Goal: Transaction & Acquisition: Purchase product/service

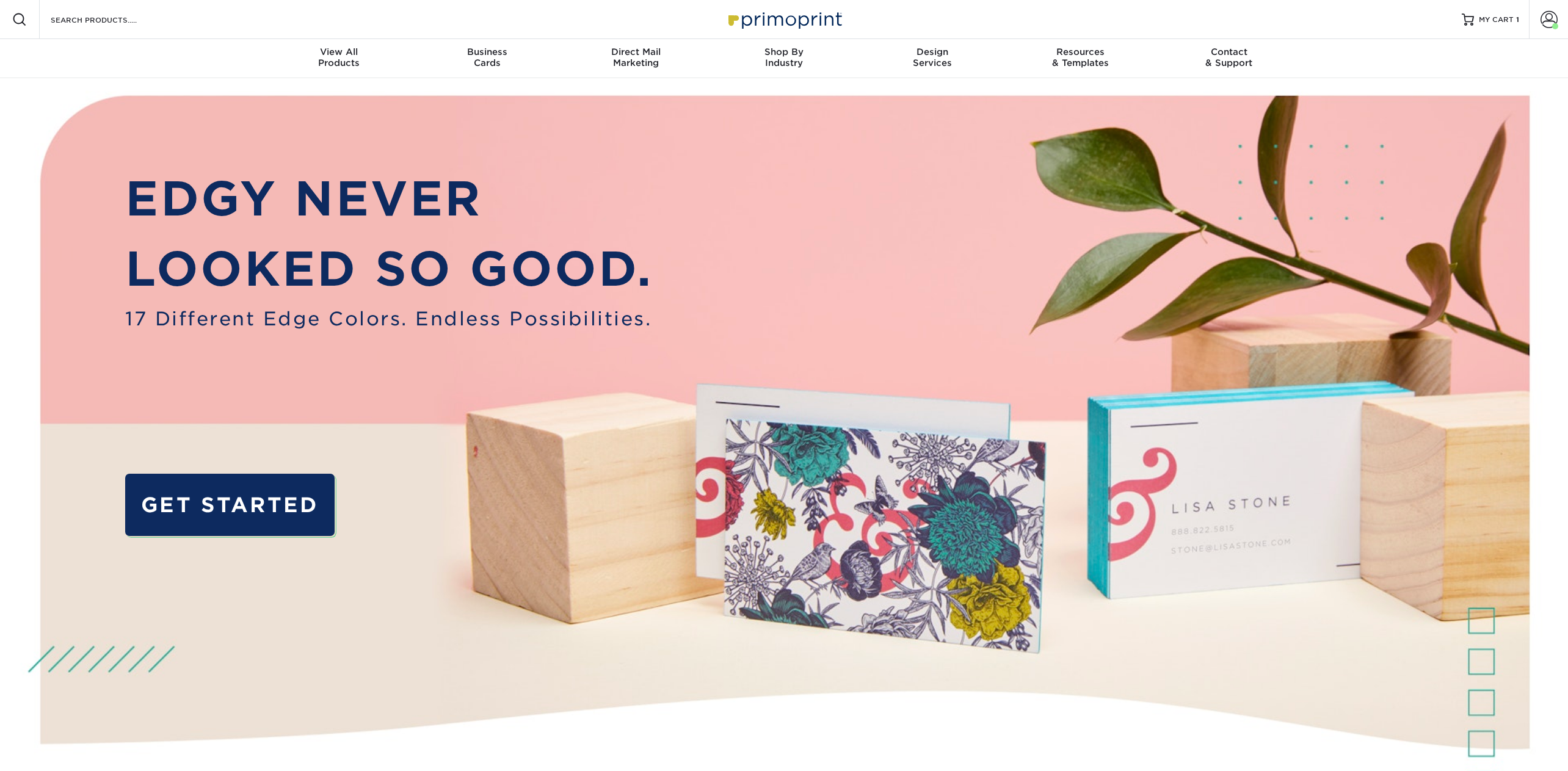
click at [176, 27] on div "Resources Menu Search Products Account [PERSON_NAME] Business Account Primoprin…" at bounding box center [784, 20] width 1568 height 39
click at [138, 17] on input "Search Products" at bounding box center [109, 20] width 119 height 15
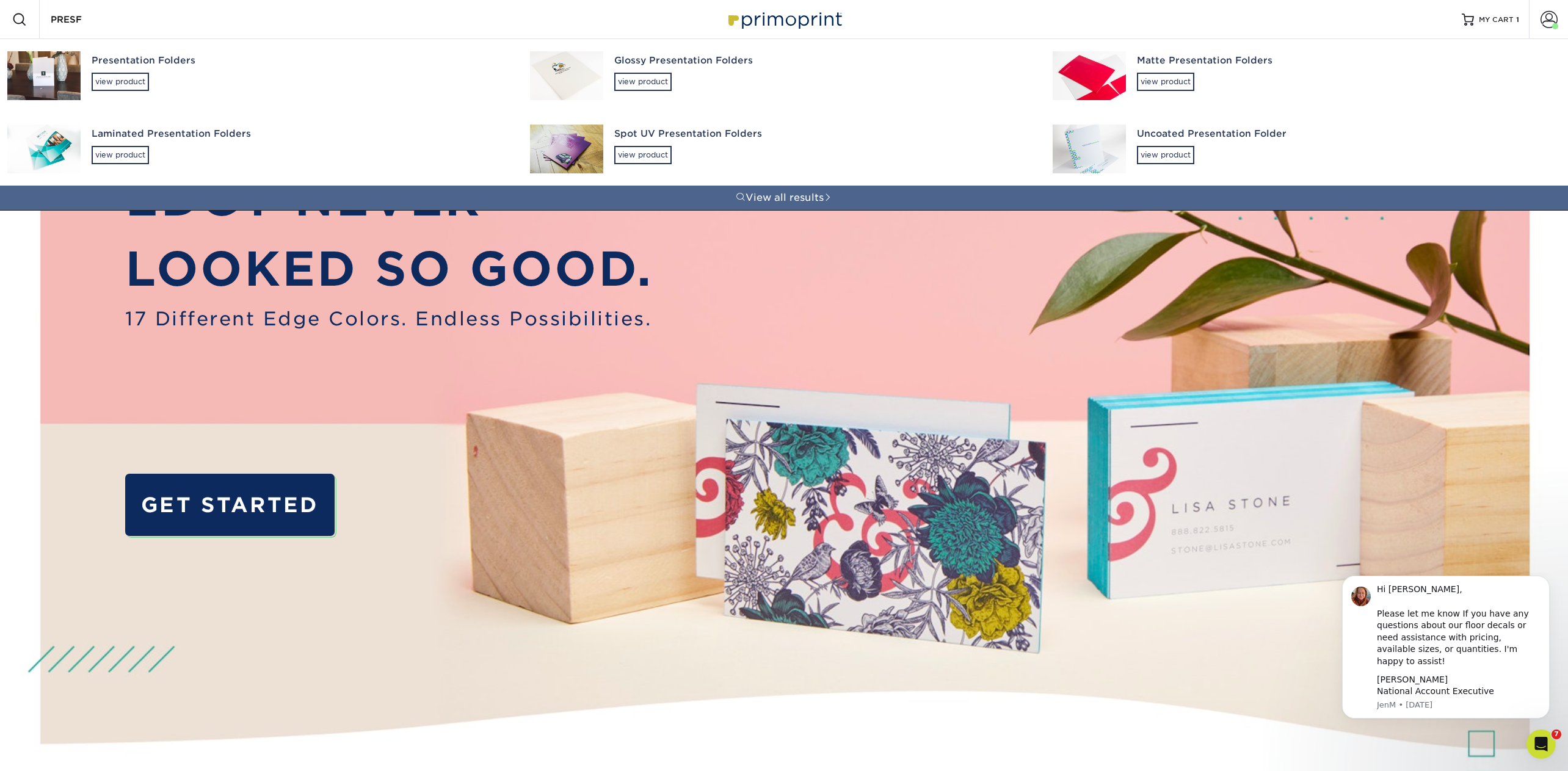
type input "PRESF"
click at [147, 64] on div "Presentation Folders" at bounding box center [299, 61] width 417 height 14
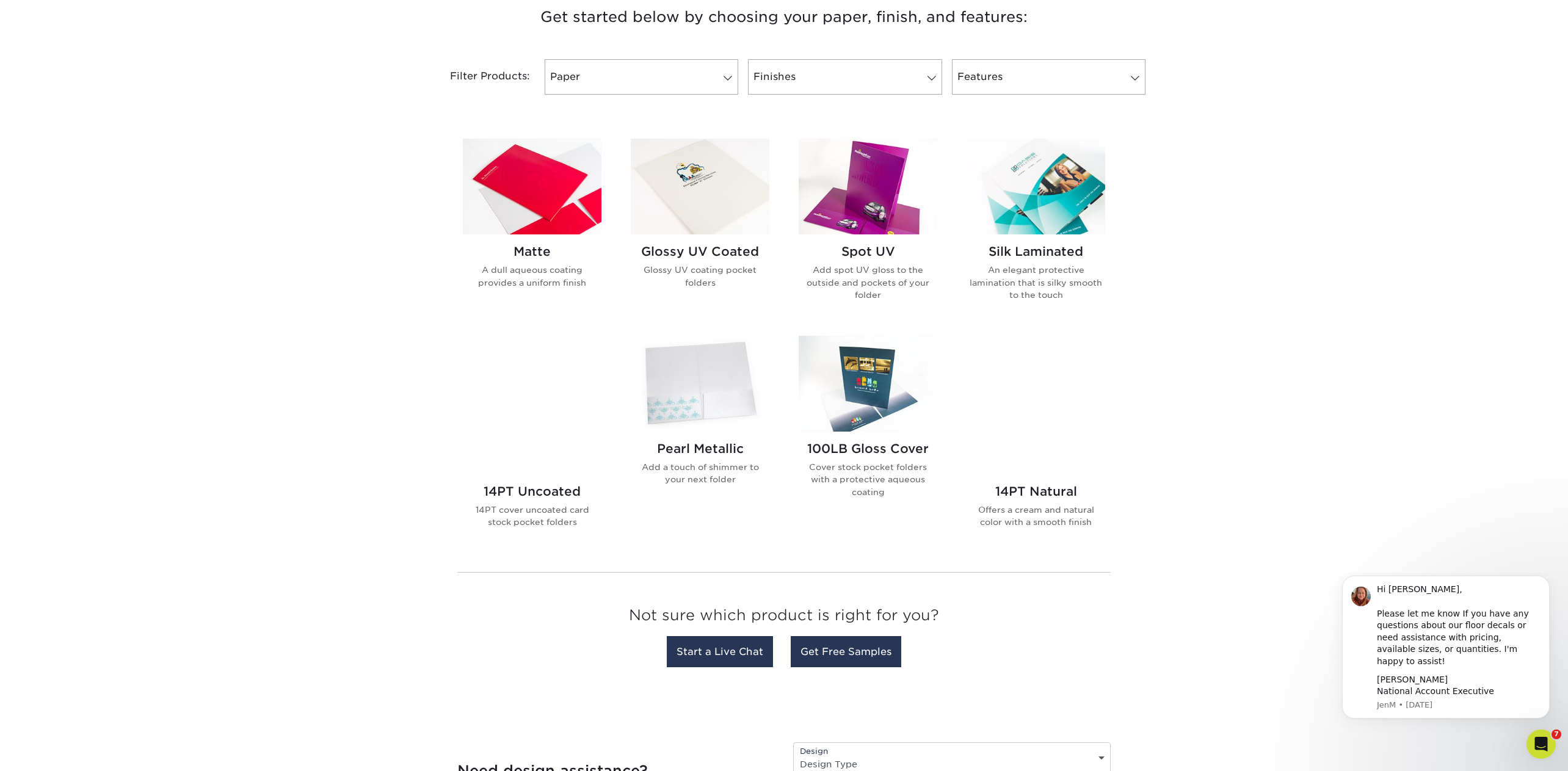
scroll to position [555, 0]
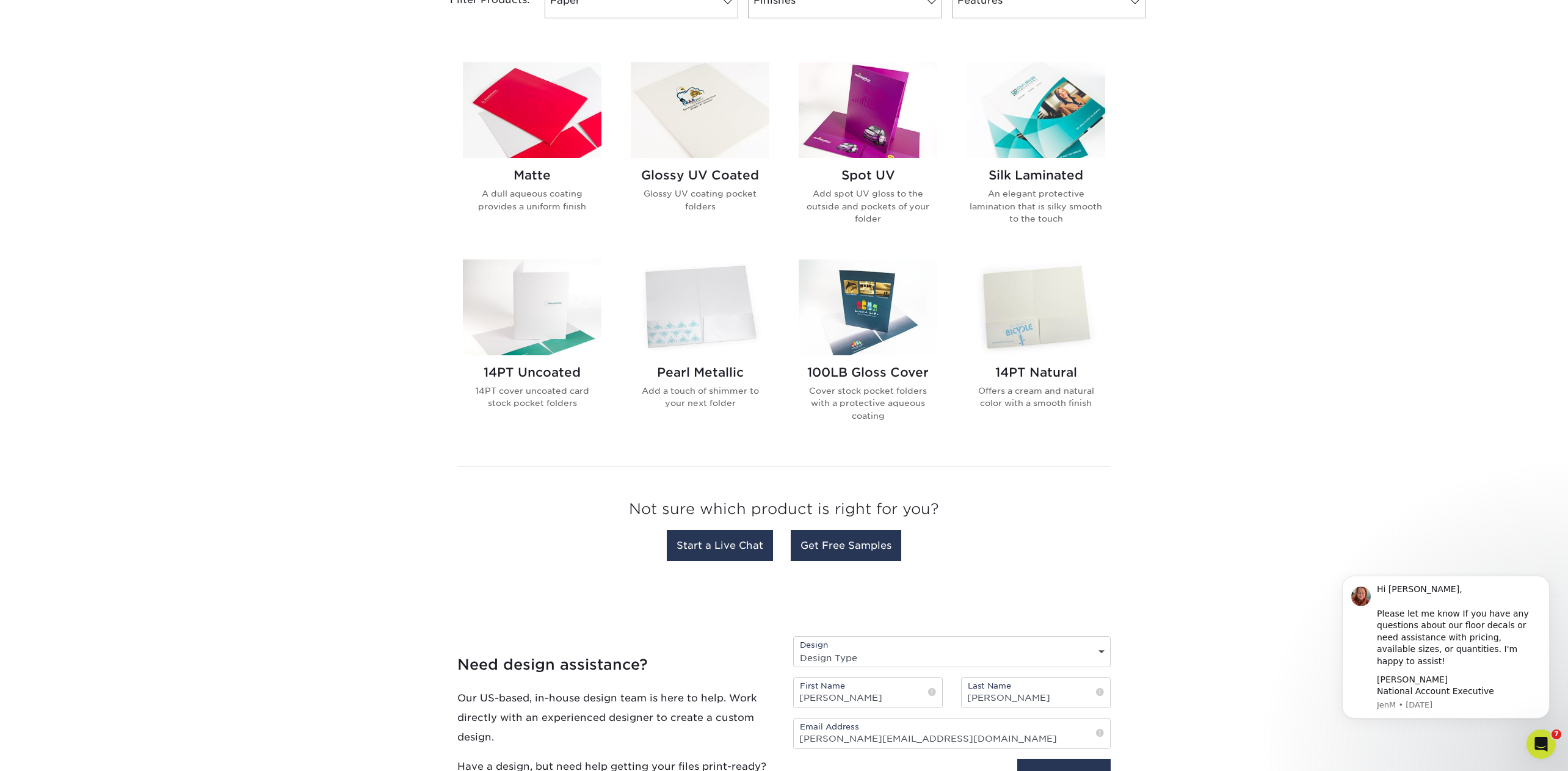
click at [1049, 322] on img at bounding box center [1036, 307] width 139 height 96
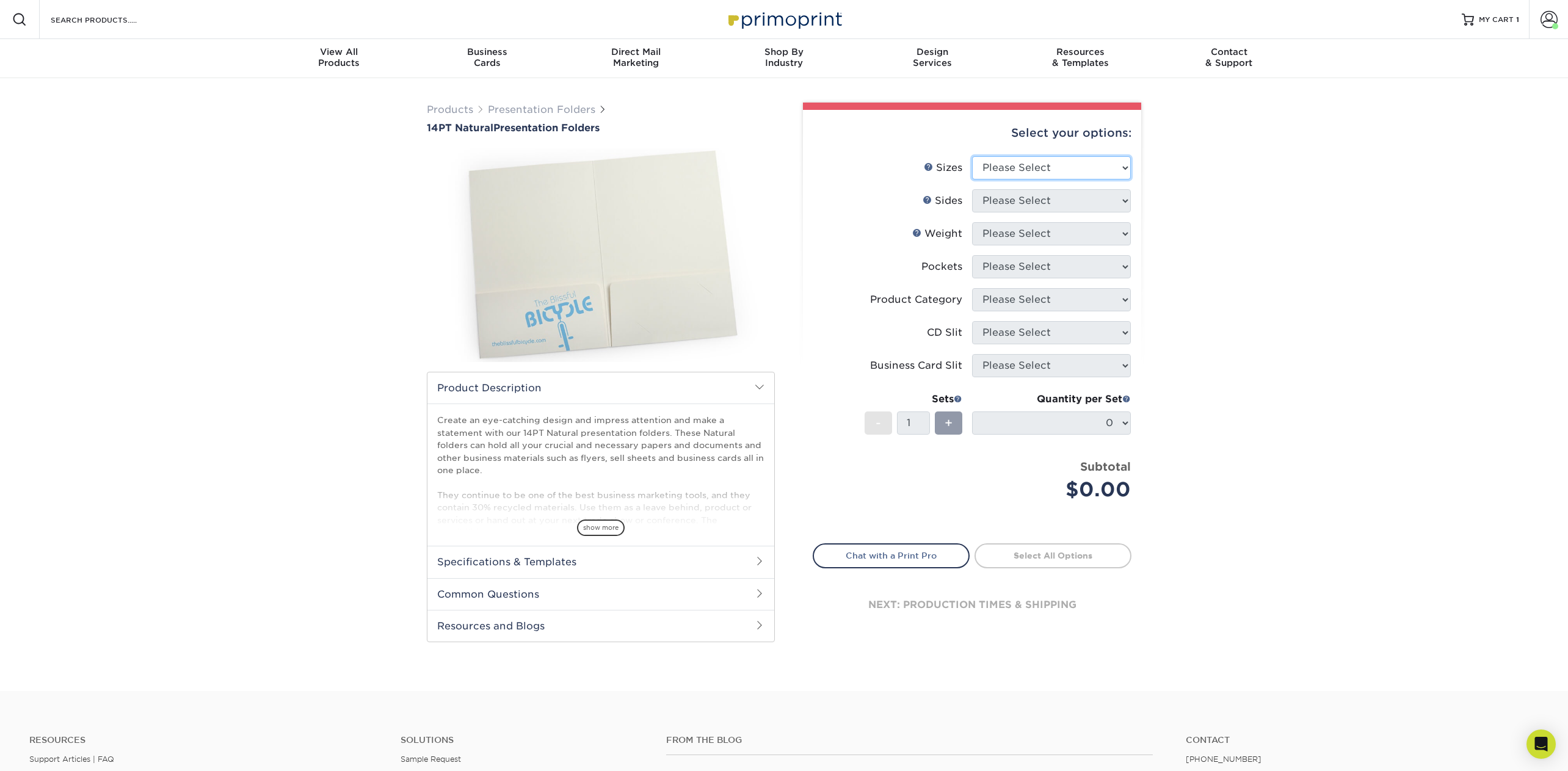
click at [1090, 166] on select "Please Select 5.25" x 10.5" 6" x 9"" at bounding box center [1052, 168] width 158 height 23
select select "6.00x9.00"
click at [972, 157] on select "Please Select 5.25" x 10.5" 6" x 9"" at bounding box center [1052, 168] width 158 height 23
click at [1023, 201] on select "Please Select Print Both Sides Print Front Only" at bounding box center [1052, 200] width 158 height 23
select select "13abbda7-1d64-4f25-8bb2-c179b224825d"
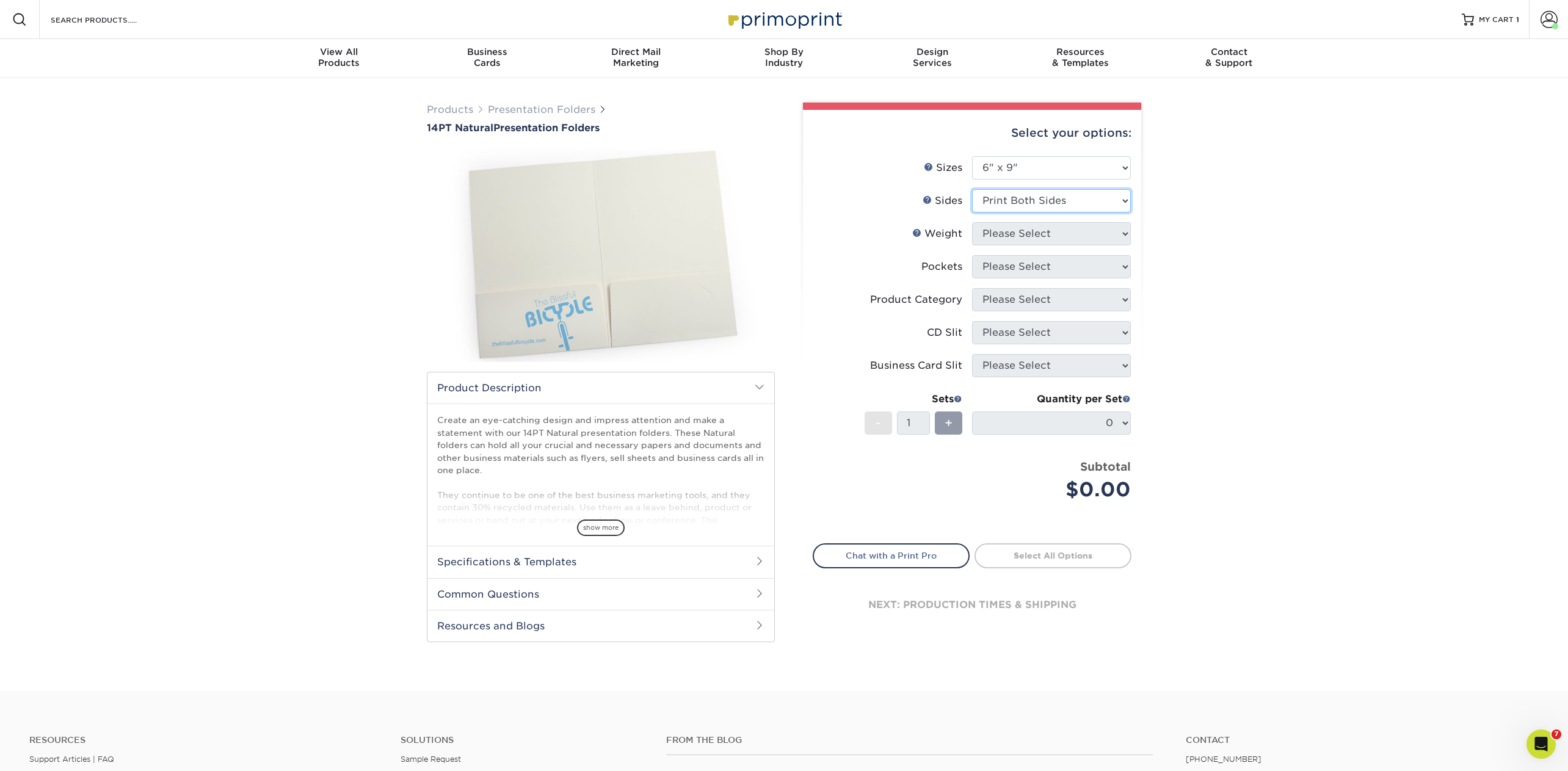
click at [972, 189] on select "Please Select Print Both Sides Print Front Only" at bounding box center [1052, 200] width 158 height 23
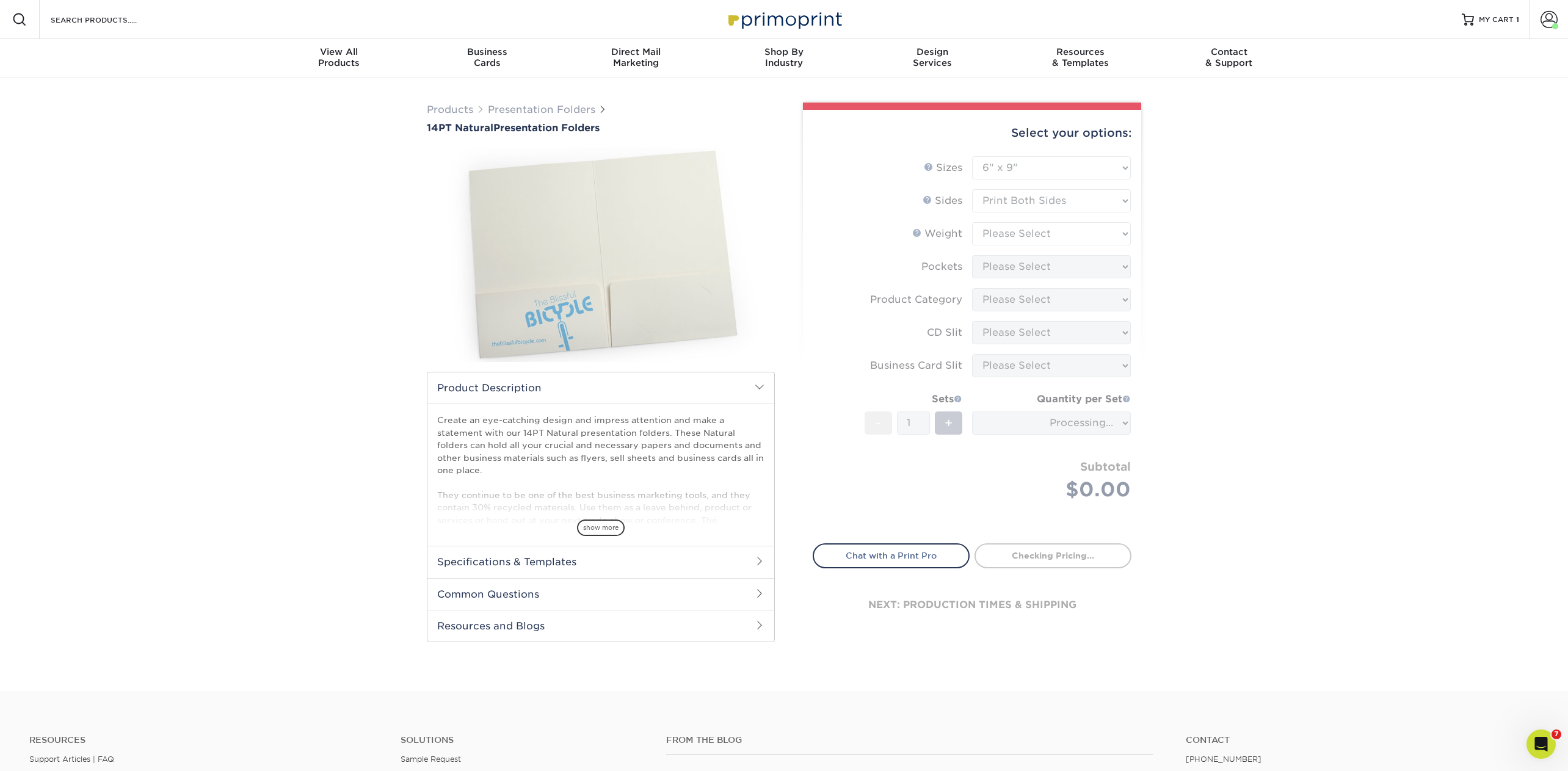
click at [1016, 231] on form "Sizes Help Sizes Please Select 5.25" x 10.5" 6" x 9" Sides 14PTNT" at bounding box center [972, 343] width 319 height 373
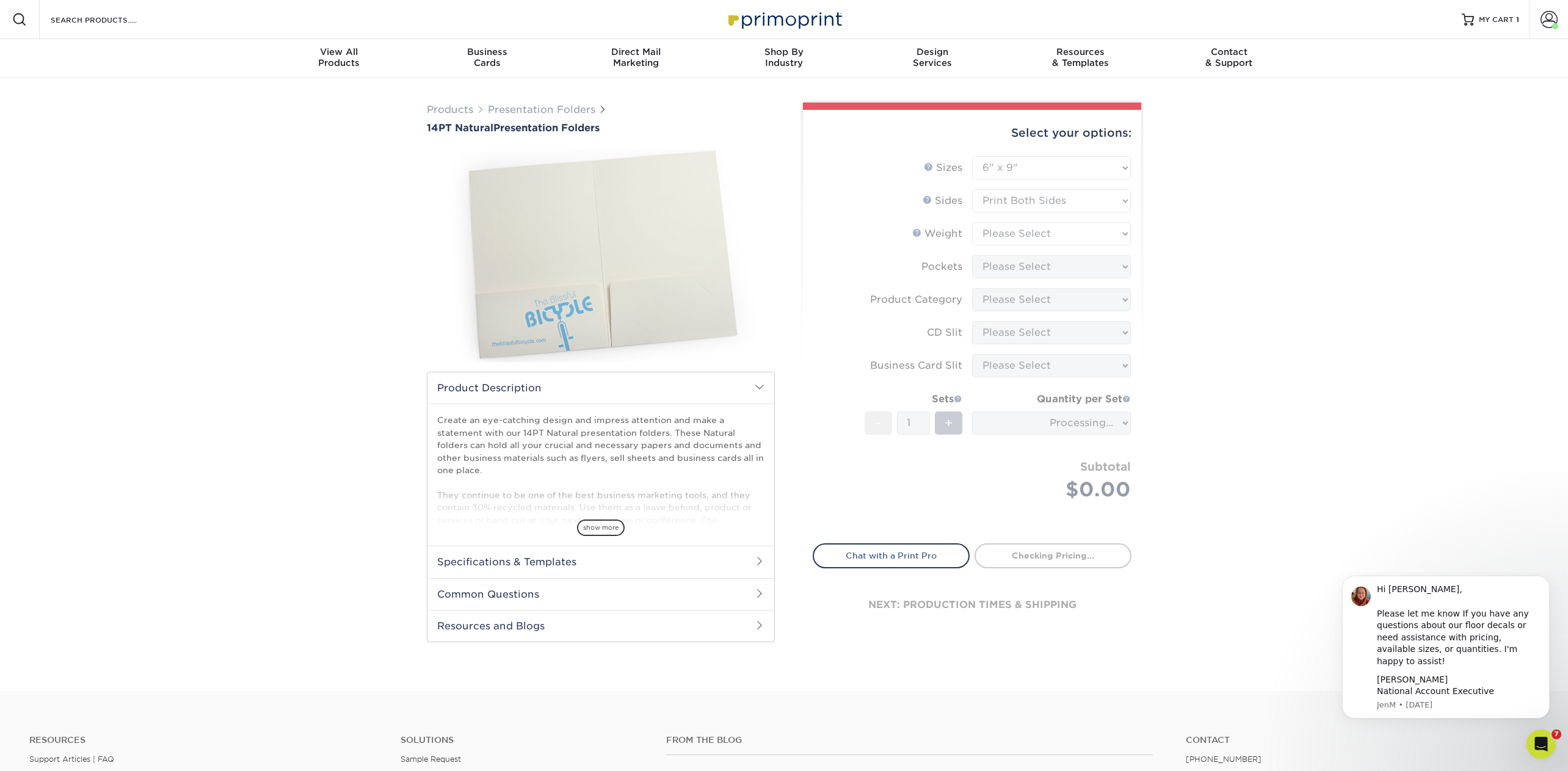
type input "f0975d14-9f53-4f86-b63f-70f464099193"
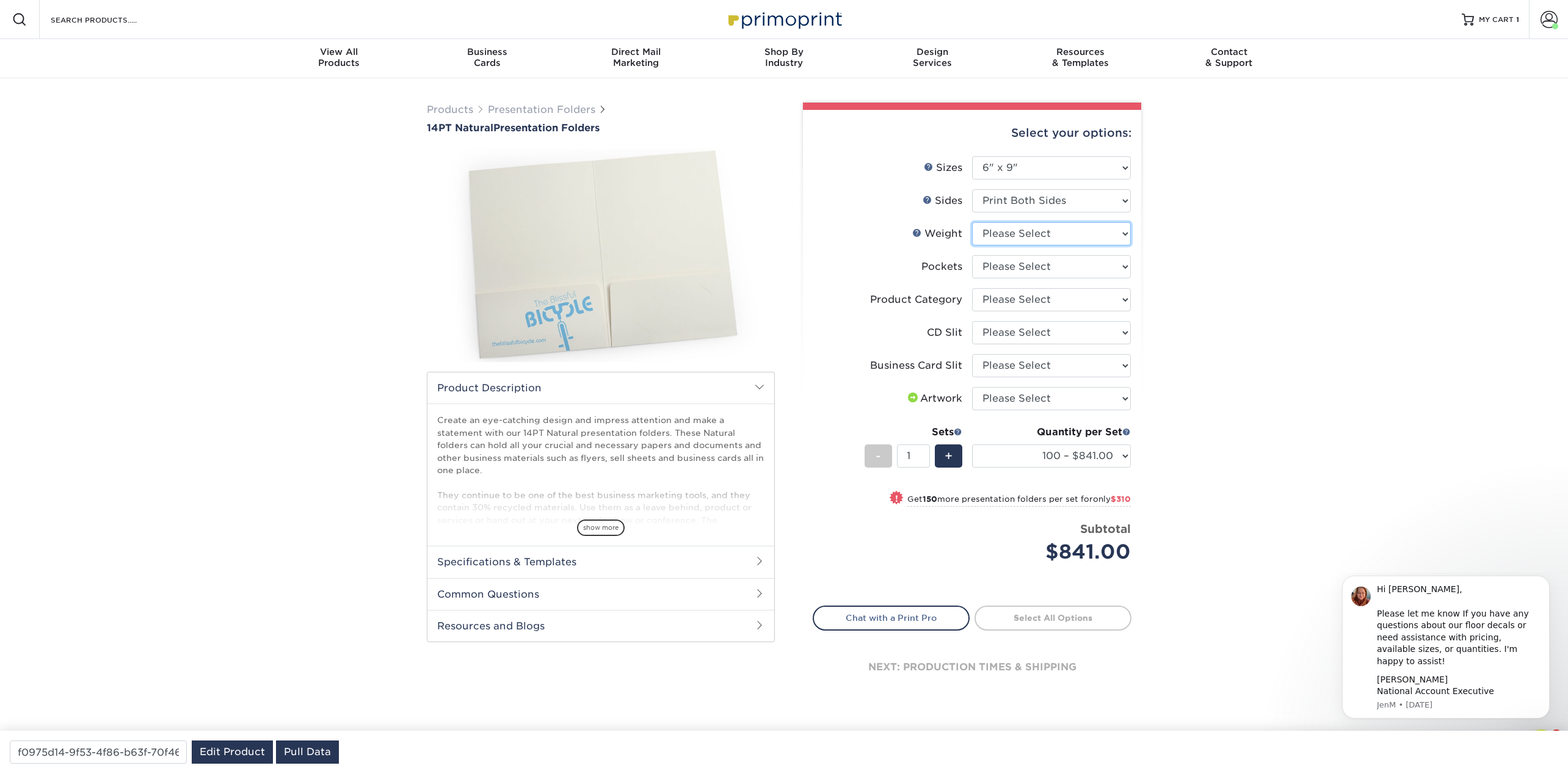
click at [1016, 231] on select "Please Select 14PTNT" at bounding box center [1052, 233] width 158 height 23
select select "14PTNT"
click at [972, 222] on select "Please Select 14PTNT" at bounding box center [1052, 233] width 158 height 23
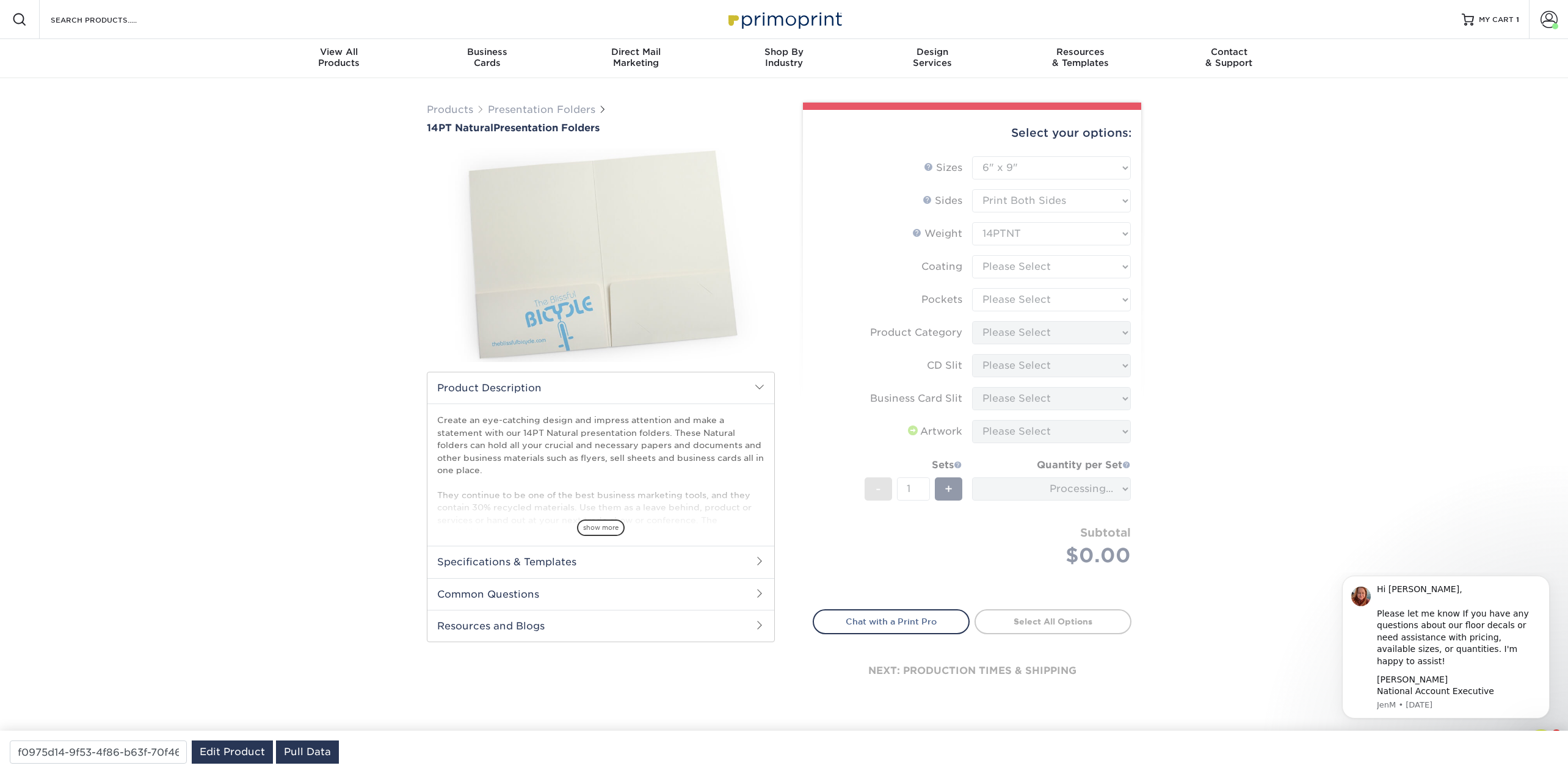
click at [1011, 263] on form "Sizes Help Sizes Please Select 5.25" x 10.5" 6" x 9" Sides 14PTNT" at bounding box center [972, 376] width 319 height 439
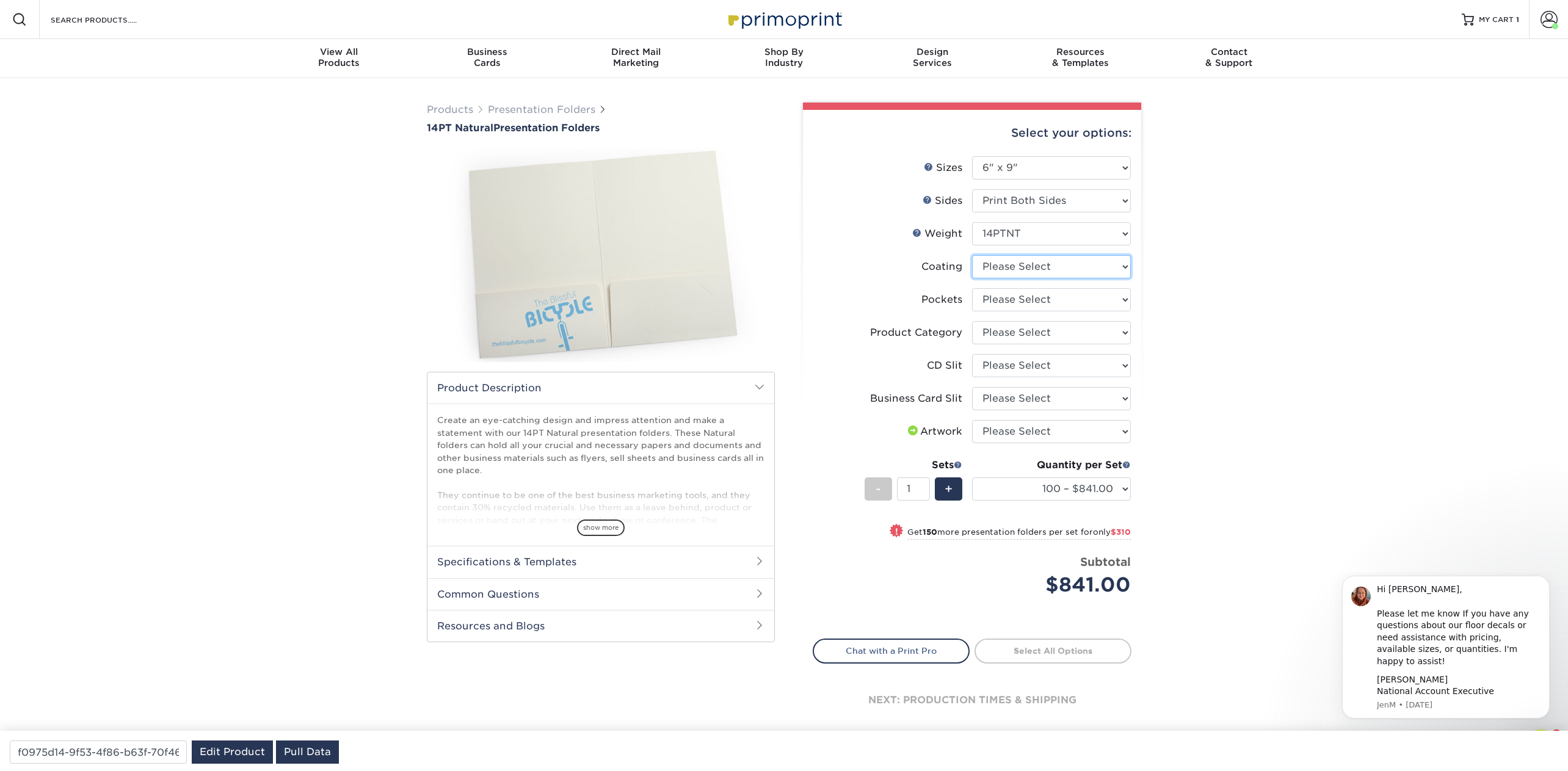
click at [1011, 263] on select at bounding box center [1052, 267] width 158 height 23
select select "3e7618de-abca-4bda-9f97-8b9129e913d8"
click at [972, 255] on select at bounding box center [1052, 267] width 158 height 23
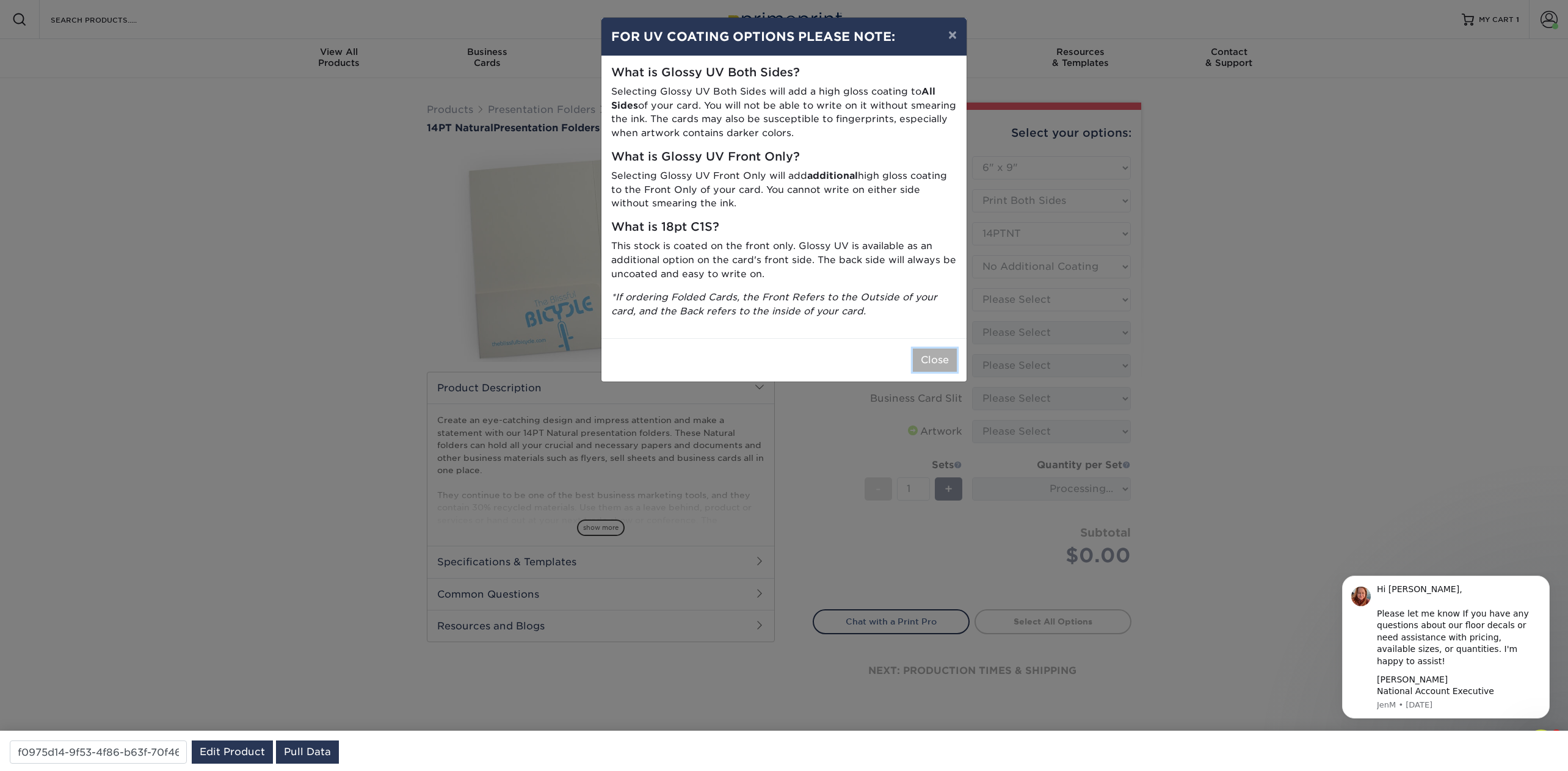
click at [934, 355] on button "Close" at bounding box center [934, 360] width 44 height 23
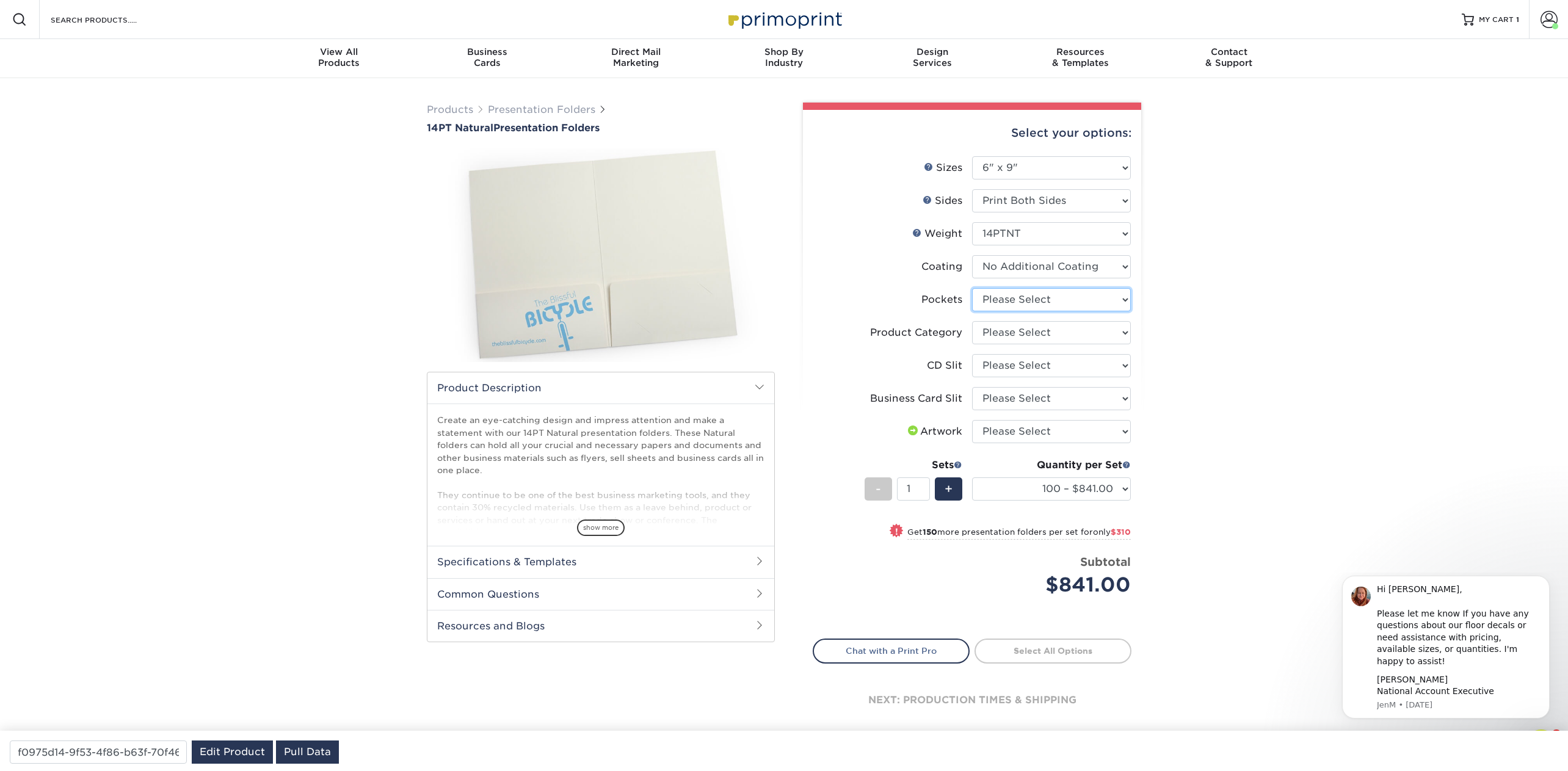
click at [1058, 296] on select "Please Select 1 Pocket on the Left (Front) Side 1 Pocket on the Right (Back) Si…" at bounding box center [1052, 299] width 158 height 23
select select "e8427203-e3c7-4640-a4e8-bae00c228d98"
click at [972, 288] on select "Please Select 1 Pocket on the Left (Front) Side 1 Pocket on the Right (Back) Si…" at bounding box center [1052, 299] width 158 height 23
click at [1040, 339] on select "Please Select Presentation Folders" at bounding box center [1052, 333] width 158 height 23
select select "57f7a581-ec4a-49d7-930d-eb044a1d12ac"
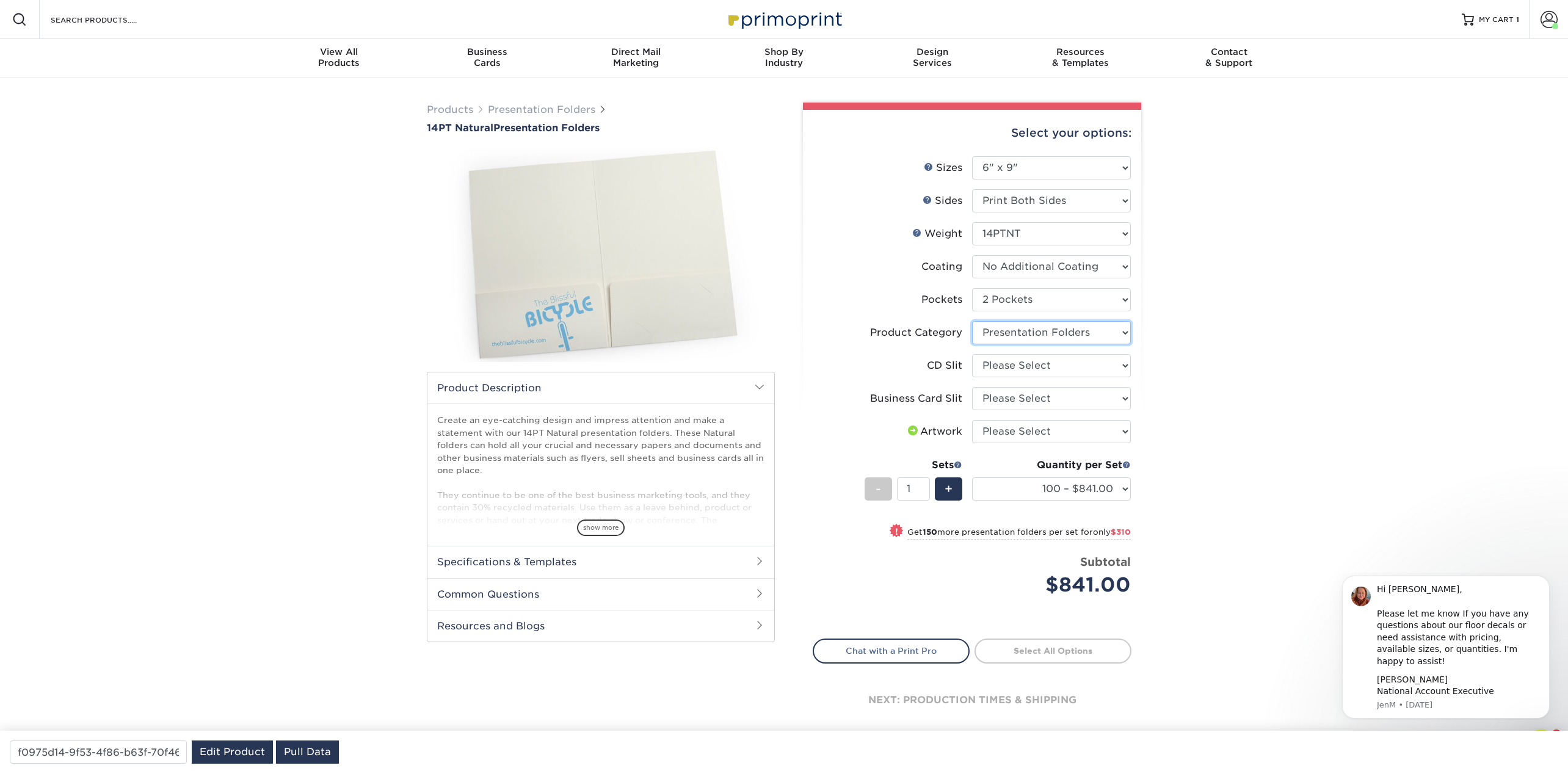
click at [972, 322] on select "Please Select Presentation Folders" at bounding box center [1052, 333] width 158 height 23
click at [1021, 371] on select "Please Select No CD Slit On the Left (Front) Pocket On the Right (Back) Pocket" at bounding box center [1052, 365] width 158 height 23
select select "a092264a-7428-4d8e-b024-417dbebc6e25"
click at [972, 354] on select "Please Select No CD Slit On the Left (Front) Pocket On the Right (Back) Pocket" at bounding box center [1052, 365] width 158 height 23
click at [1021, 406] on select "Please Select No Business Card Slits On Both Pockets - Vertical On Both Pockets…" at bounding box center [1052, 398] width 158 height 23
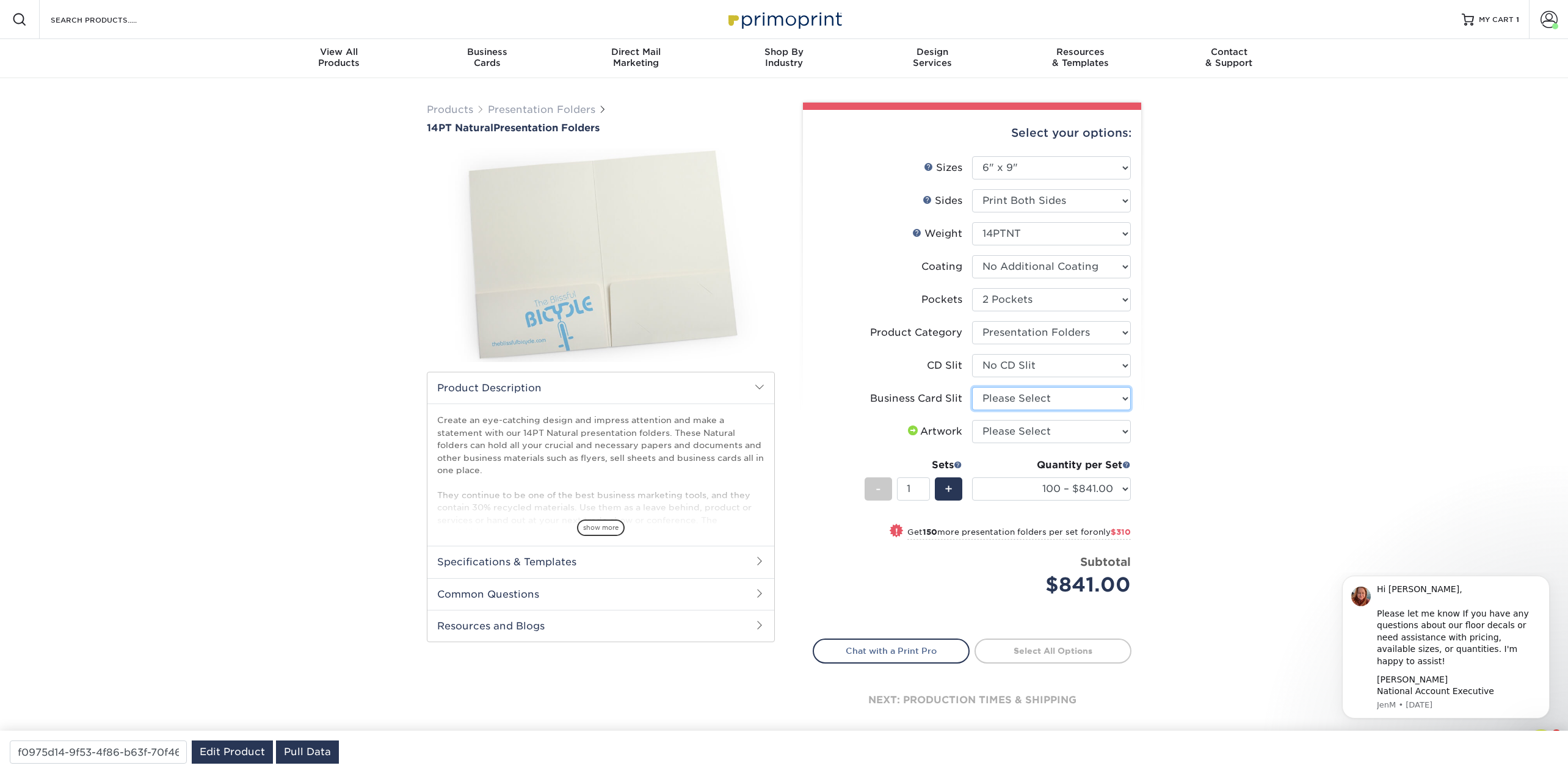
select select "72a87a50-32e6-4b0a-b352-83a99595e5b9"
click at [972, 387] on select "Please Select No Business Card Slits On Both Pockets - Vertical On Both Pockets…" at bounding box center [1052, 398] width 158 height 23
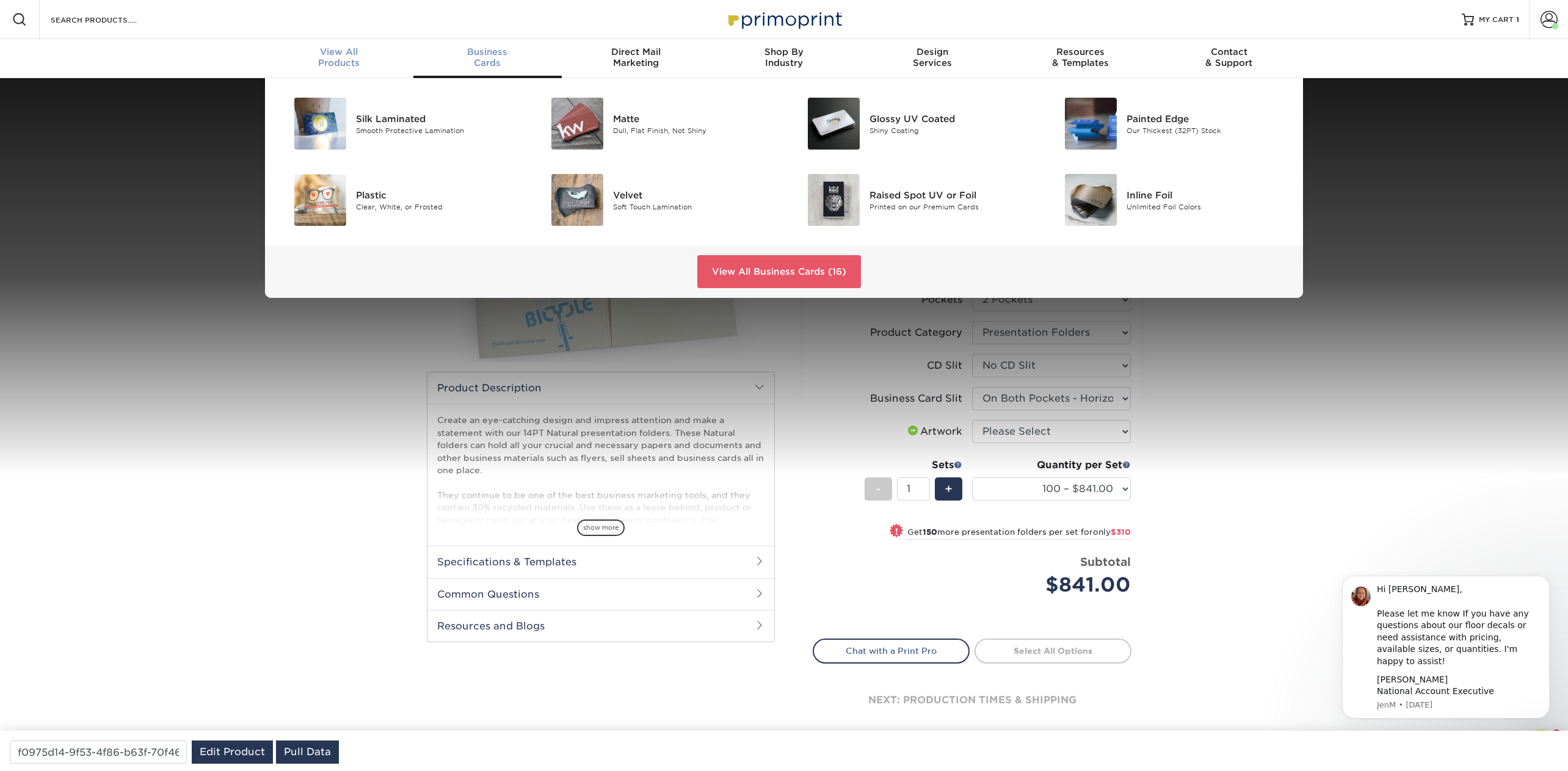
click at [346, 48] on span "View All" at bounding box center [338, 52] width 148 height 11
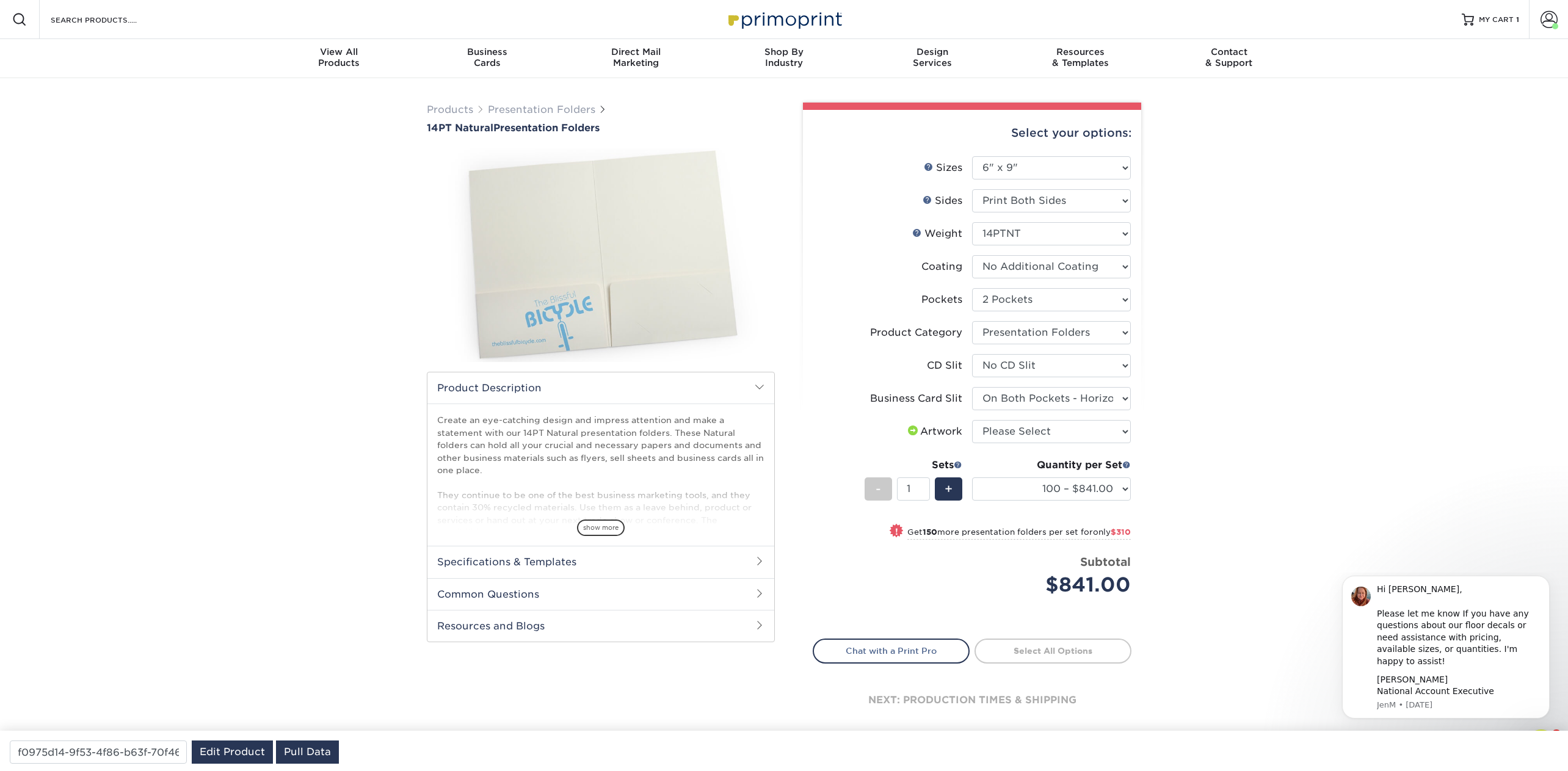
click at [192, 22] on div "Resources Menu Search Products Account Welcome, Jen Business Account Primoprint…" at bounding box center [784, 20] width 1568 height 39
click at [129, 12] on input "Search Products" at bounding box center [109, 20] width 119 height 15
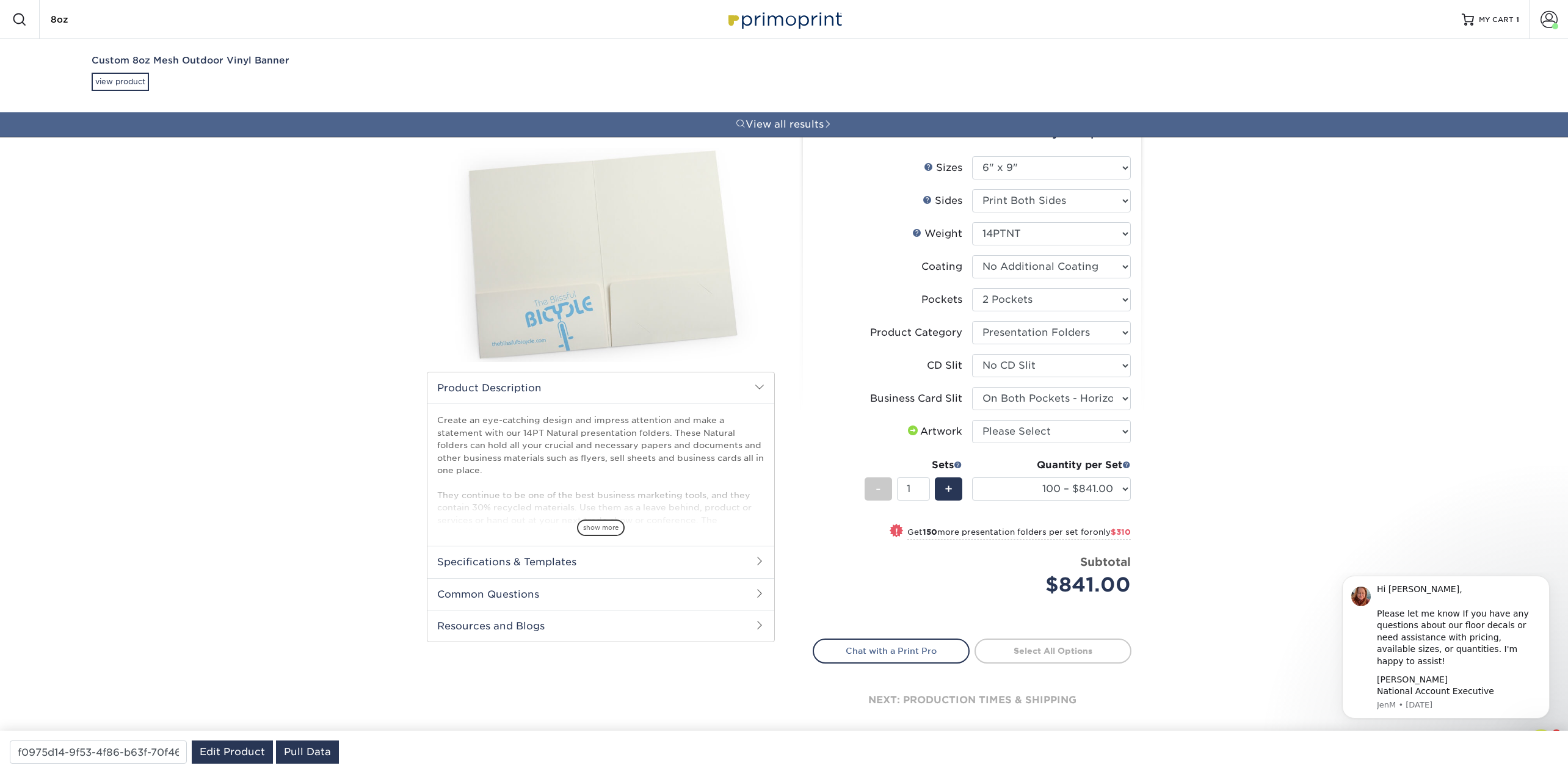
type input "8oz"
click at [204, 62] on div "Custom 8oz Mesh Outdoor Vinyl Banner" at bounding box center [299, 61] width 417 height 14
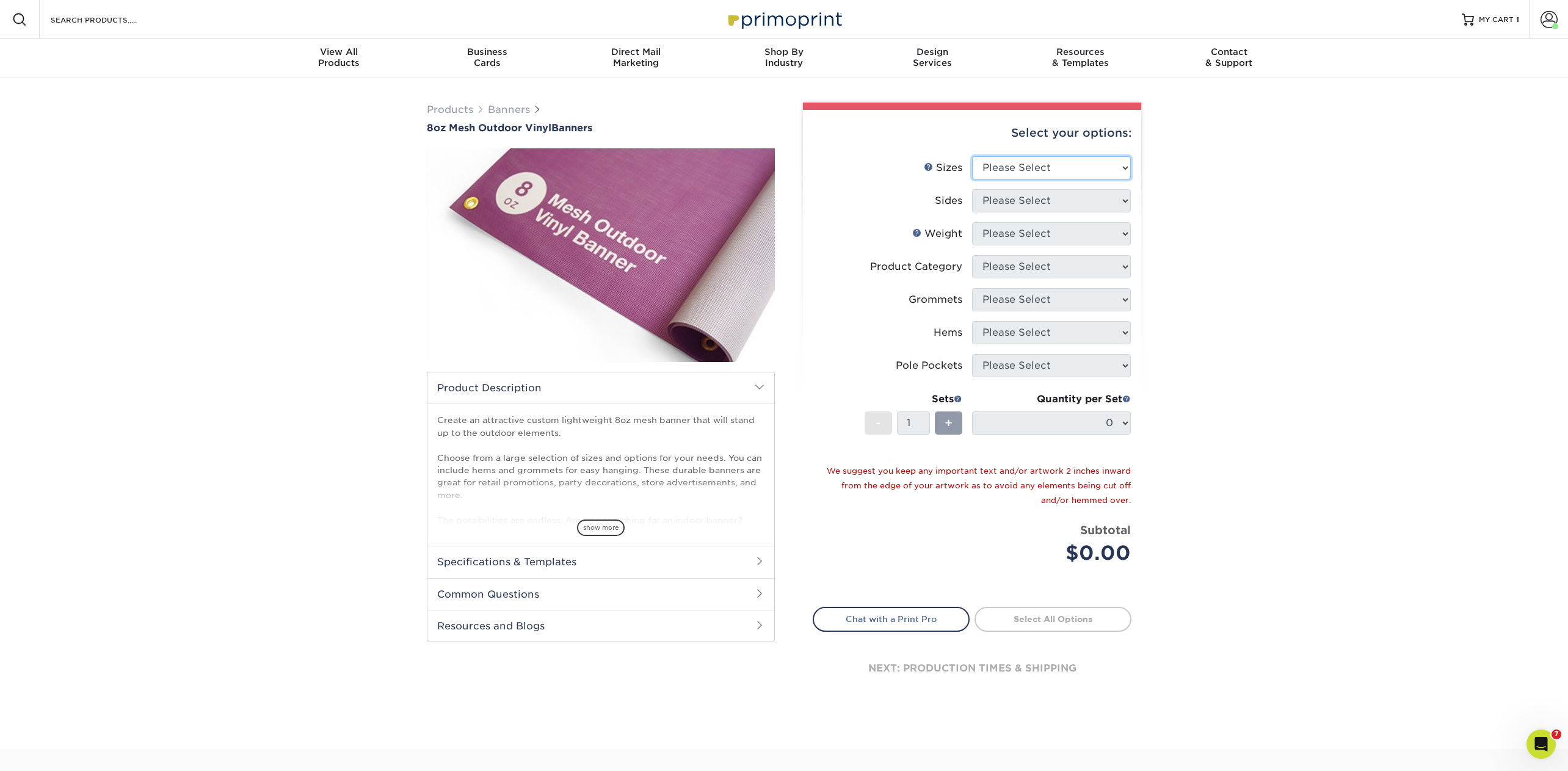
click at [1029, 164] on select "Please Select 24" x 36" 24" x 48" 36" x 48" 36" x 60" 36" x 72" 36" x 96" 36" x…" at bounding box center [1052, 168] width 158 height 23
select select "24.00x36.00"
click at [972, 157] on select "Please Select 24" x 36" 24" x 48" 36" x 48" 36" x 60" 36" x 72" 36" x 96" 36" x…" at bounding box center [1052, 168] width 158 height 23
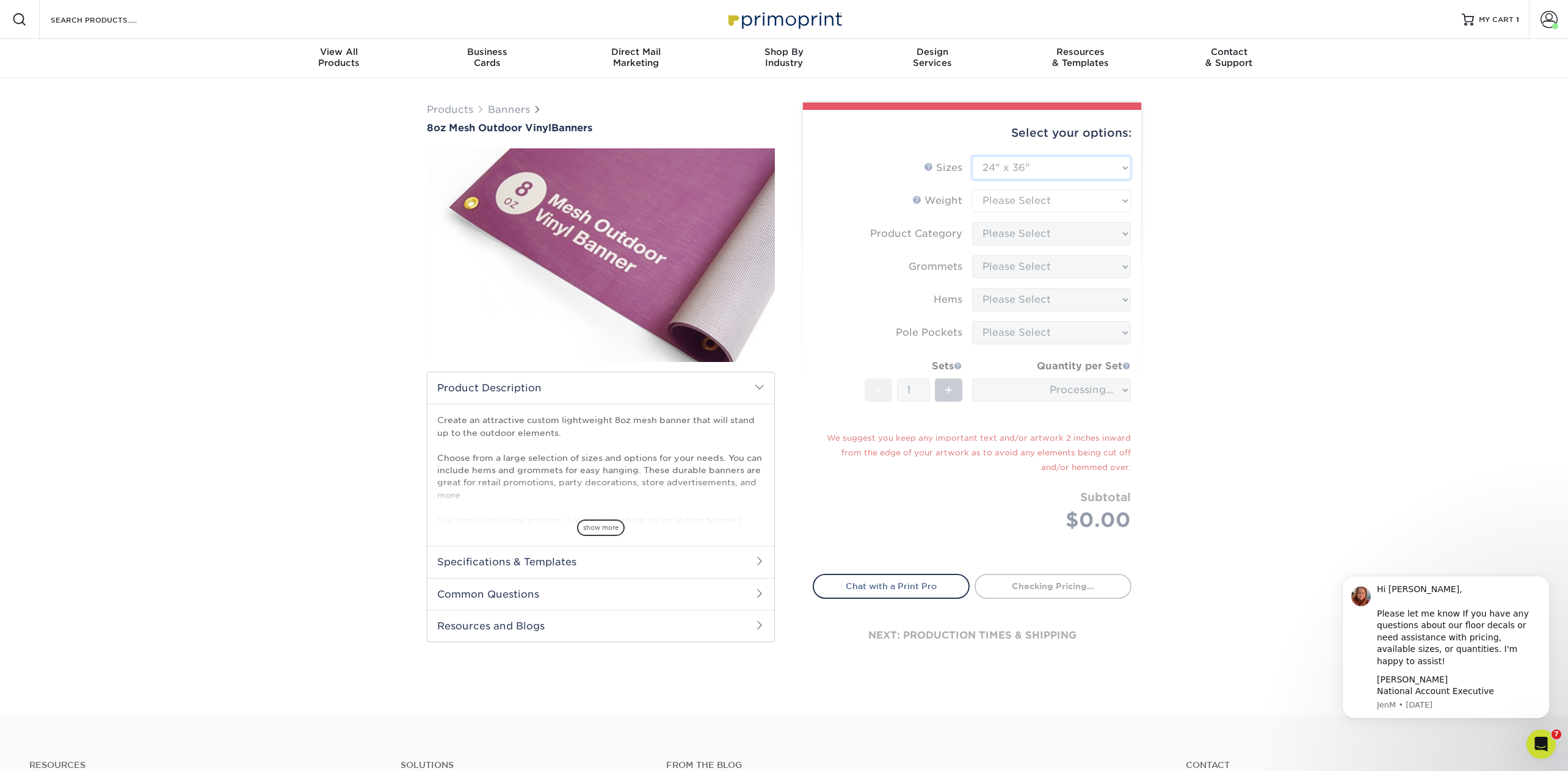
type input "03227c89-7015-4dbe-aa5a-e57262123cf0"
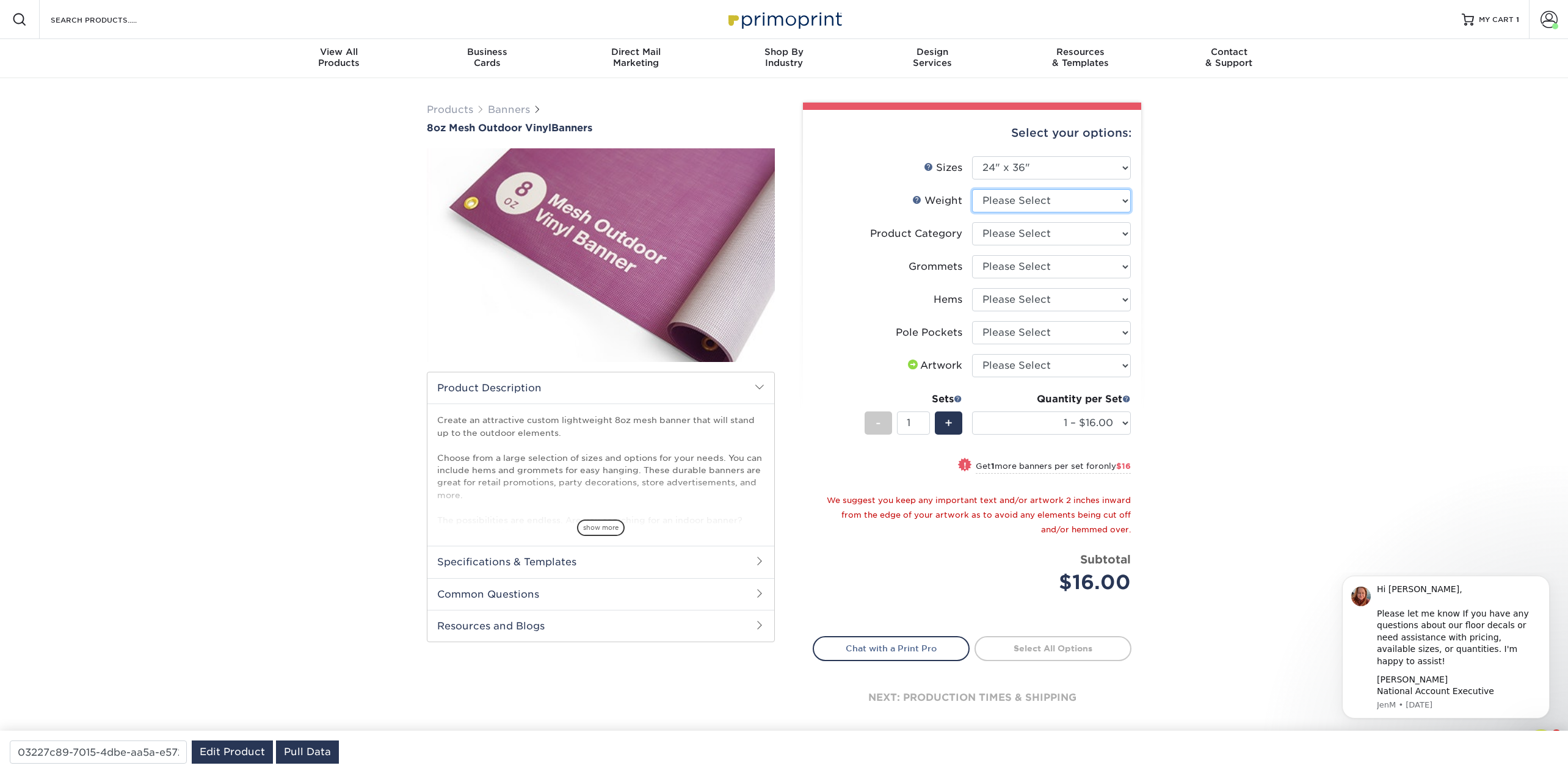
click at [1013, 196] on select "Please Select 8OZMESH" at bounding box center [1052, 200] width 158 height 23
select select "8OZMESH"
click at [972, 189] on select "Please Select 8OZMESH" at bounding box center [1052, 200] width 158 height 23
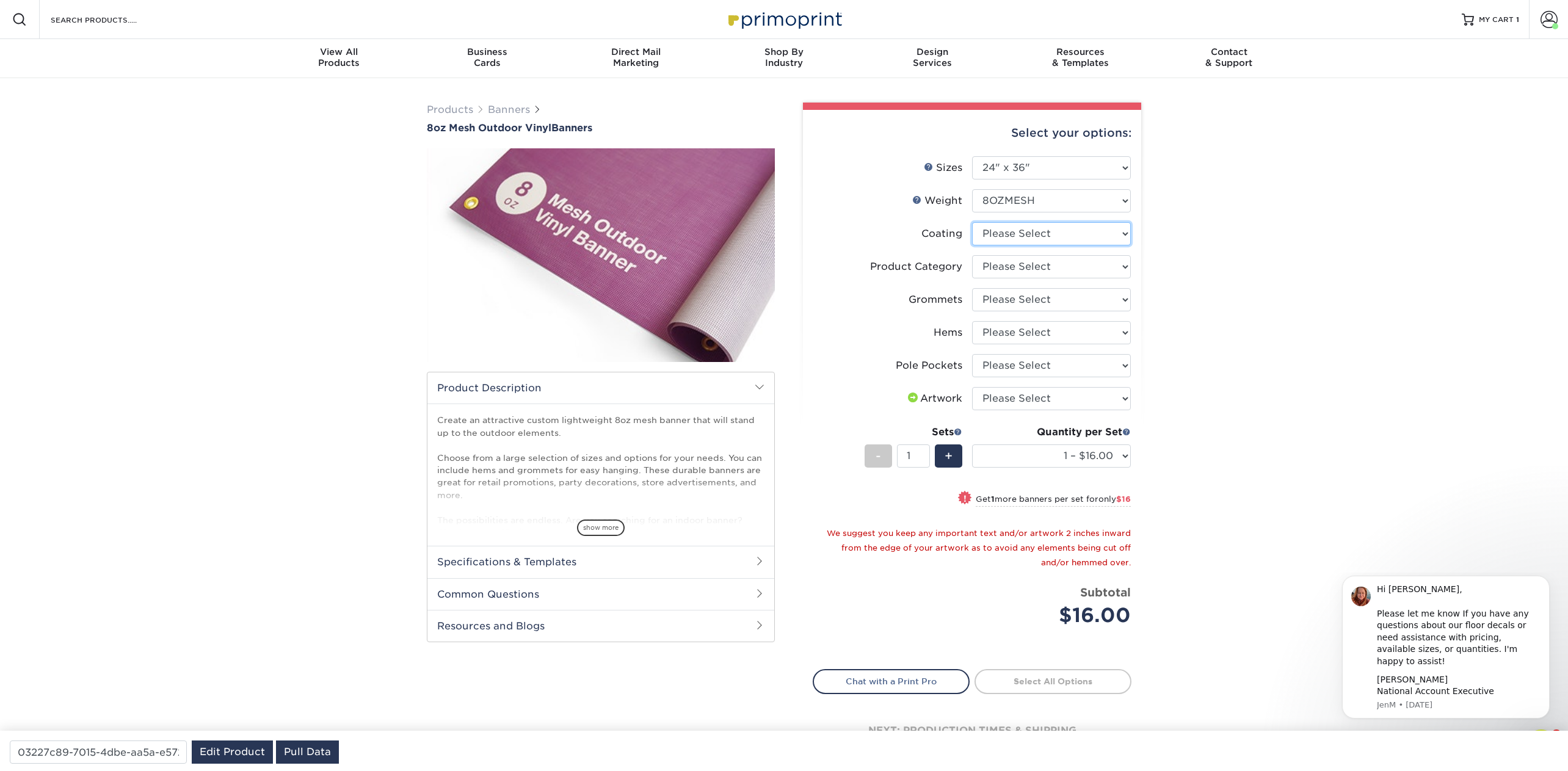
click at [1007, 232] on select at bounding box center [1052, 233] width 158 height 23
select select "3e7618de-abca-4bda-9f97-8b9129e913d8"
click at [972, 222] on select at bounding box center [1052, 233] width 158 height 23
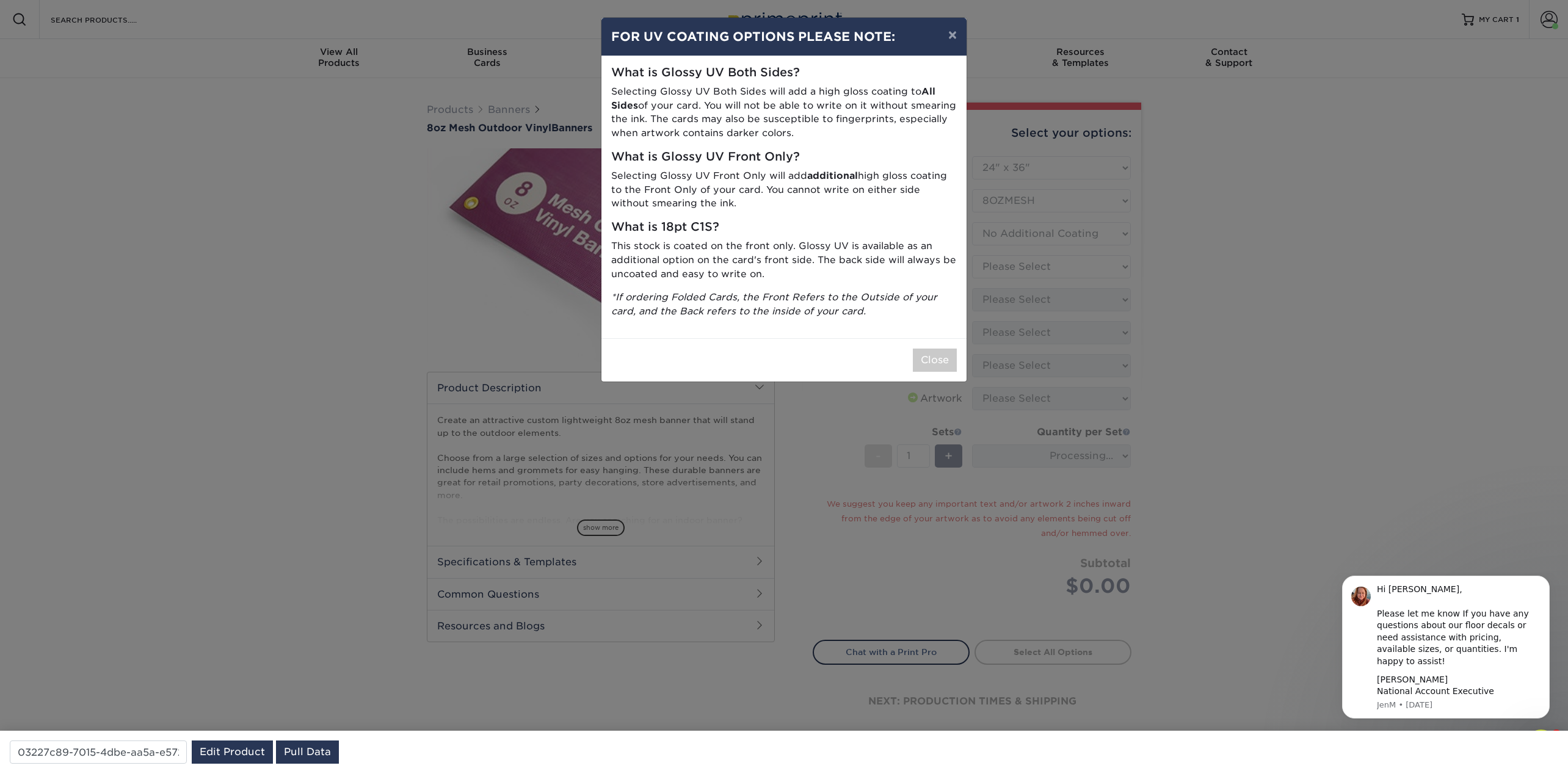
click at [940, 345] on div "Close" at bounding box center [784, 360] width 365 height 44
click at [944, 372] on div "Close" at bounding box center [784, 360] width 365 height 44
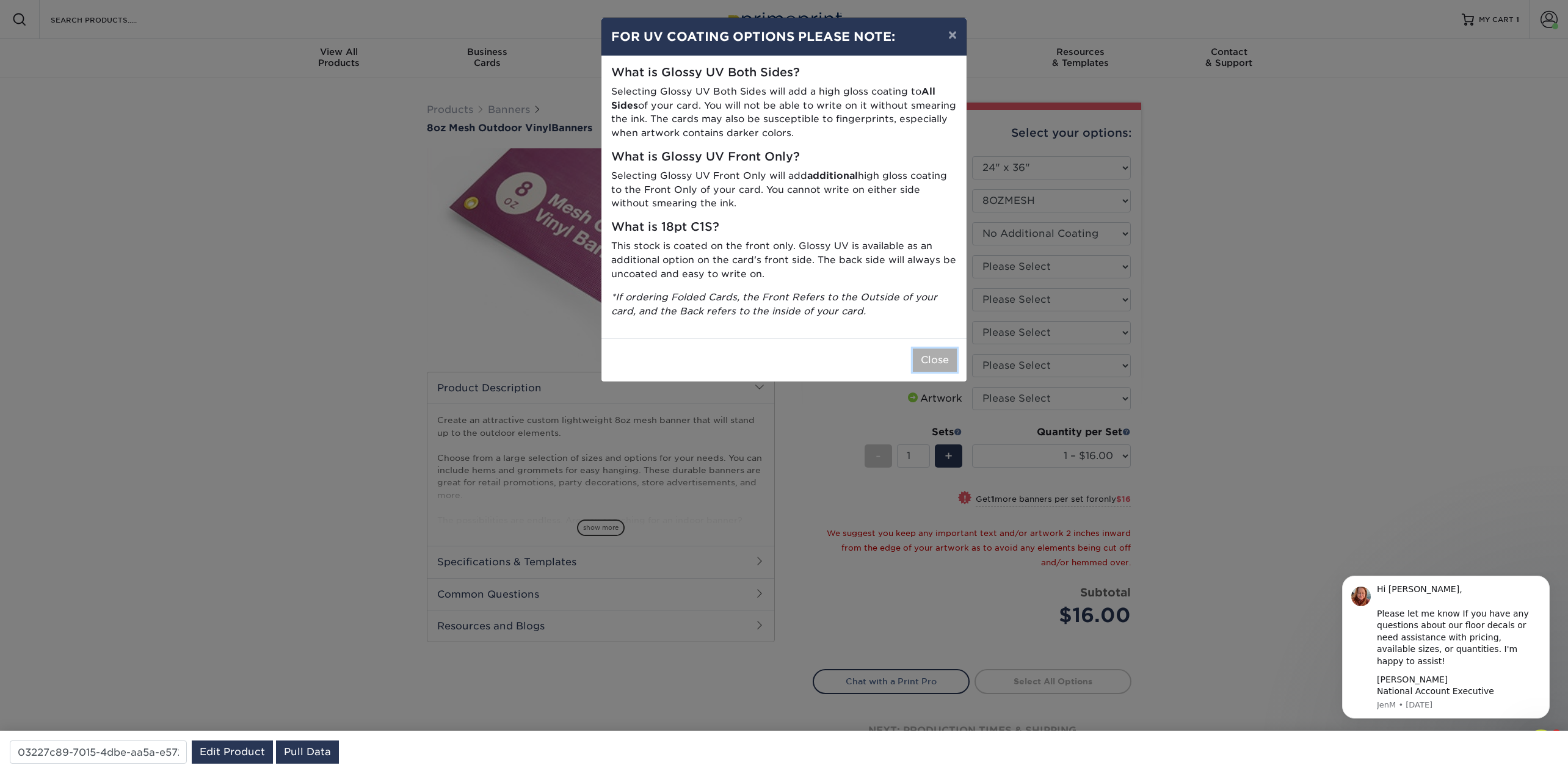
click at [941, 364] on button "Close" at bounding box center [934, 360] width 44 height 23
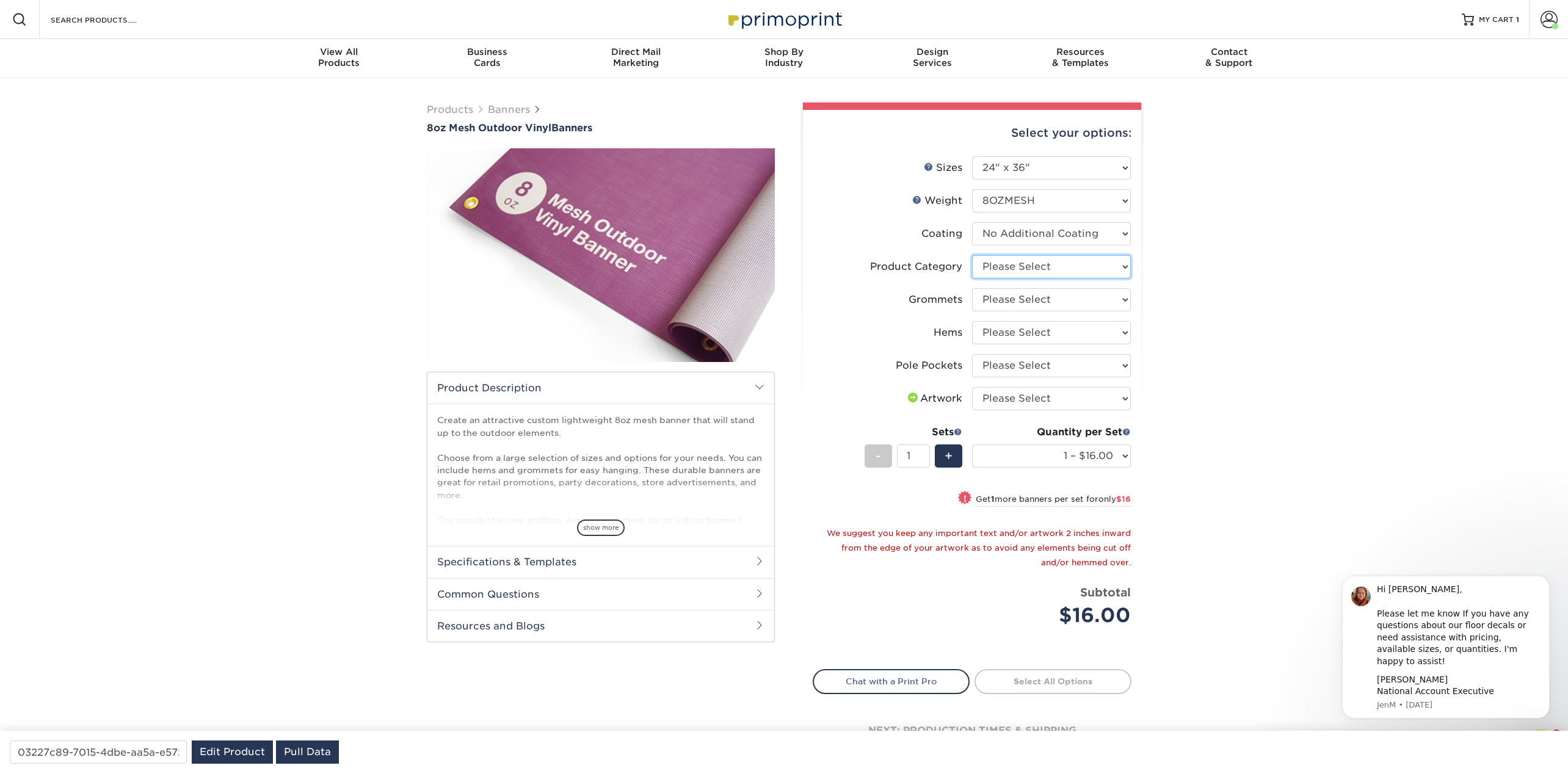
click at [1037, 268] on select "Please Select 8oz Mesh Banner" at bounding box center [1052, 267] width 158 height 23
select select "fb3711ff-1725-42e1-bc4f-134fa5e422b0"
click at [972, 255] on select "Please Select 8oz Mesh Banner" at bounding box center [1052, 267] width 158 height 23
click at [1025, 305] on select "Please Select No Grommets Yes, Grommet All 4 Corners Yes, Grommets Every 2 ft." at bounding box center [1052, 299] width 158 height 23
select select "ce33bba6-a87b-4293-934d-6f372bdce3e6"
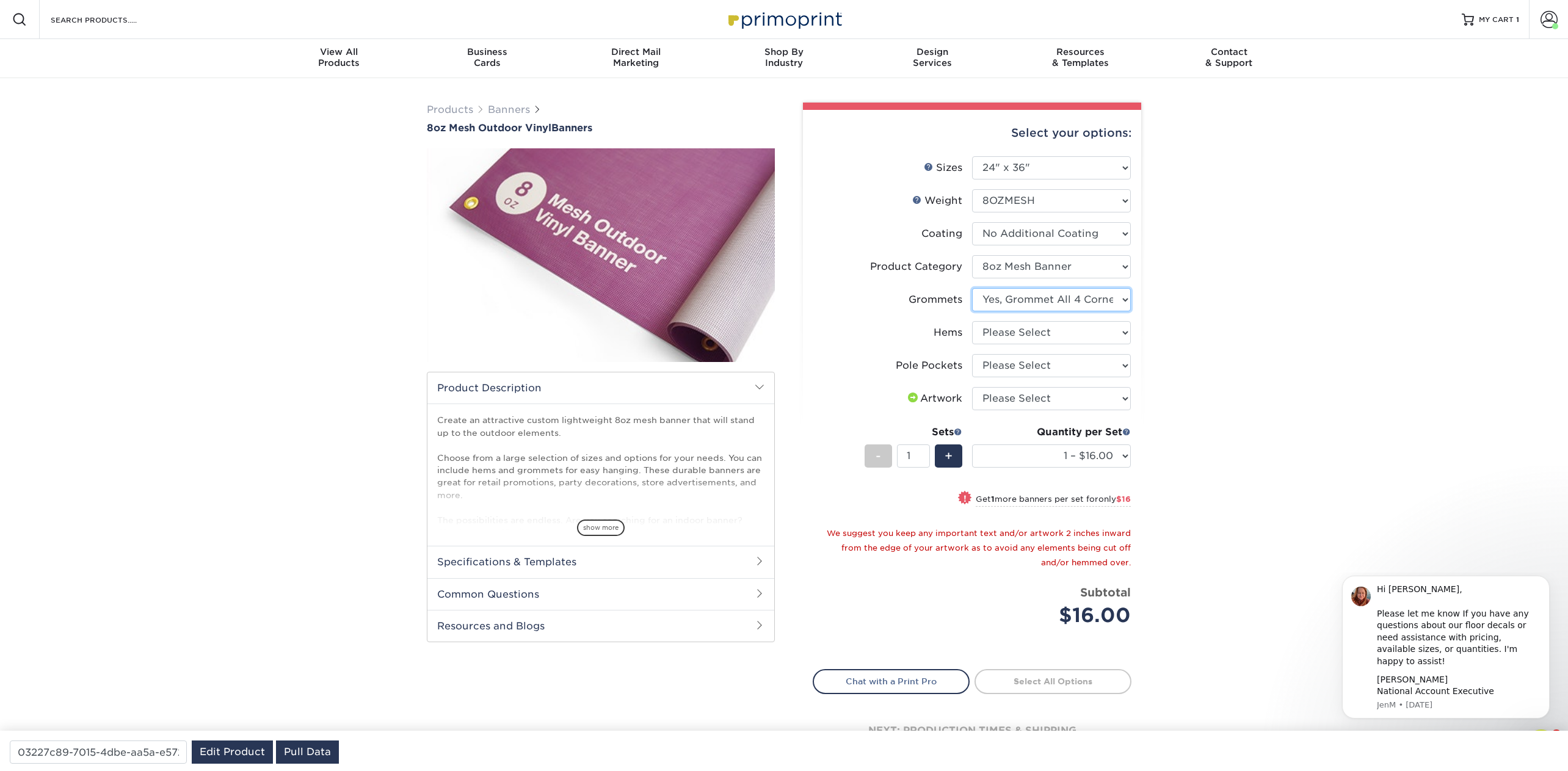
click at [972, 288] on select "Please Select No Grommets Yes, Grommet All 4 Corners Yes, Grommets Every 2 ft." at bounding box center [1052, 299] width 158 height 23
click at [1016, 338] on select "Please Select No Hems/Pole Pockets Yes, Hems Top and Bottom Only Yes, Hems All …" at bounding box center [1052, 333] width 158 height 23
select select "4e4ebf09-664b-4b70-8385-b564872d2e90"
click at [972, 322] on select "Please Select No Hems/Pole Pockets Yes, Hems Top and Bottom Only Yes, Hems All …" at bounding box center [1052, 333] width 158 height 23
click at [1014, 365] on select "Please Select No Pole Pockets 2 in. Left and Right 2 in. Top and Bottom 4 in. L…" at bounding box center [1052, 365] width 158 height 23
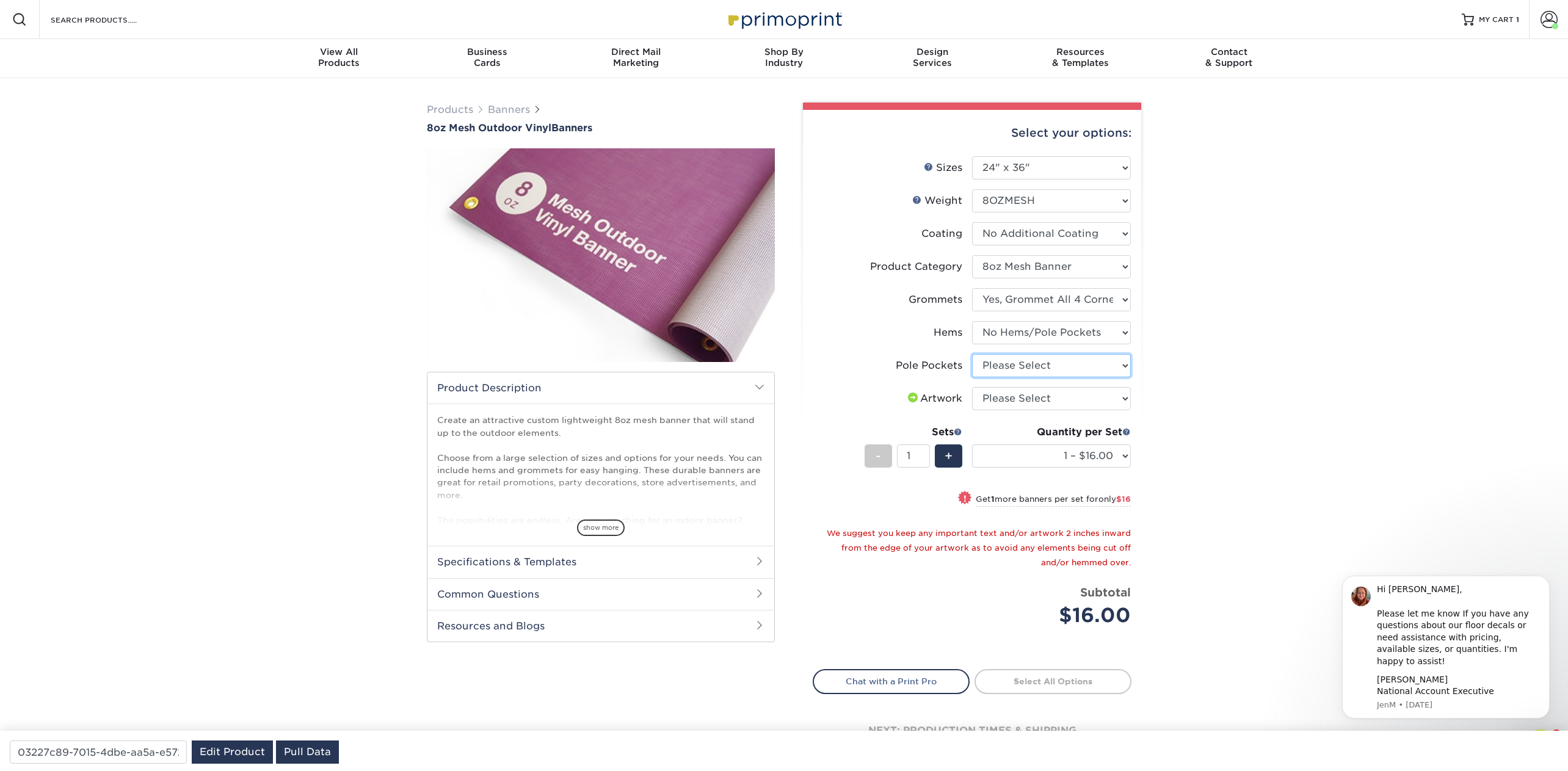
select select "462c5fe9-21e9-49a0-afb4-1c6e8664fe13"
click at [972, 354] on select "Please Select No Pole Pockets 2 in. Left and Right 2 in. Top and Bottom 4 in. L…" at bounding box center [1052, 365] width 158 height 23
click at [1295, 369] on div "Products Banners 8oz Mesh Outdoor Vinyl Banners Bleed: show more /" at bounding box center [784, 445] width 1568 height 734
click at [1124, 454] on select "1 – $16.00 2 – $32.00 3 – $48.00 4 – $64.00 5 – $80.00 6 – $96.00 7 – $112.00 8…" at bounding box center [1052, 456] width 158 height 23
select select "10 – $160.00"
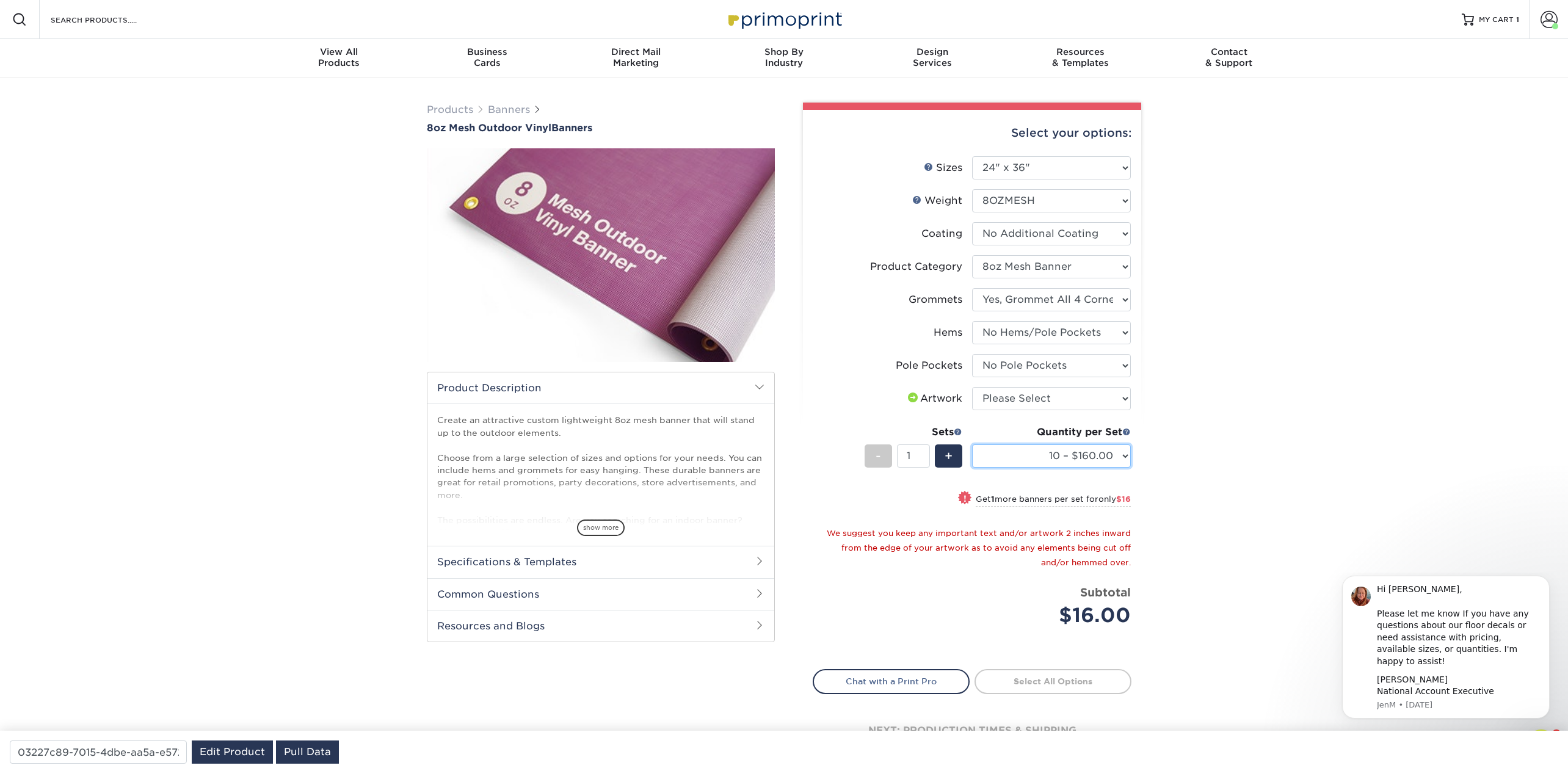
click at [972, 445] on select "1 – $16.00 2 – $32.00 3 – $48.00 4 – $64.00 5 – $80.00 6 – $96.00 7 – $112.00 8…" at bounding box center [1052, 456] width 158 height 23
click at [237, 9] on div "Resources Menu Search Products Account Welcome, Jen Business Account Primoprint…" at bounding box center [784, 20] width 1568 height 39
click at [137, 30] on div "Search Products" at bounding box center [104, 20] width 129 height 39
click at [135, 21] on input "Search Products" at bounding box center [109, 20] width 119 height 15
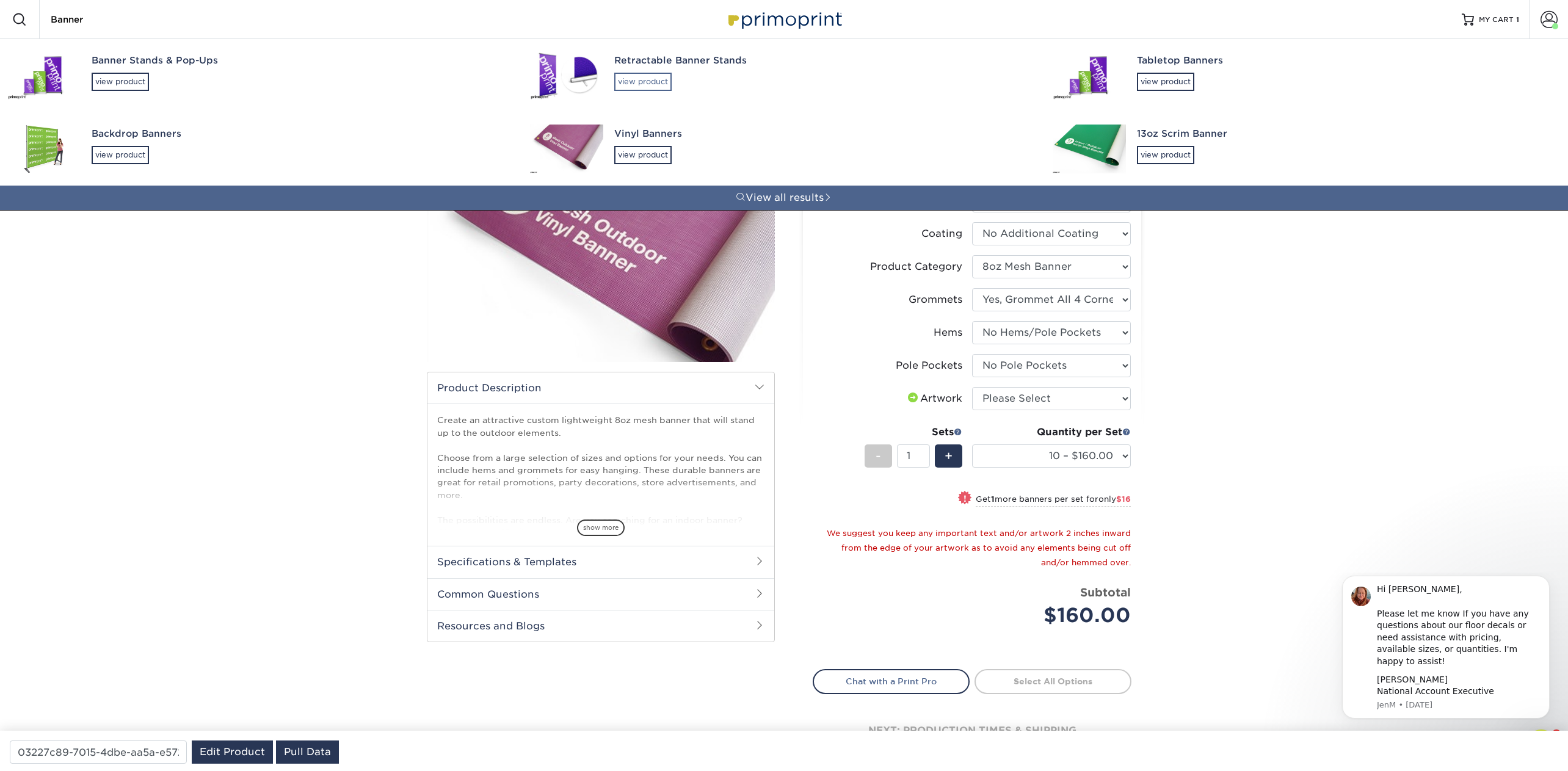
type input "Banner"
click at [643, 79] on div "view product" at bounding box center [643, 82] width 58 height 19
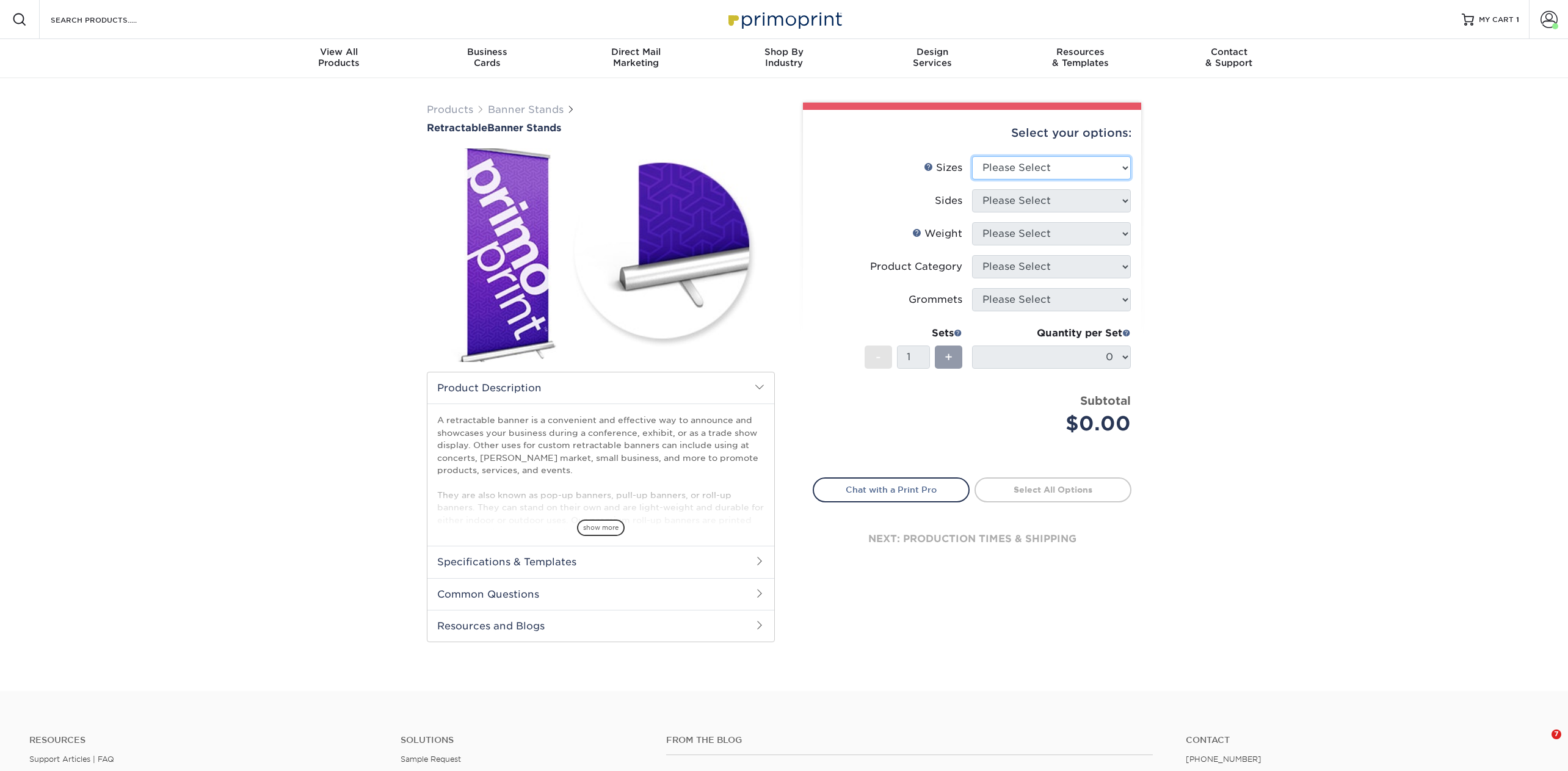
click at [1050, 161] on select "Please Select 24" x 60" 33" x 80" 47" x 80"" at bounding box center [1052, 168] width 158 height 23
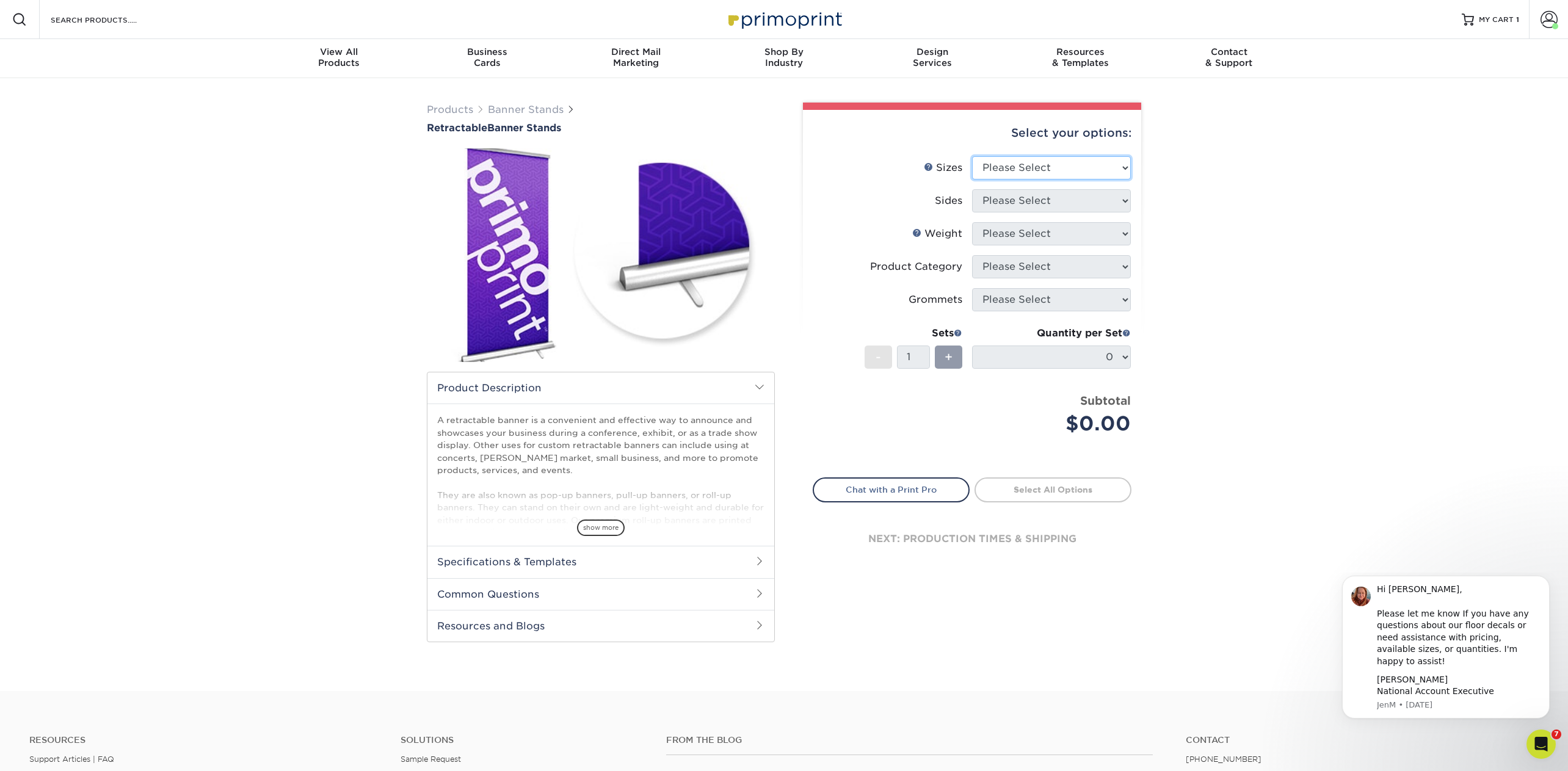
click at [1090, 169] on select "Please Select 24" x 60" 33" x 80" 47" x 80"" at bounding box center [1052, 168] width 158 height 23
select select "33.00x80.00"
click at [972, 157] on select "Please Select 24" x 60" 33" x 80" 47" x 80"" at bounding box center [1052, 168] width 158 height 23
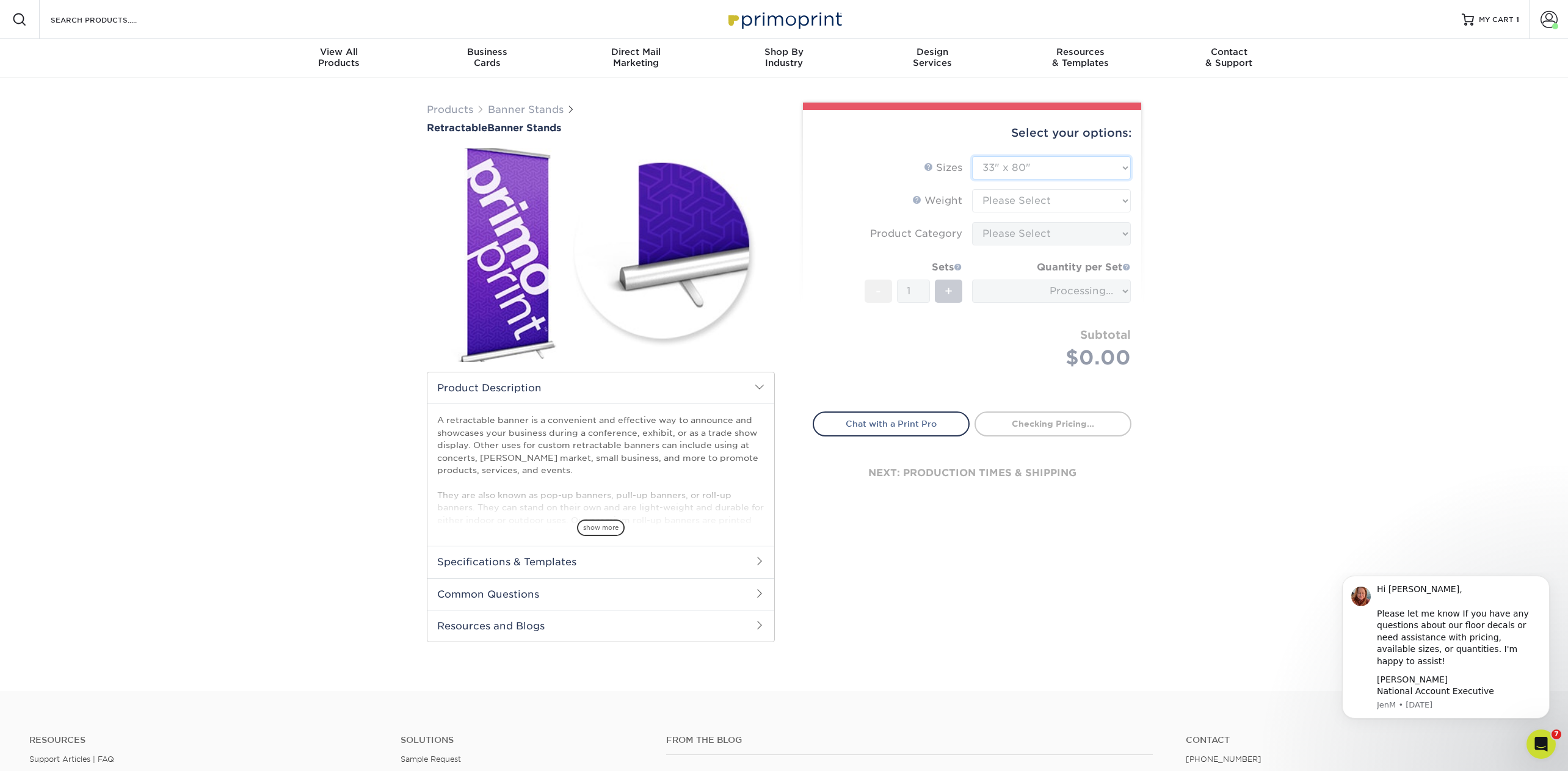
type input "4dffb7a5-e17d-4279-ae22-7e1e11077cd5"
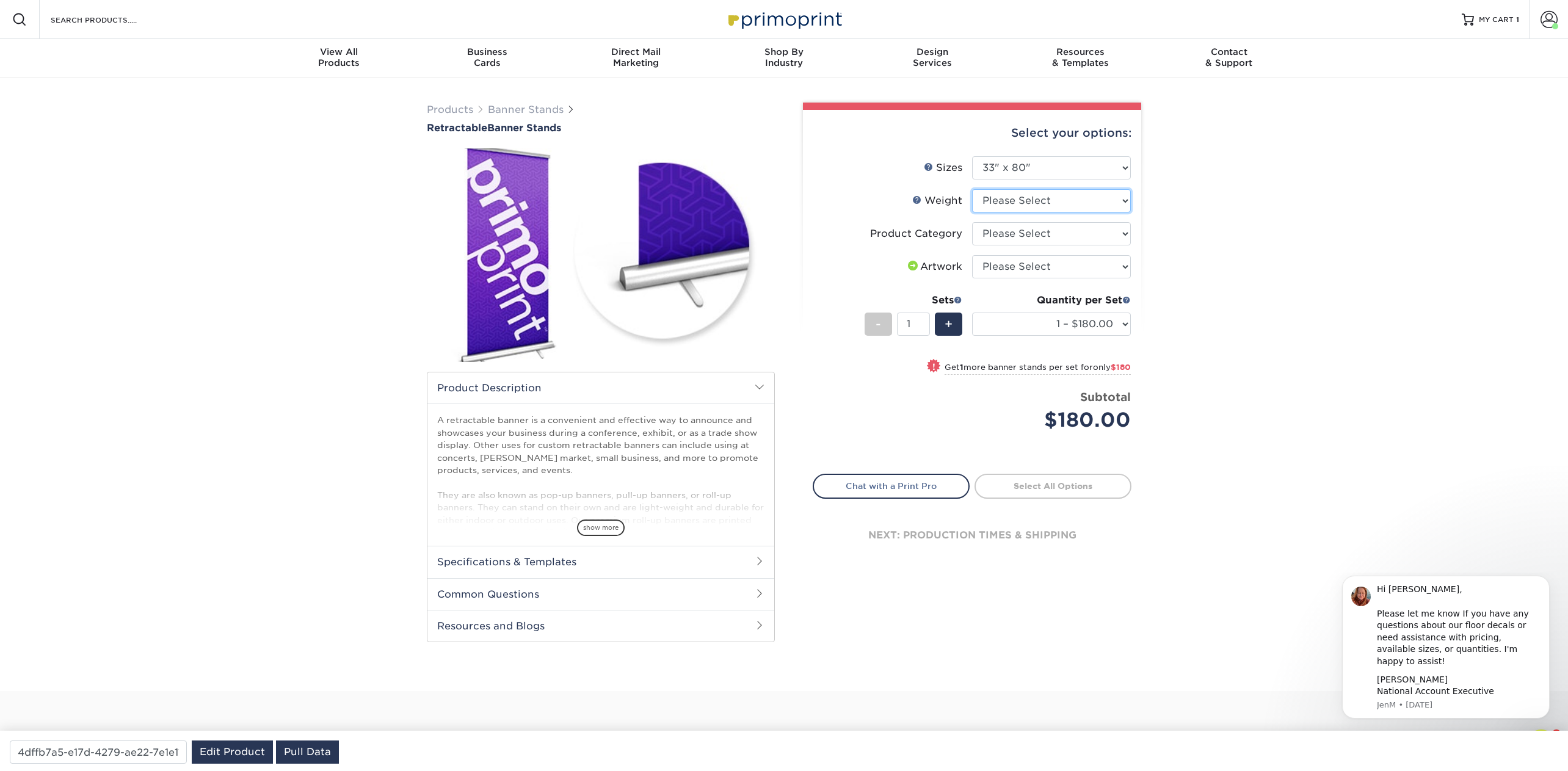
click at [1031, 200] on select "Please Select 10MIL" at bounding box center [1052, 200] width 158 height 23
select select "10MIL"
click at [972, 189] on select "Please Select 10MIL" at bounding box center [1052, 200] width 158 height 23
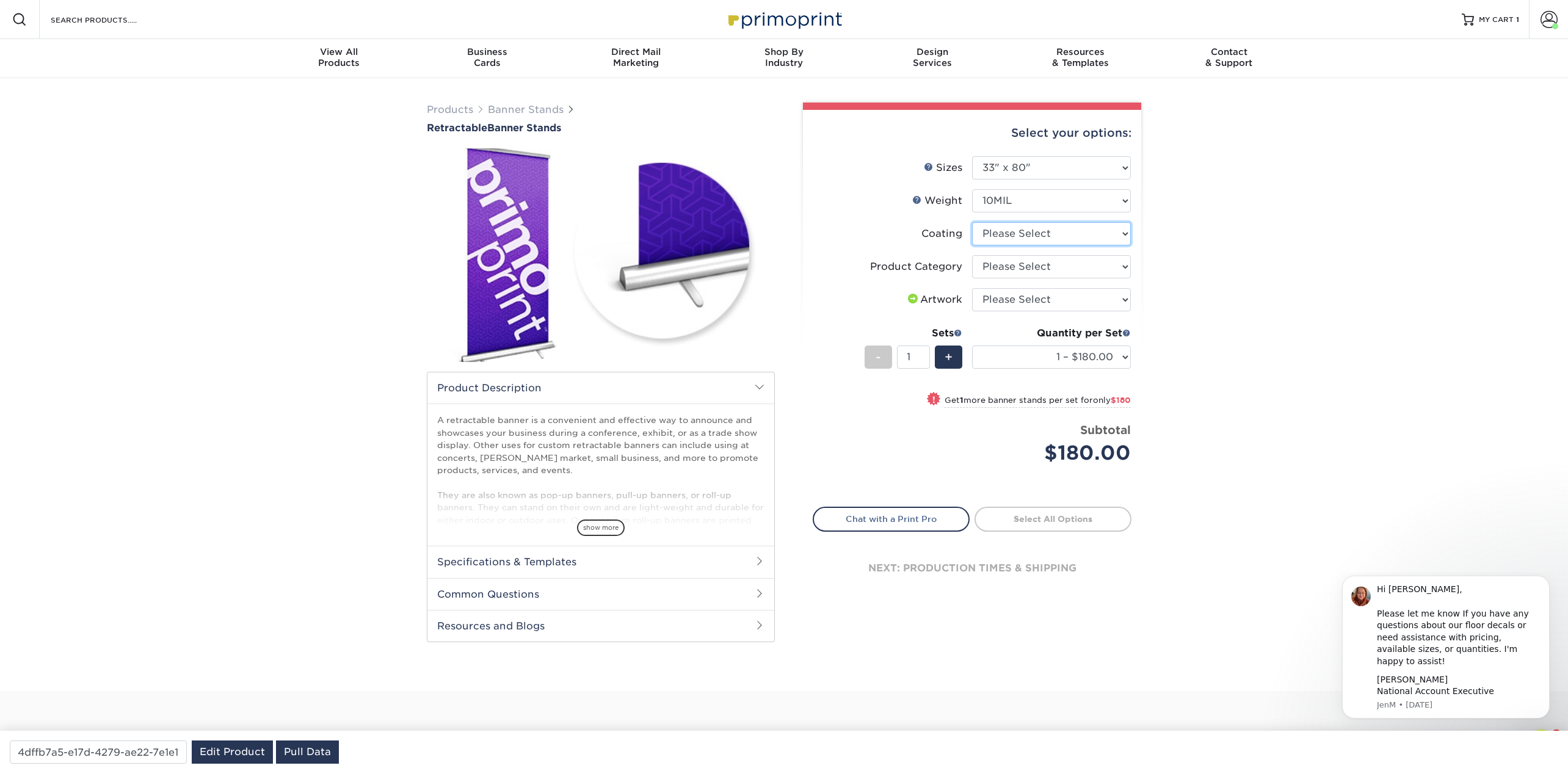
click at [1025, 226] on select at bounding box center [1052, 233] width 158 height 23
select select "3e7618de-abca-4bda-9f97-8b9129e913d8"
click at [972, 222] on select at bounding box center [1052, 233] width 158 height 23
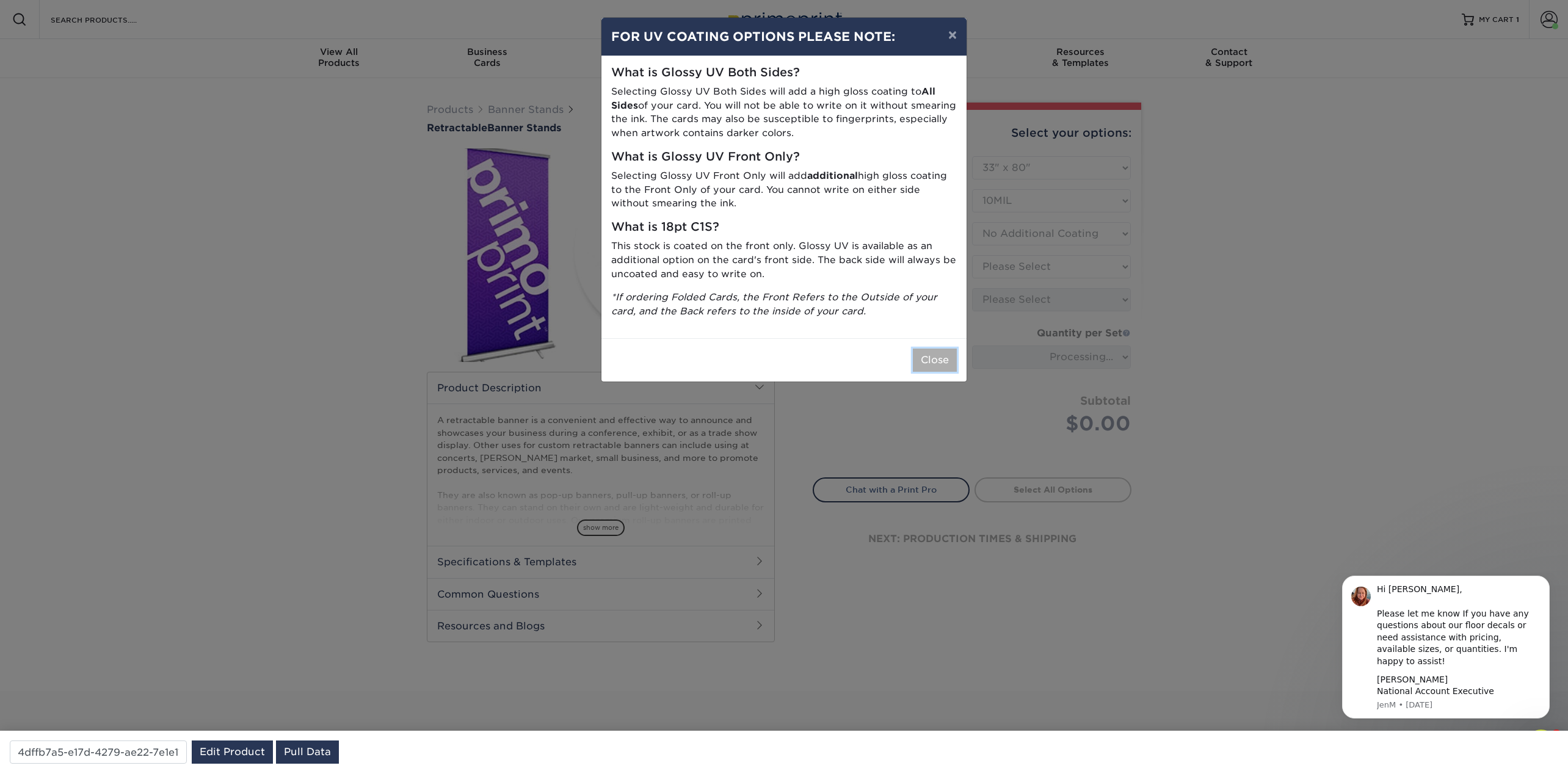
click at [946, 351] on button "Close" at bounding box center [934, 360] width 44 height 23
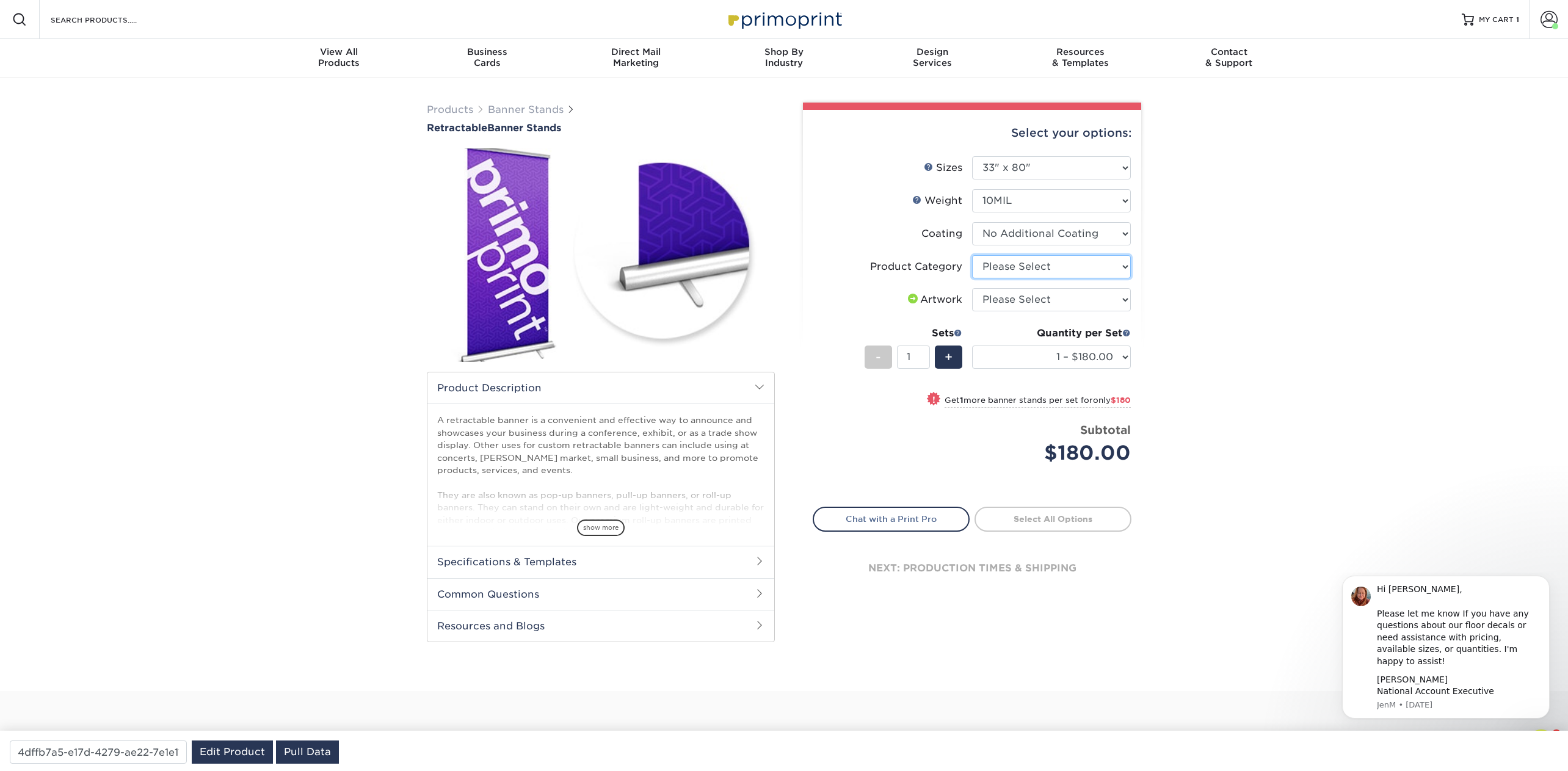
click at [1052, 265] on select "Please Select Standard Retractable Banner Stand" at bounding box center [1052, 267] width 158 height 23
select select "16926b4f-4359-4b5b-9e91-7b2ad5f23637"
click at [972, 255] on select "Please Select Standard Retractable Banner Stand" at bounding box center [1052, 267] width 158 height 23
click at [1031, 300] on select "Please Select I will upload files I need a design - $50" at bounding box center [1052, 299] width 158 height 23
select select "upload"
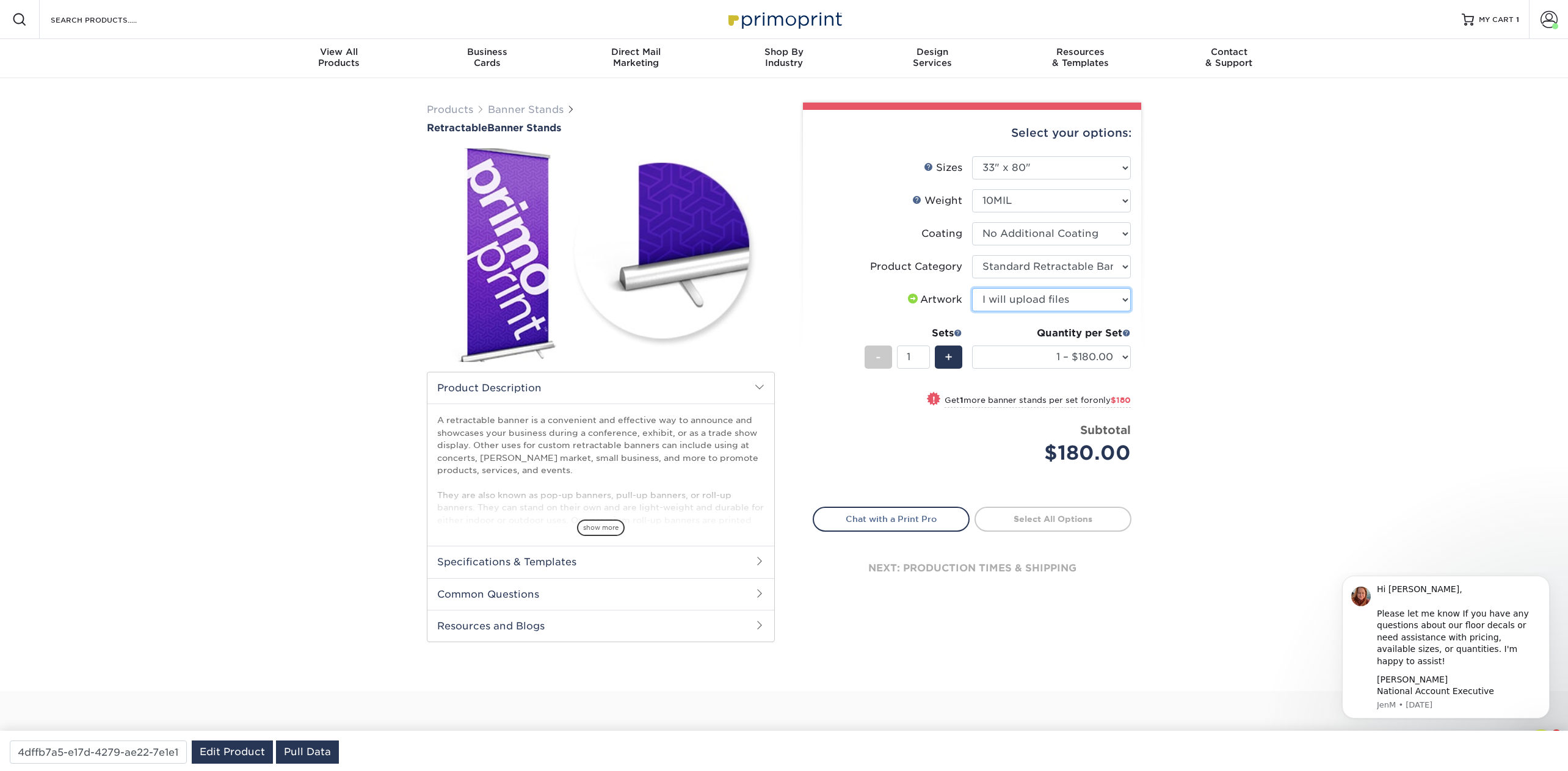
click at [972, 288] on select "Please Select I will upload files I need a design - $50" at bounding box center [1052, 299] width 158 height 23
click at [535, 104] on link "Banner Stands" at bounding box center [525, 109] width 76 height 11
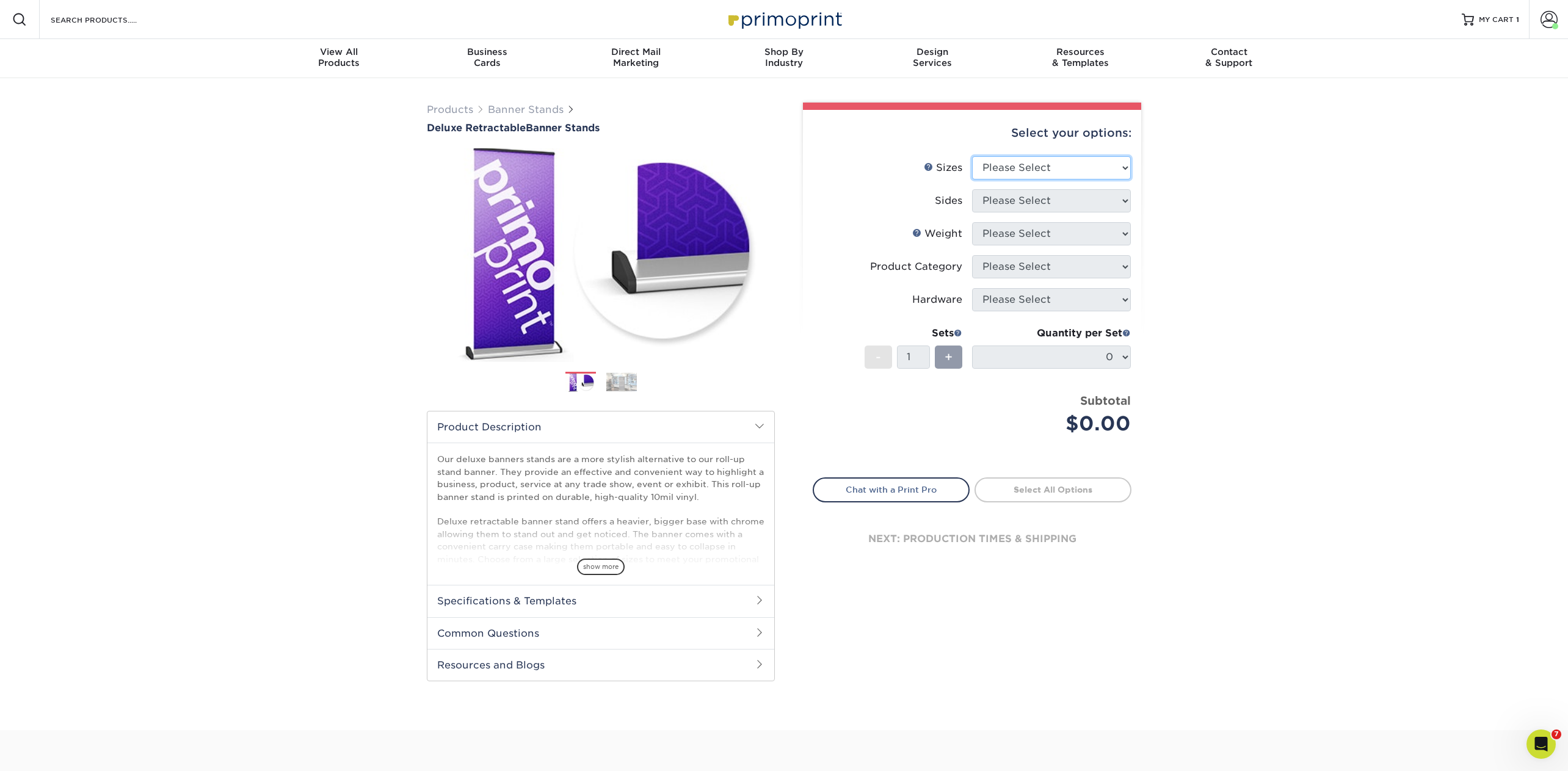
click at [1069, 167] on select "Please Select 33" x 80"" at bounding box center [1052, 168] width 158 height 23
select select "33.00x80.00"
click at [972, 157] on select "Please Select 33" x 80"" at bounding box center [1052, 168] width 158 height 23
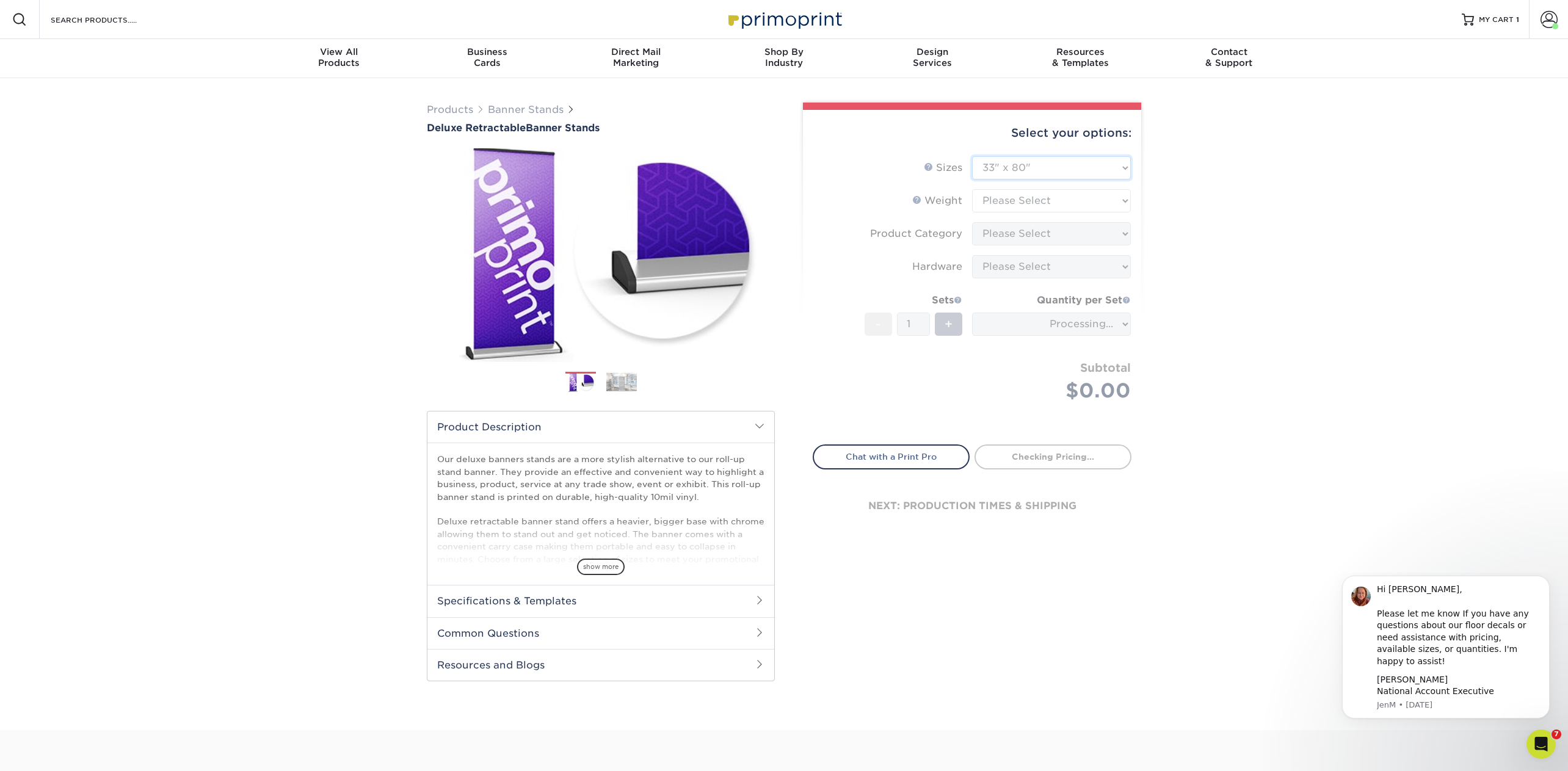
type input "4ba5a72a-bfd5-4922-bbda-a461cba4e817"
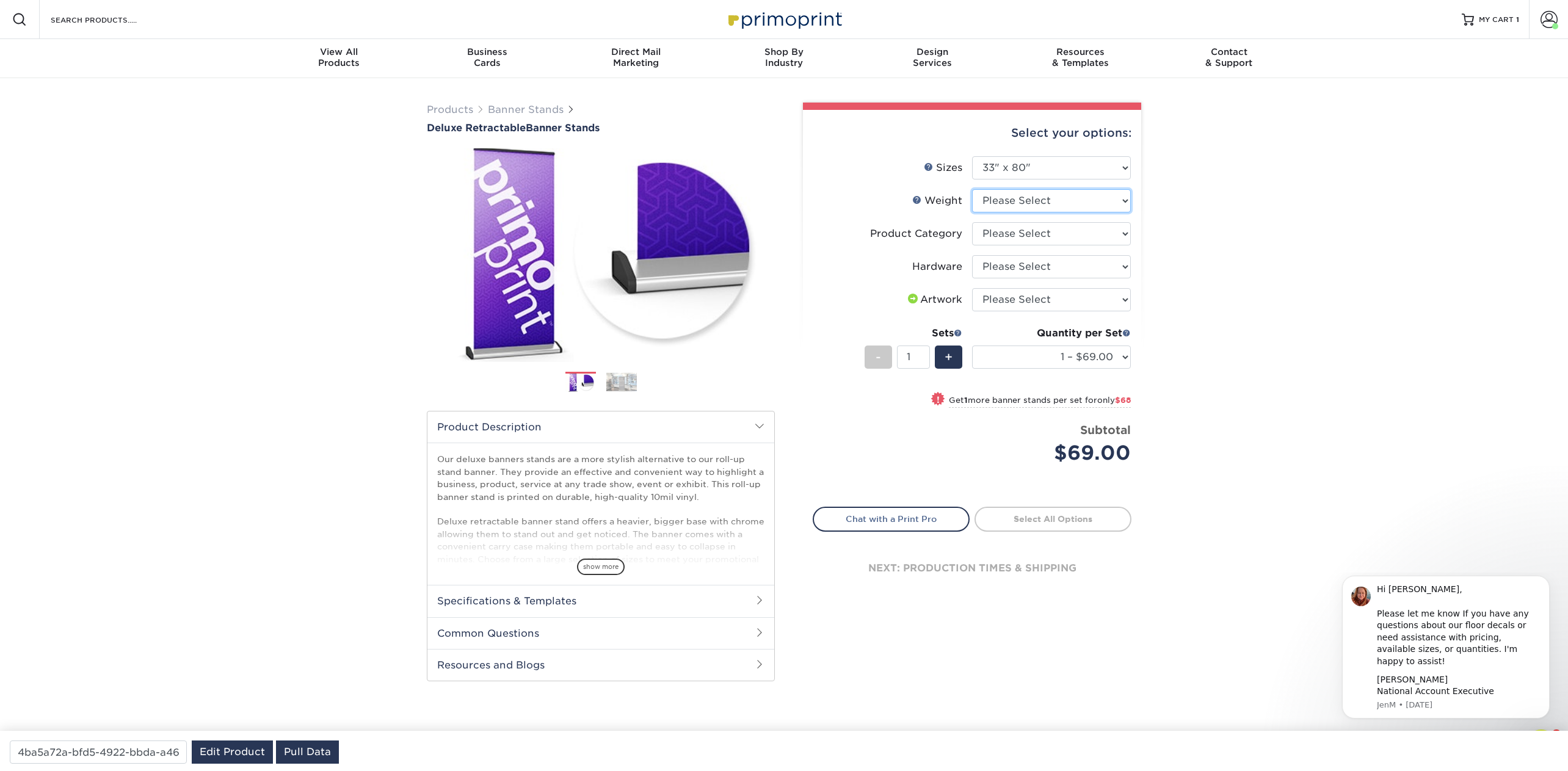
click at [1025, 198] on select "Please Select 10MIL" at bounding box center [1052, 200] width 158 height 23
select select "10MIL"
click at [972, 189] on select "Please Select 10MIL" at bounding box center [1052, 200] width 158 height 23
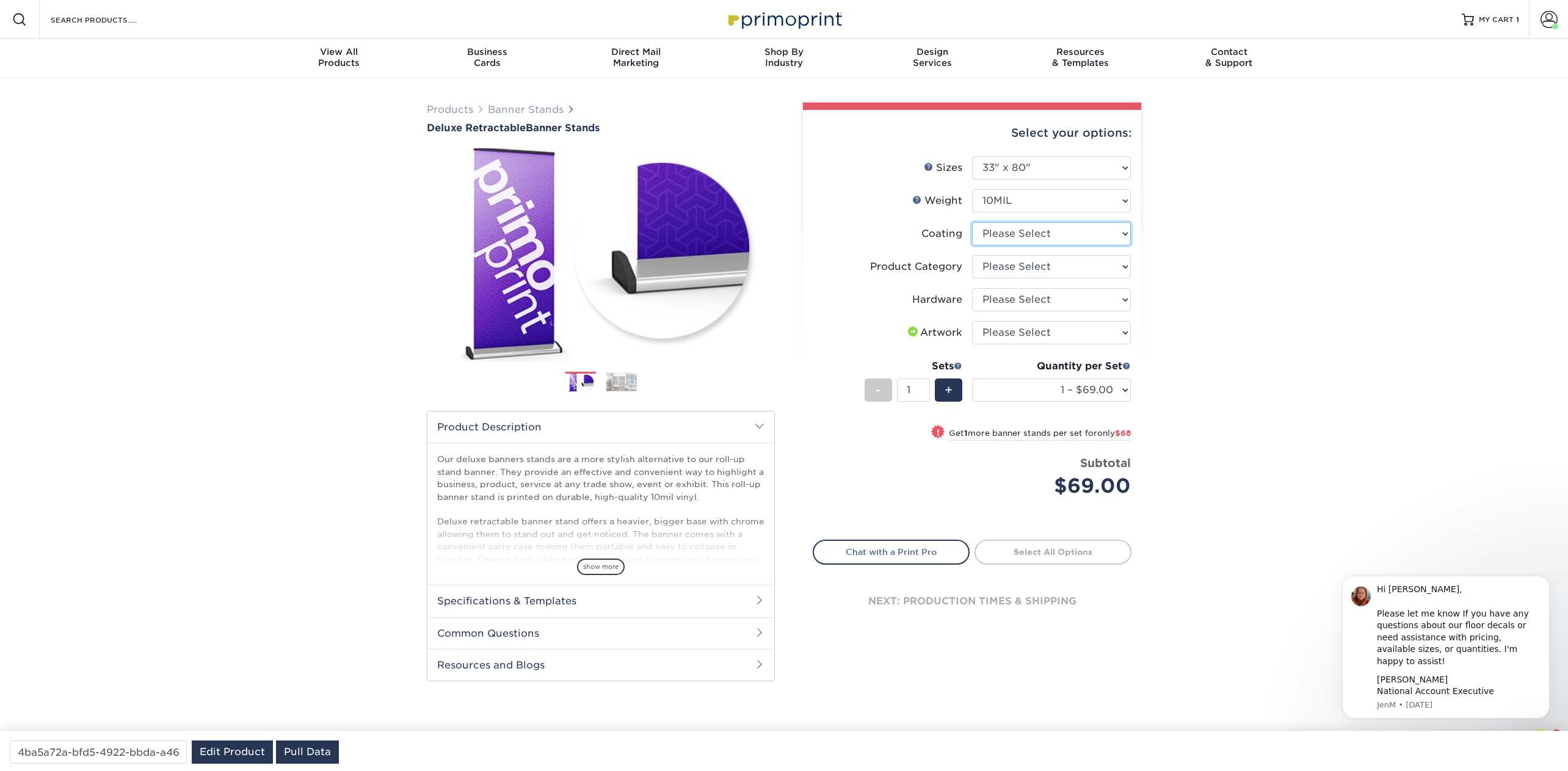
click at [999, 238] on select at bounding box center [1052, 233] width 158 height 23
select select "3e7618de-abca-4bda-9f97-8b9129e913d8"
click at [972, 222] on select at bounding box center [1052, 233] width 158 height 23
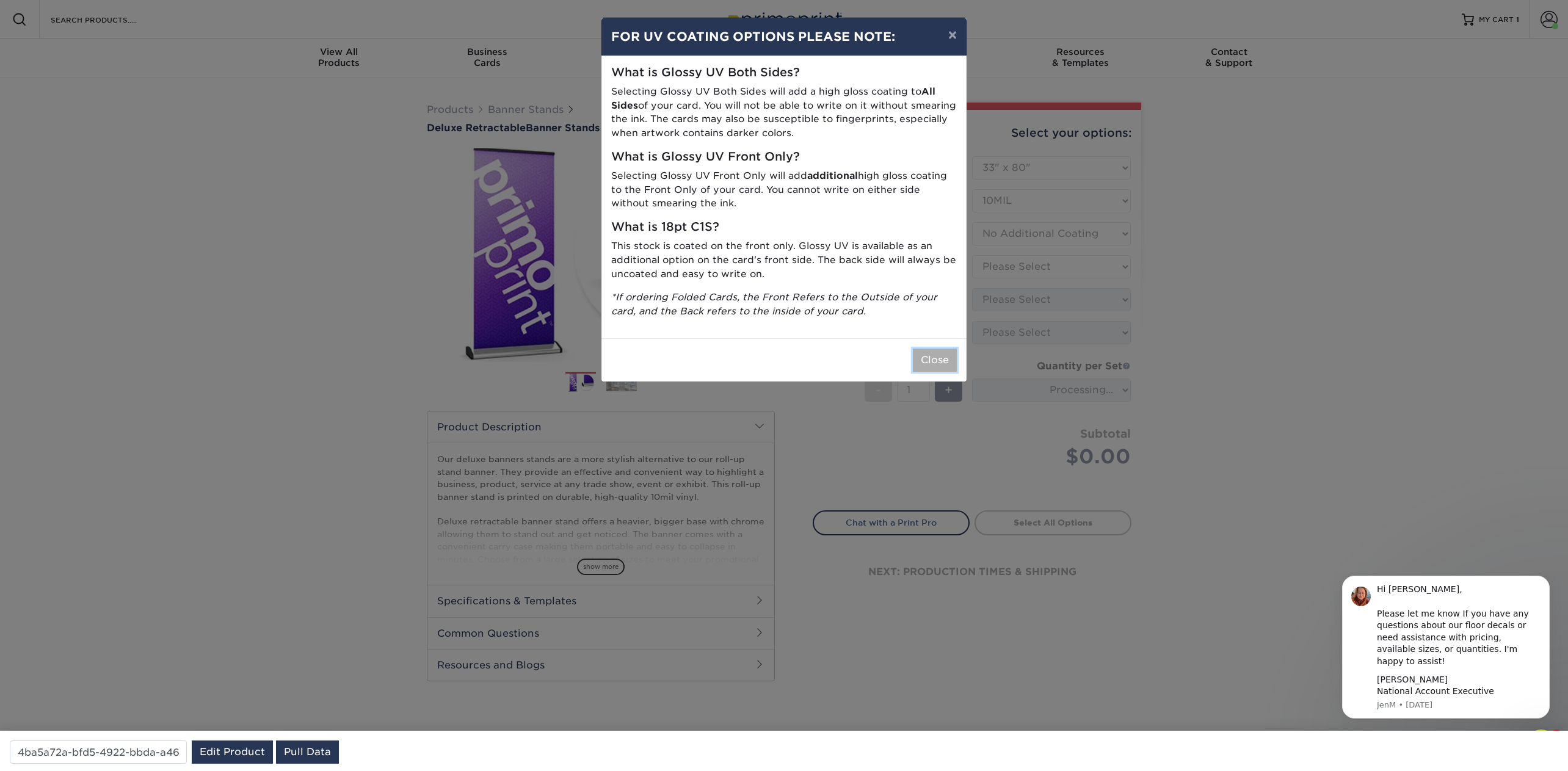
click at [954, 349] on button "Close" at bounding box center [934, 360] width 44 height 23
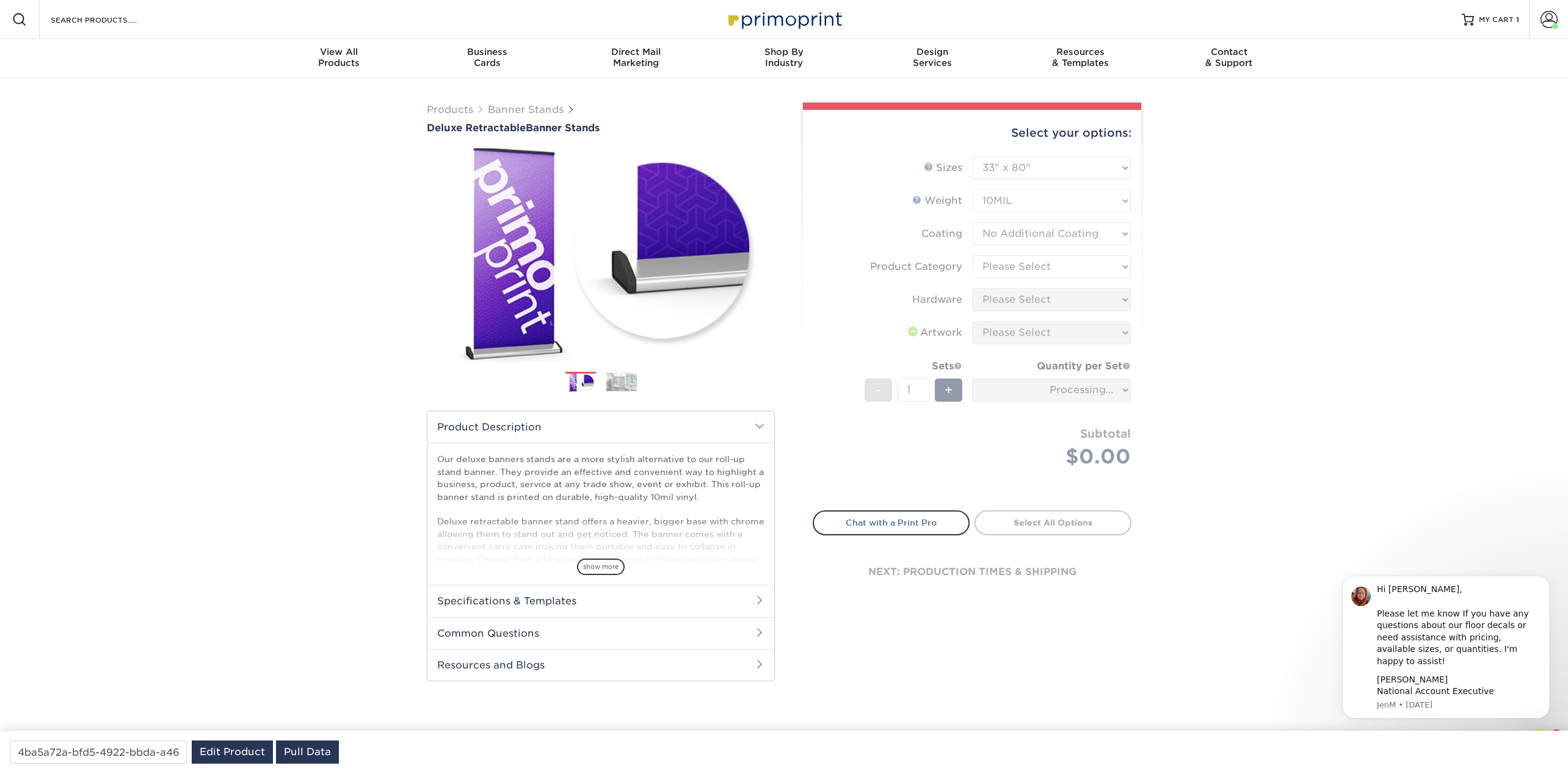
click at [1013, 268] on form "Sizes Help Sizes Please Select 33" x 80" Sides Please Select 10MIL - 1" at bounding box center [972, 326] width 319 height 340
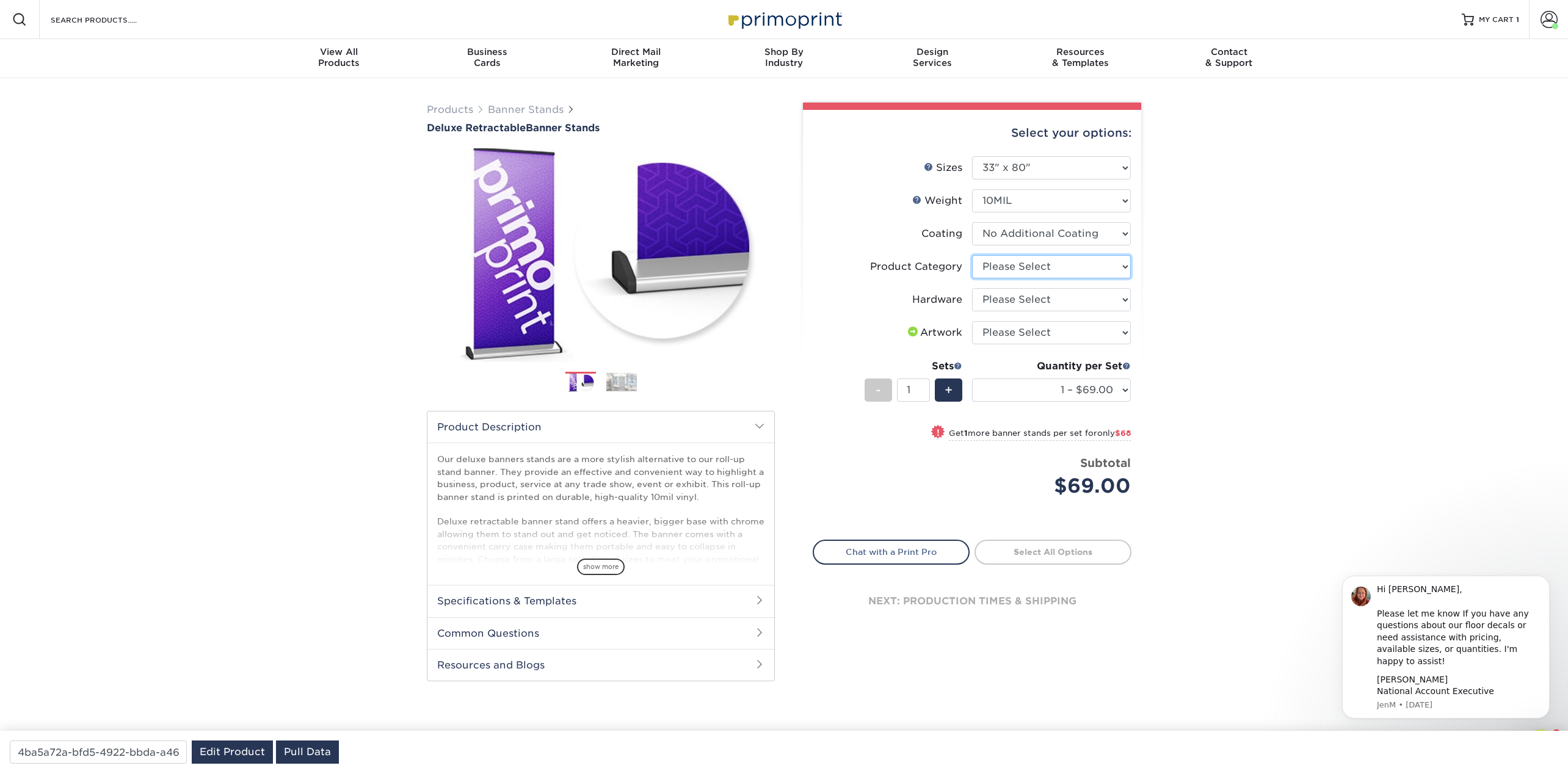
click at [1009, 267] on select "Please Select Deluxe Retractable Banner Stand" at bounding box center [1052, 267] width 158 height 23
select select "deb82e1f-94dd-4fc2-adc3-95272b6b1220"
click at [972, 255] on select "Please Select Deluxe Retractable Banner Stand" at bounding box center [1052, 267] width 158 height 23
click at [1011, 295] on select "Please Select Single-Sided Deluxe Retractable Banner Stand" at bounding box center [1052, 299] width 158 height 23
select select "8f8ed3c6-8570-4dec-a260-1d9d29af8a30"
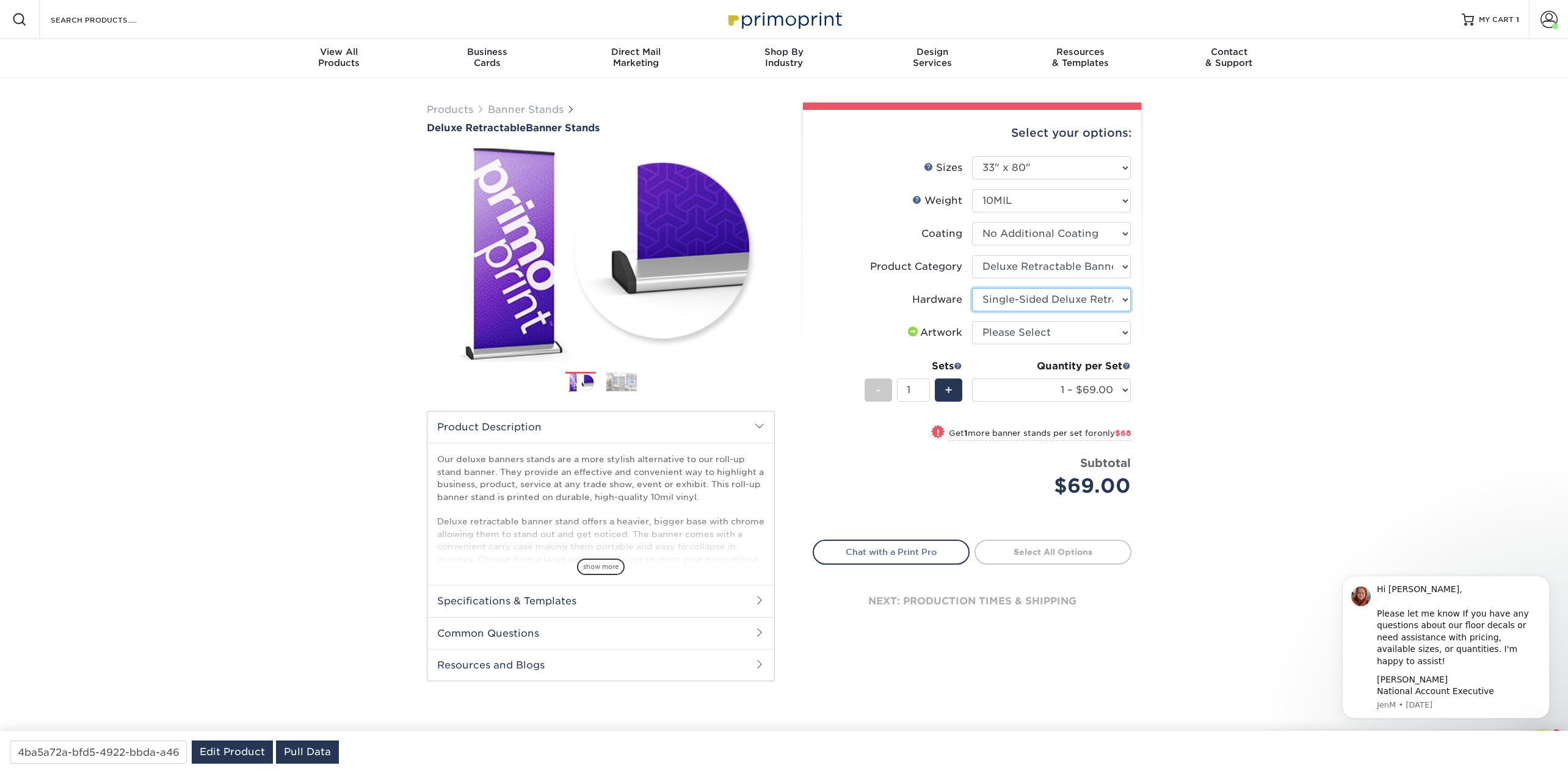
click at [972, 288] on select "Please Select Single-Sided Deluxe Retractable Banner Stand" at bounding box center [1052, 299] width 158 height 23
click at [1018, 333] on select "Please Select I will upload files I need a design - $50" at bounding box center [1052, 333] width 158 height 23
select select "upload"
click at [972, 322] on select "Please Select I will upload files I need a design - $50" at bounding box center [1052, 333] width 158 height 23
click at [1081, 267] on select "Please Select Deluxe Retractable Banner Stand" at bounding box center [1052, 267] width 158 height 23
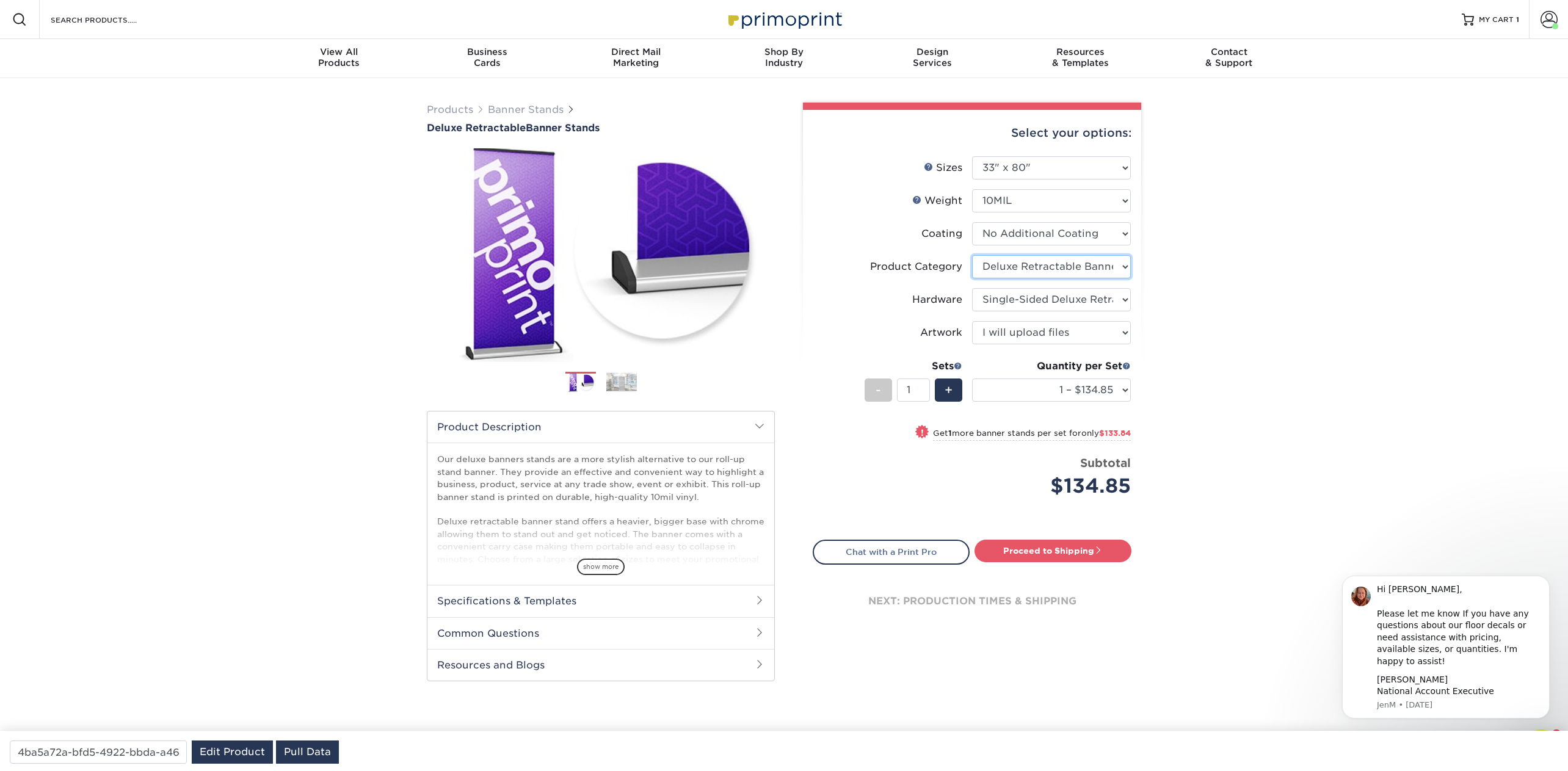
click at [972, 255] on select "Please Select Deluxe Retractable Banner Stand" at bounding box center [1052, 267] width 158 height 23
click at [537, 110] on link "Banner Stands" at bounding box center [525, 109] width 76 height 11
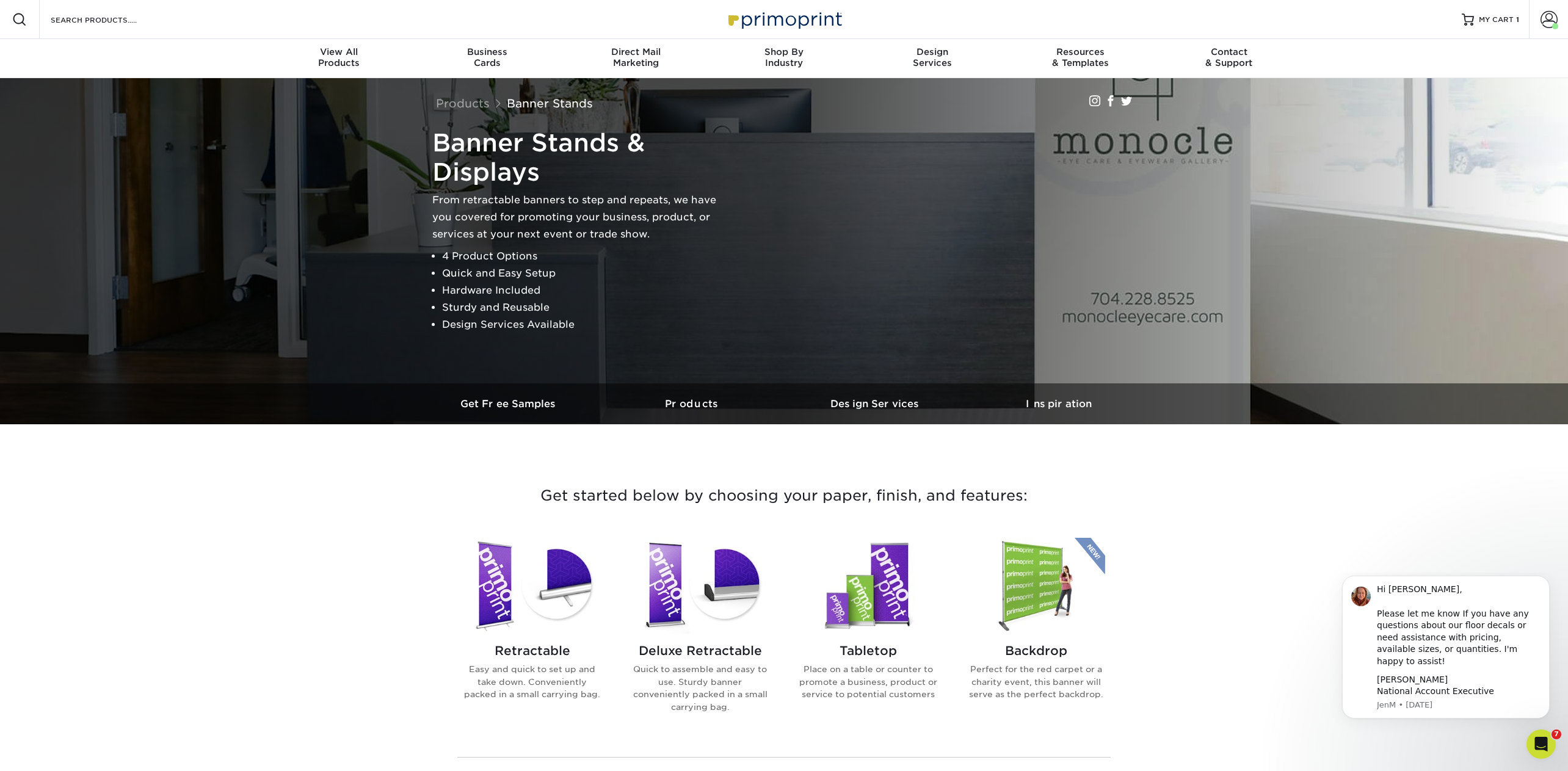
click at [492, 596] on img at bounding box center [532, 585] width 139 height 96
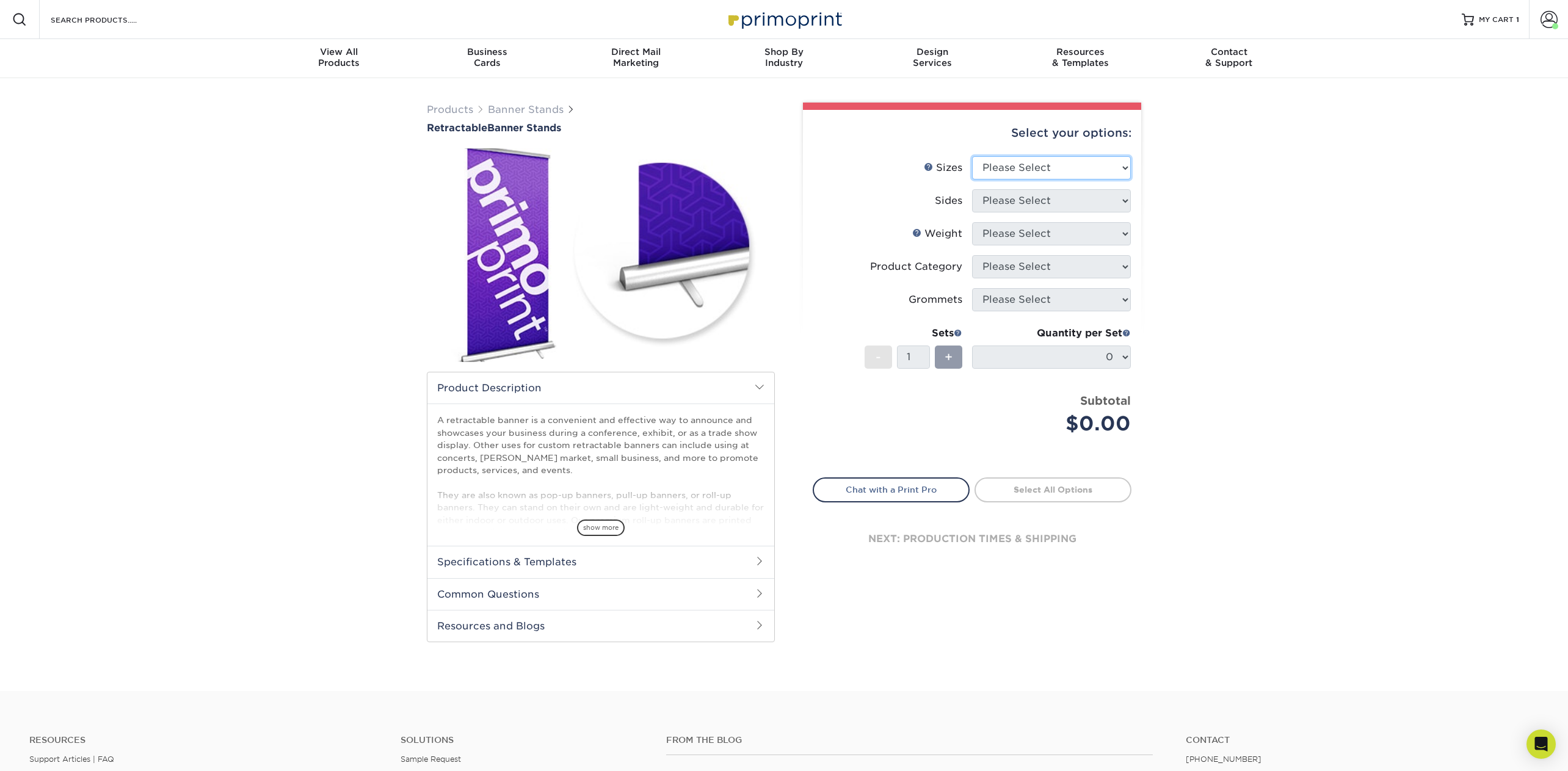
click at [1054, 169] on select "Please Select 24" x 60" 33" x 80" 47" x 80"" at bounding box center [1052, 168] width 158 height 23
select select "24.00x60.00"
click at [972, 157] on select "Please Select 24" x 60" 33" x 80" 47" x 80"" at bounding box center [1052, 168] width 158 height 23
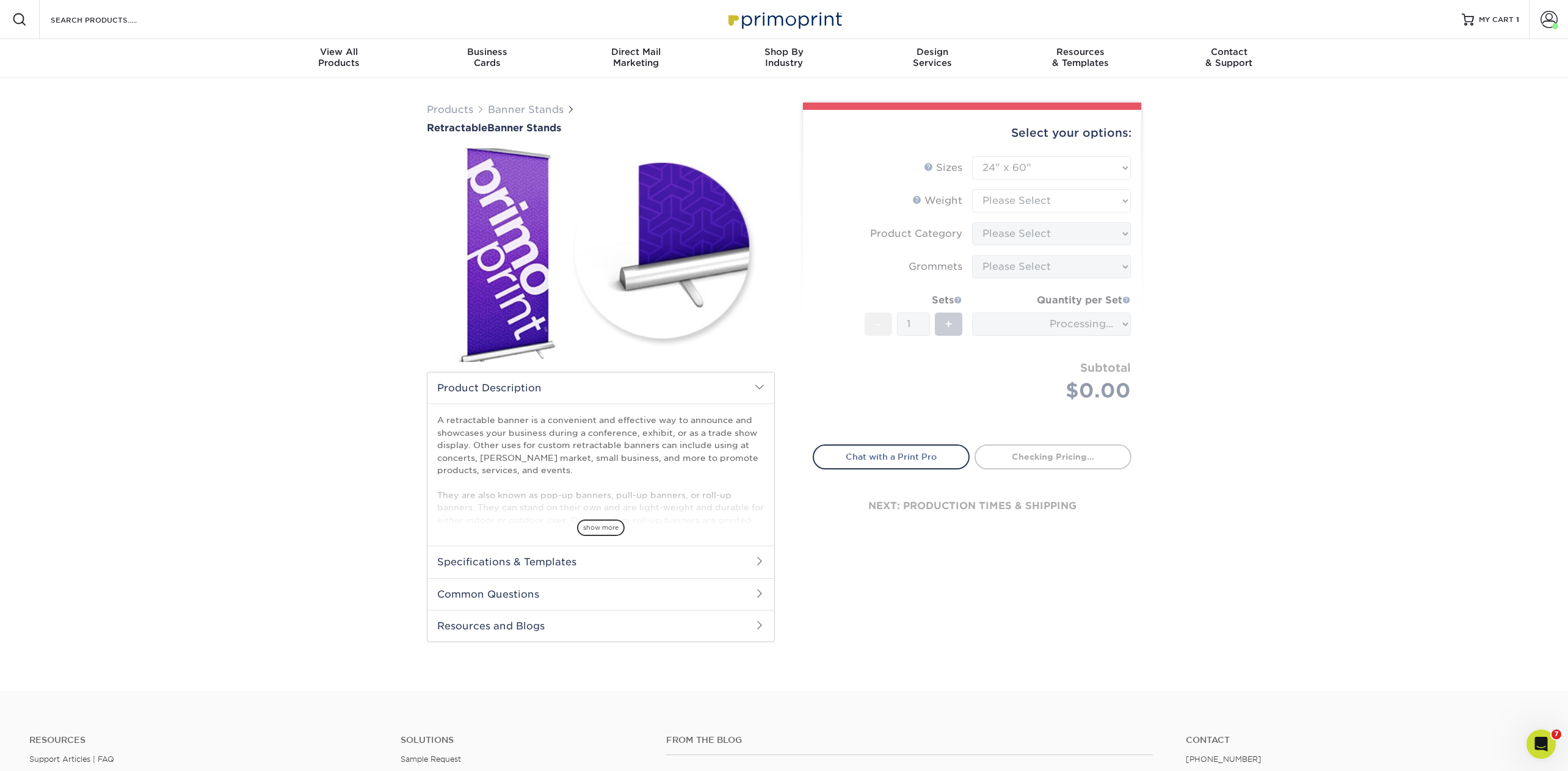
click at [1035, 196] on form "Sizes Help Sizes Please Select 24" x 60" 33" x 80" 47" x 80" - 1" at bounding box center [972, 294] width 319 height 274
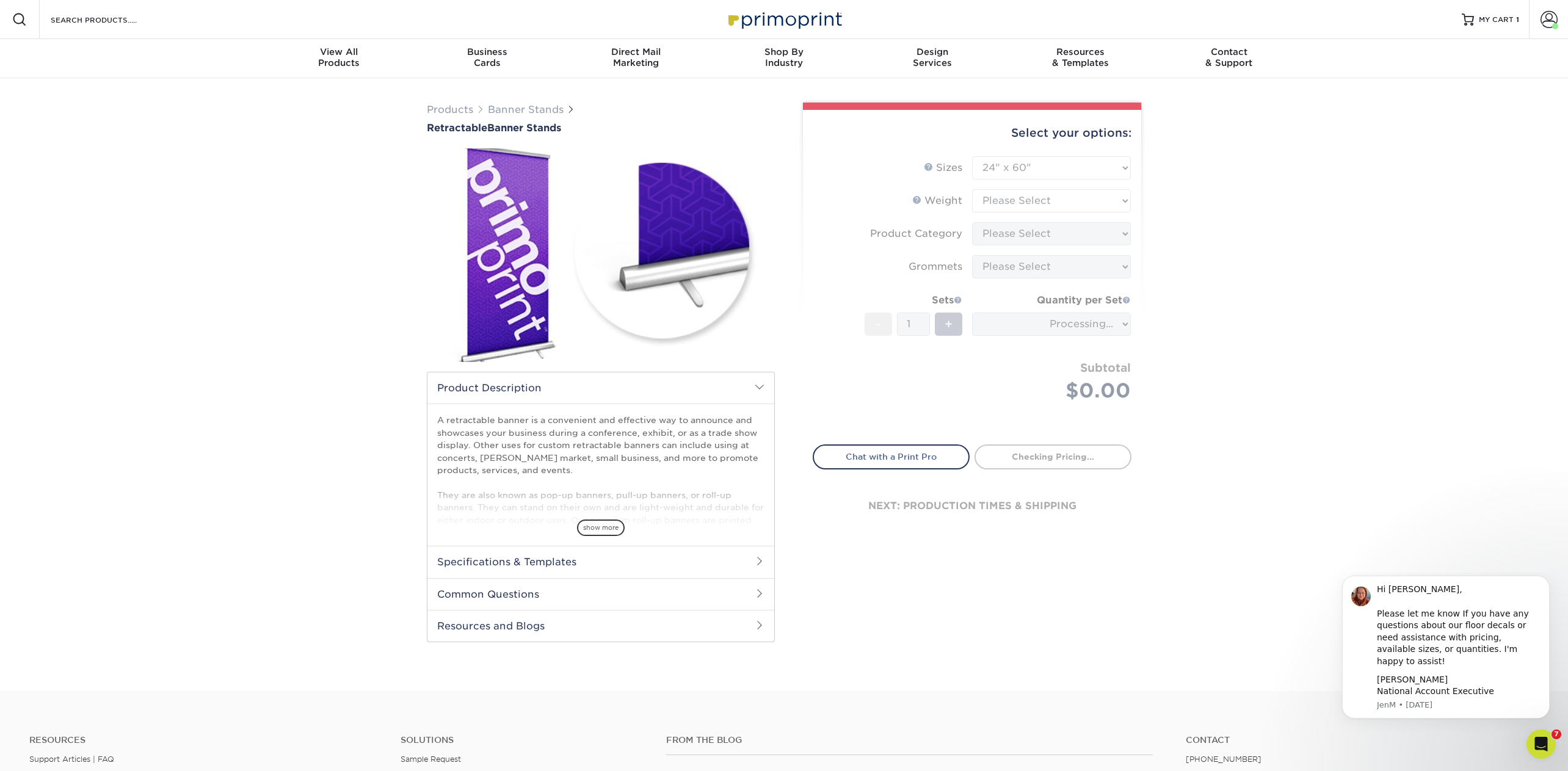
type input "c0bde34f-b4e4-4120-83d3-34f0484beb79"
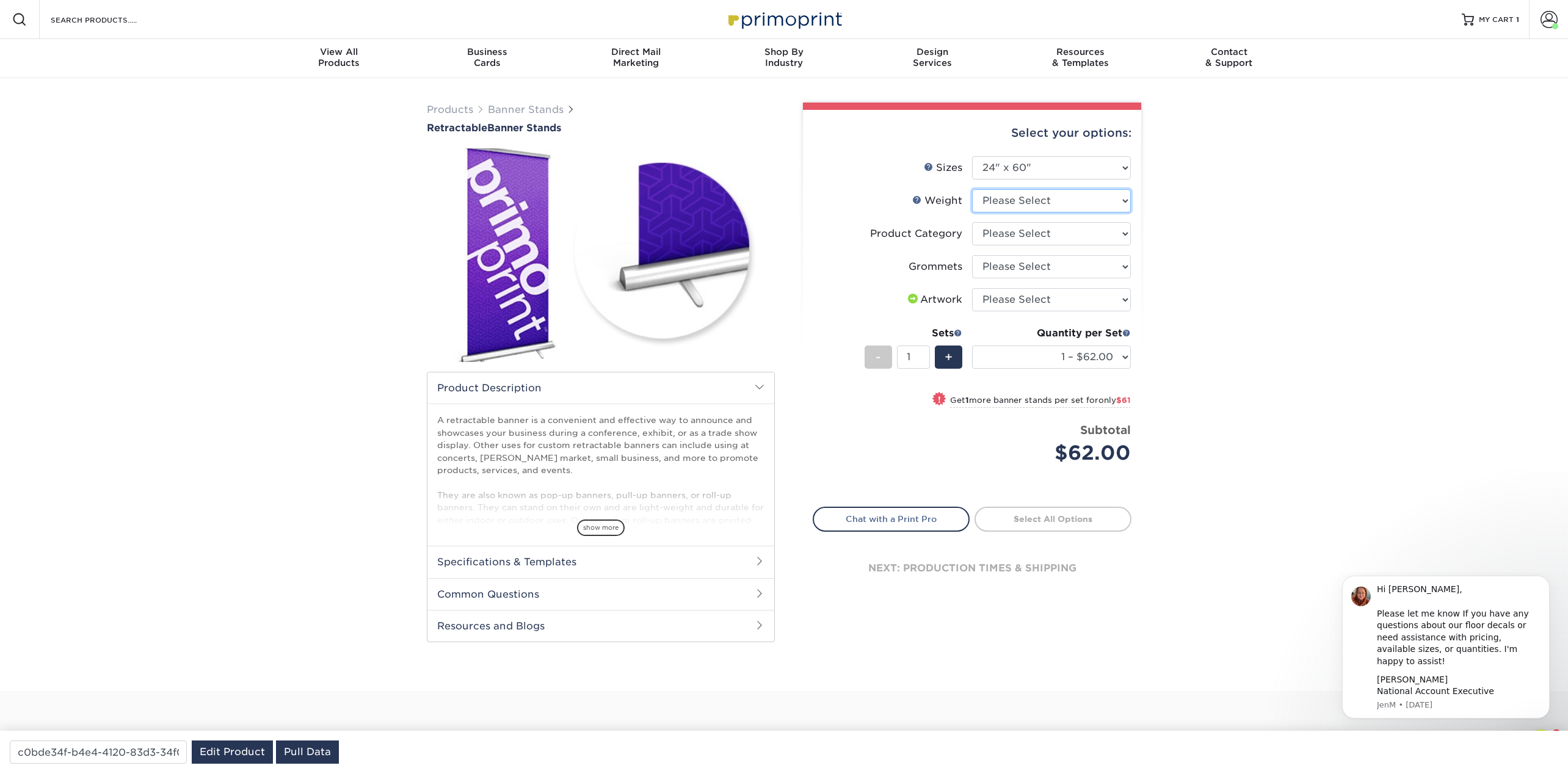
click at [1035, 197] on select "Please Select 10MIL" at bounding box center [1052, 200] width 158 height 23
select select "10MIL"
click at [972, 189] on select "Please Select 10MIL" at bounding box center [1052, 200] width 158 height 23
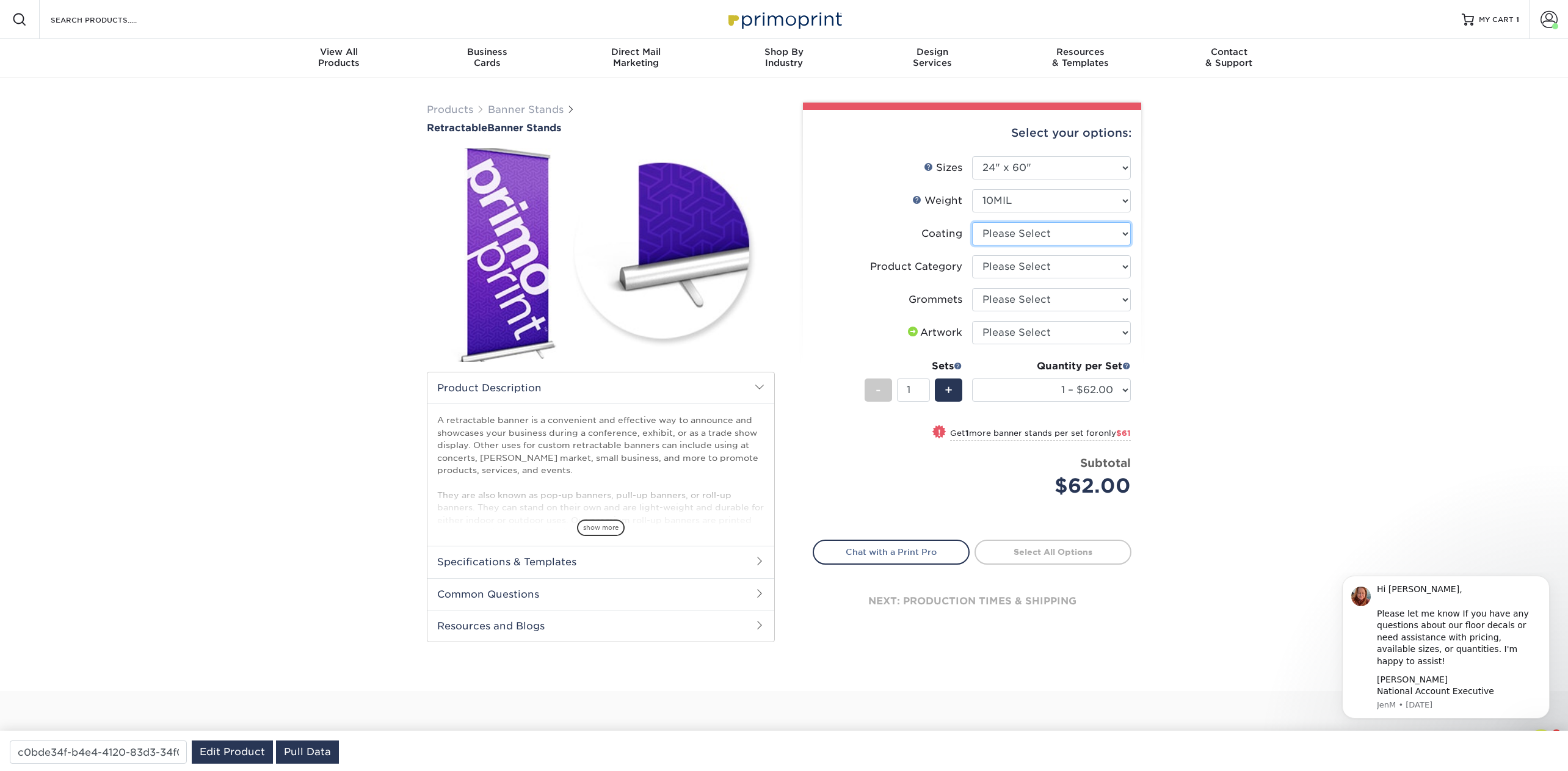
click at [1011, 228] on select at bounding box center [1052, 233] width 158 height 23
select select "3e7618de-abca-4bda-9f97-8b9129e913d8"
click at [972, 222] on select at bounding box center [1052, 233] width 158 height 23
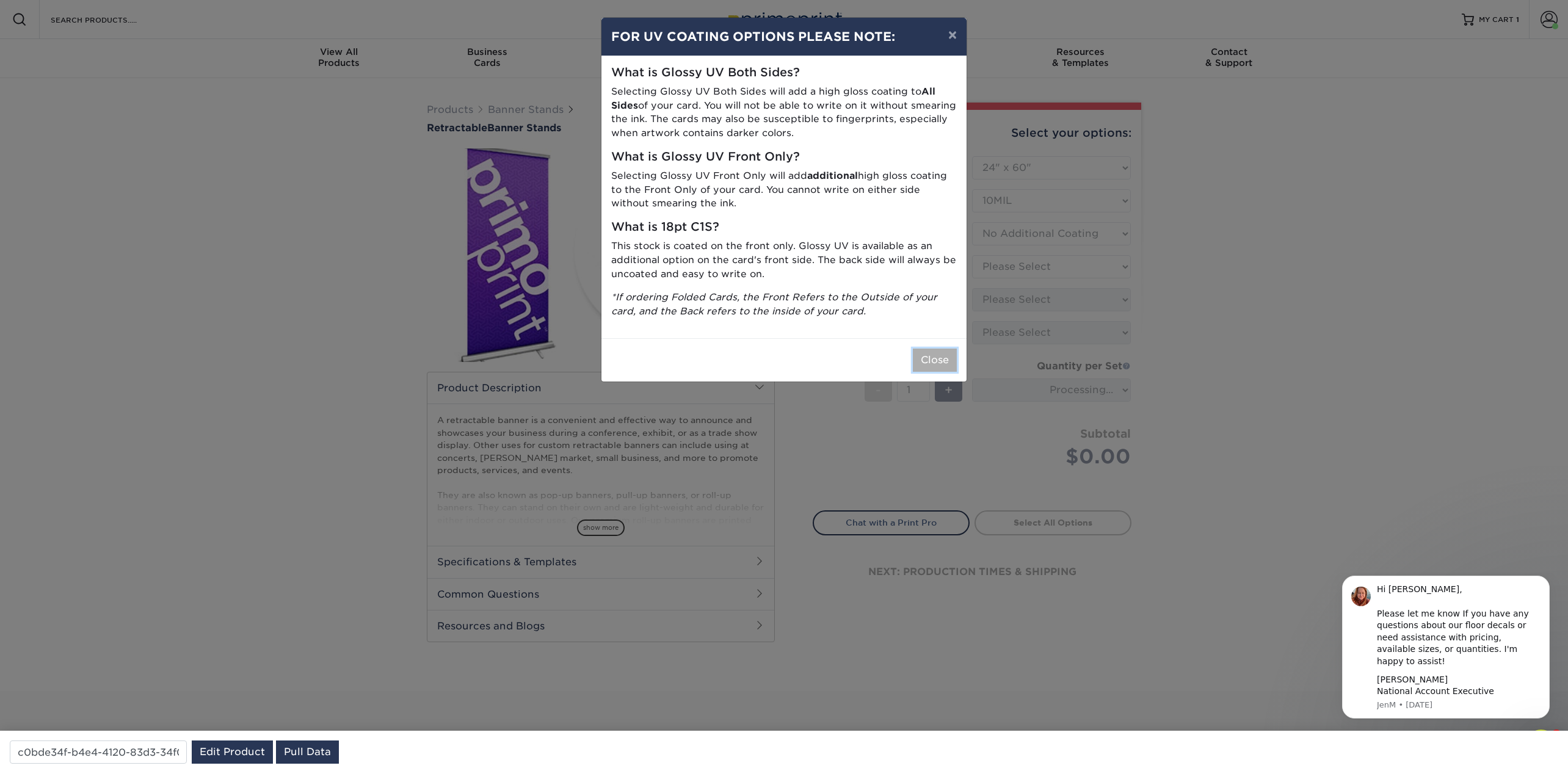
click at [938, 362] on button "Close" at bounding box center [934, 360] width 44 height 23
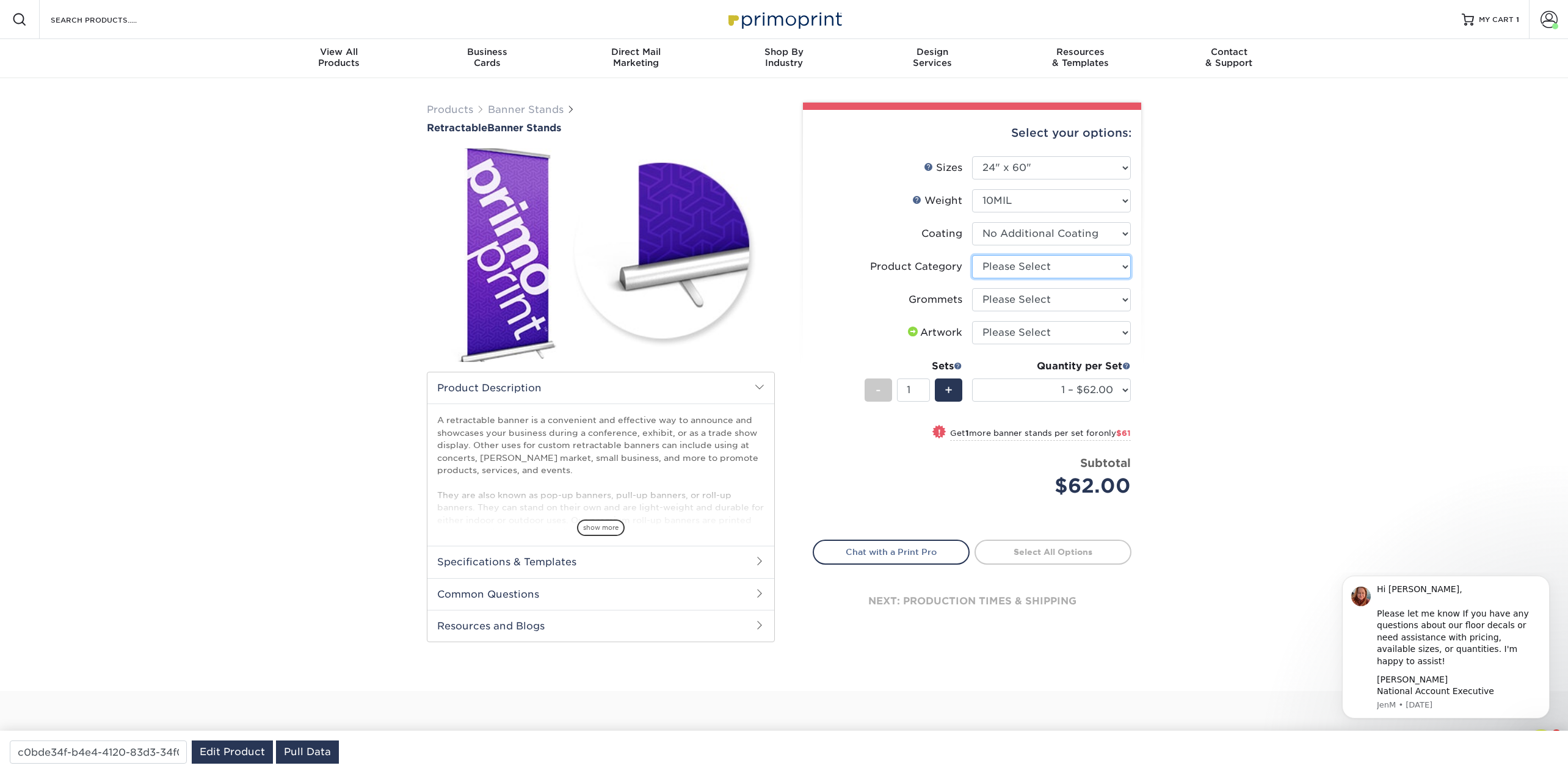
click at [1037, 268] on select "Please Select Economy Collapsible Banner Stand" at bounding box center [1052, 267] width 158 height 23
select select "04d2fd70-9dfc-4e71-b811-ad8e877b92c4"
click at [972, 255] on select "Please Select Economy Collapsible Banner Stand" at bounding box center [1052, 267] width 158 height 23
click at [1033, 301] on select "Please Select Yes, Grommet All 4 Corners" at bounding box center [1052, 299] width 158 height 23
select select "ce33bba6-a87b-4293-934d-6f372bdce3e6"
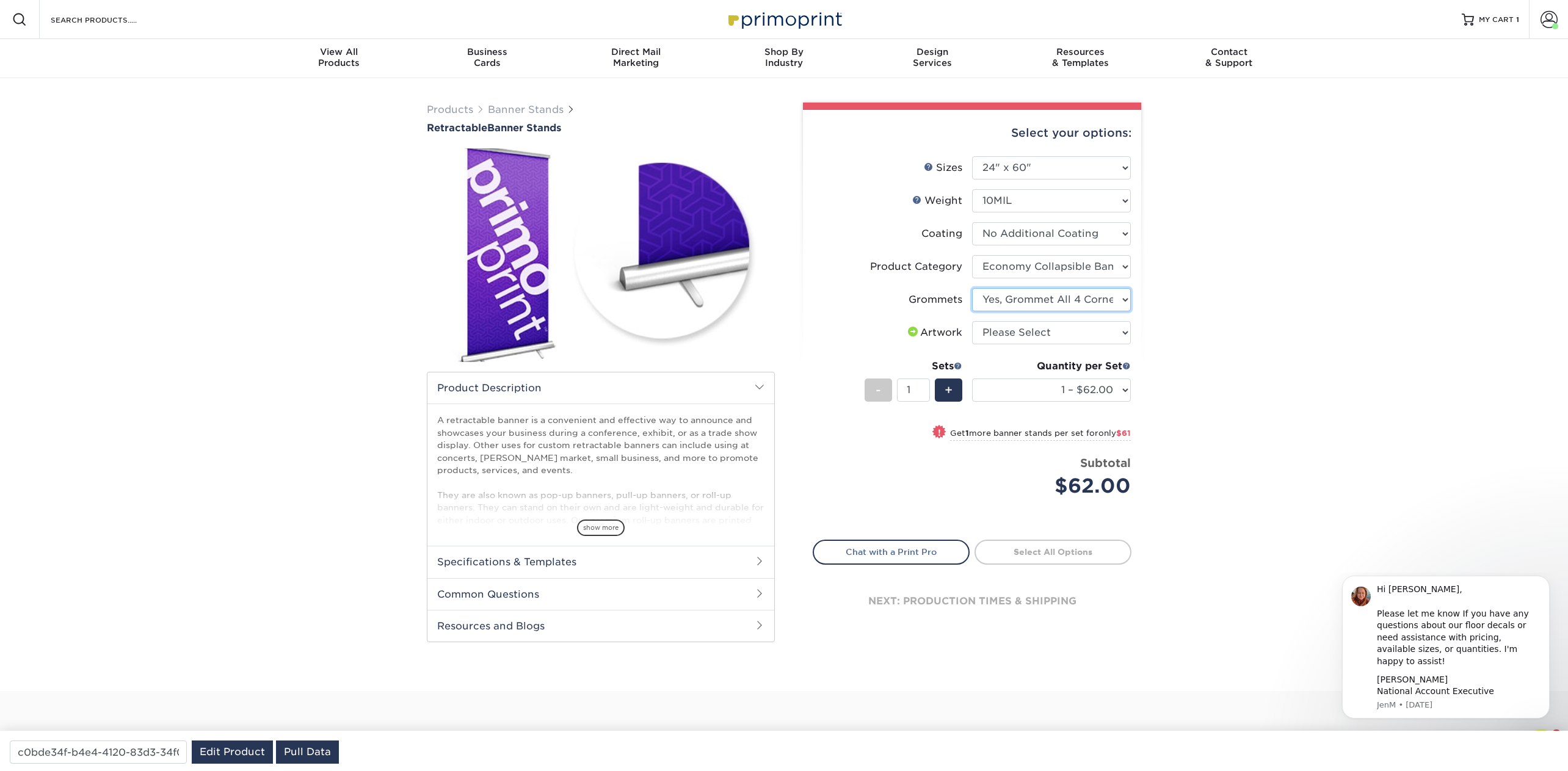
click at [972, 288] on select "Please Select Yes, Grommet All 4 Corners" at bounding box center [1052, 299] width 158 height 23
click at [1035, 330] on select "Please Select I will upload files I need a design - $50" at bounding box center [1052, 333] width 158 height 23
select select "upload"
click at [972, 322] on select "Please Select I will upload files I need a design - $50" at bounding box center [1052, 333] width 158 height 23
click at [1081, 163] on select "Please Select 24" x 60" 33" x 80" 47" x 80"" at bounding box center [1052, 168] width 158 height 23
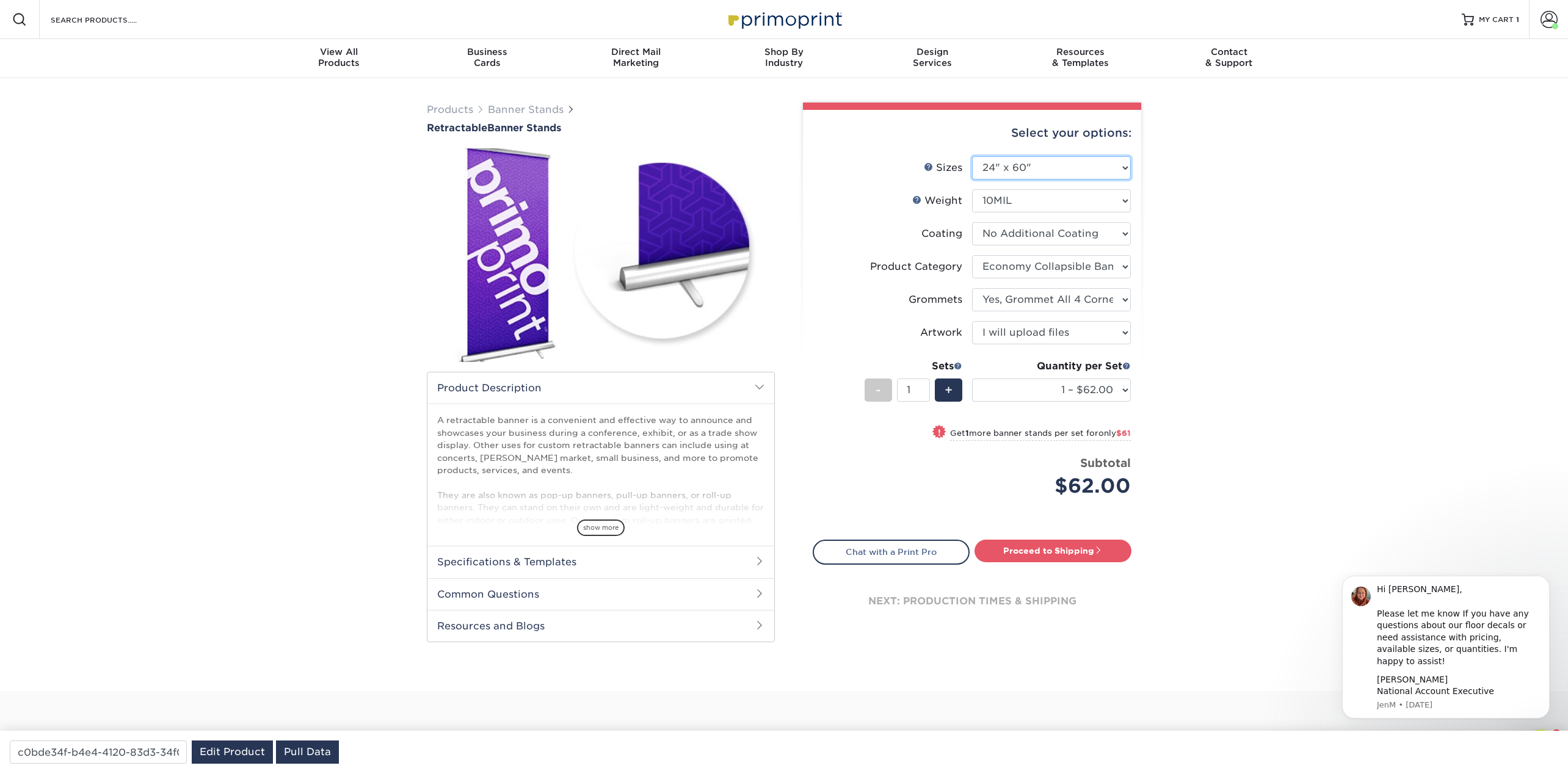
select select "33.00x80.00"
click at [972, 157] on select "Please Select 24" x 60" 33" x 80" 47" x 80"" at bounding box center [1052, 168] width 158 height 23
select select "-1"
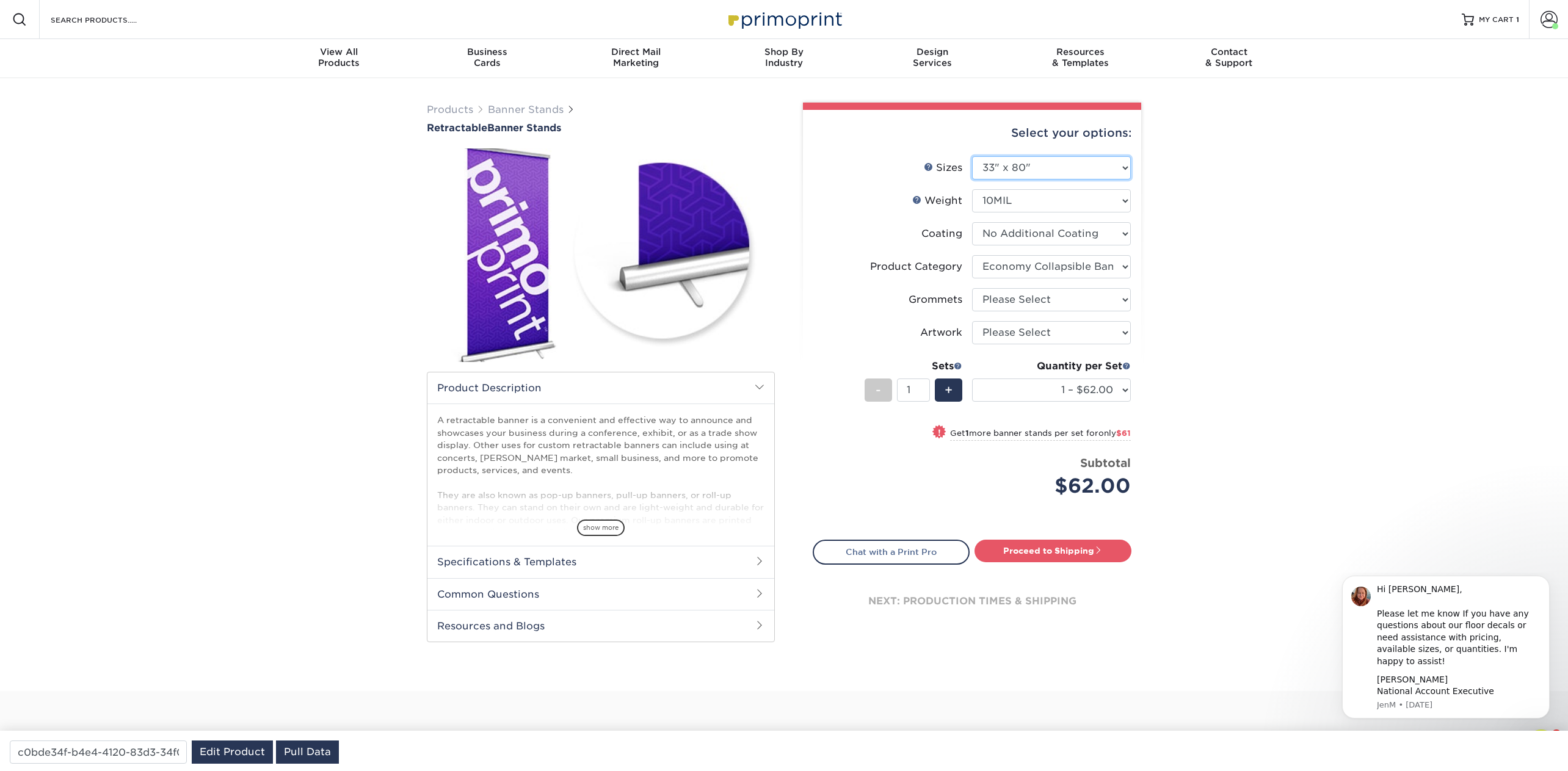
select select "-1"
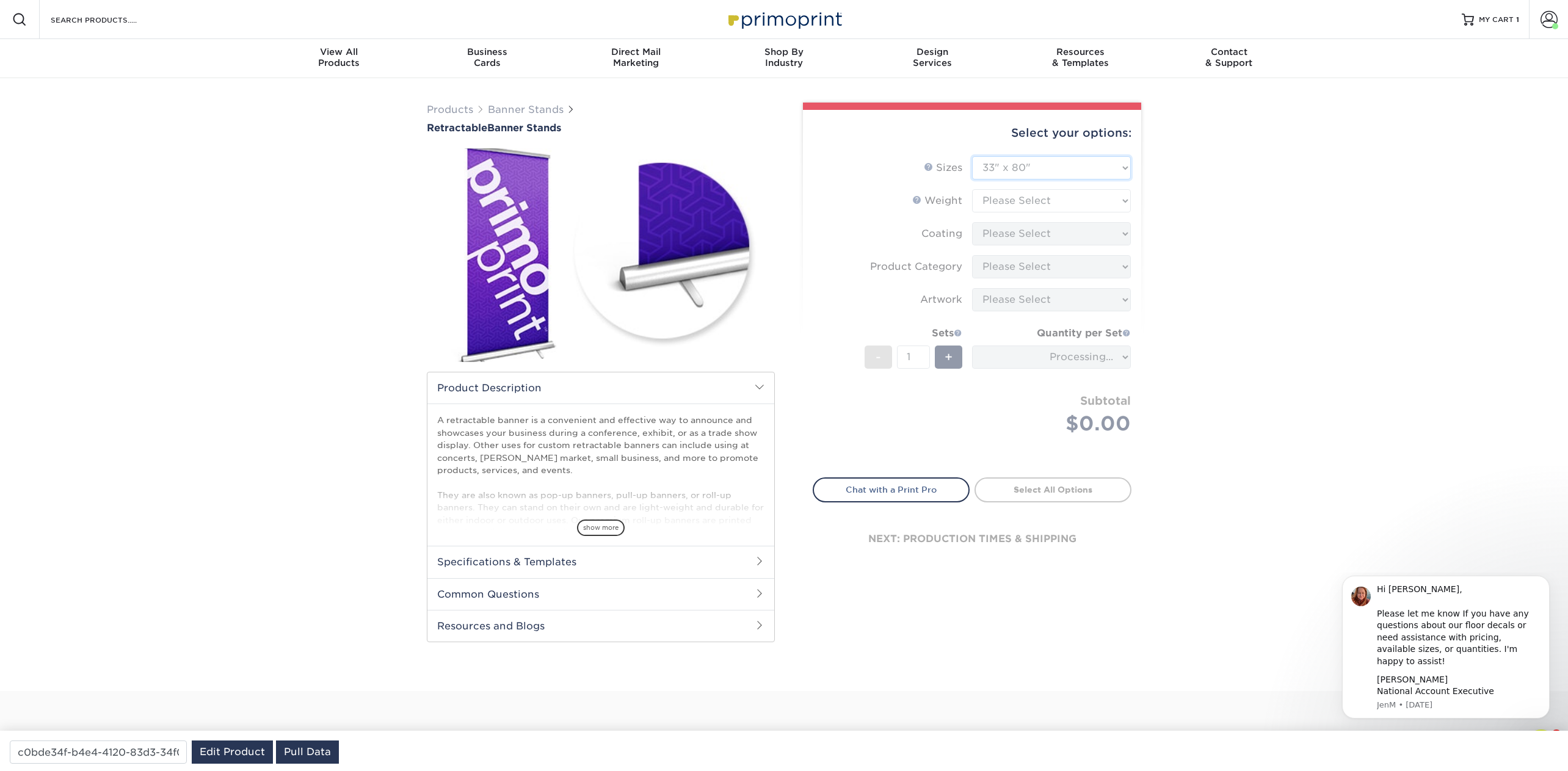
type input "4dffb7a5-e17d-4279-ae22-7e1e11077cd5"
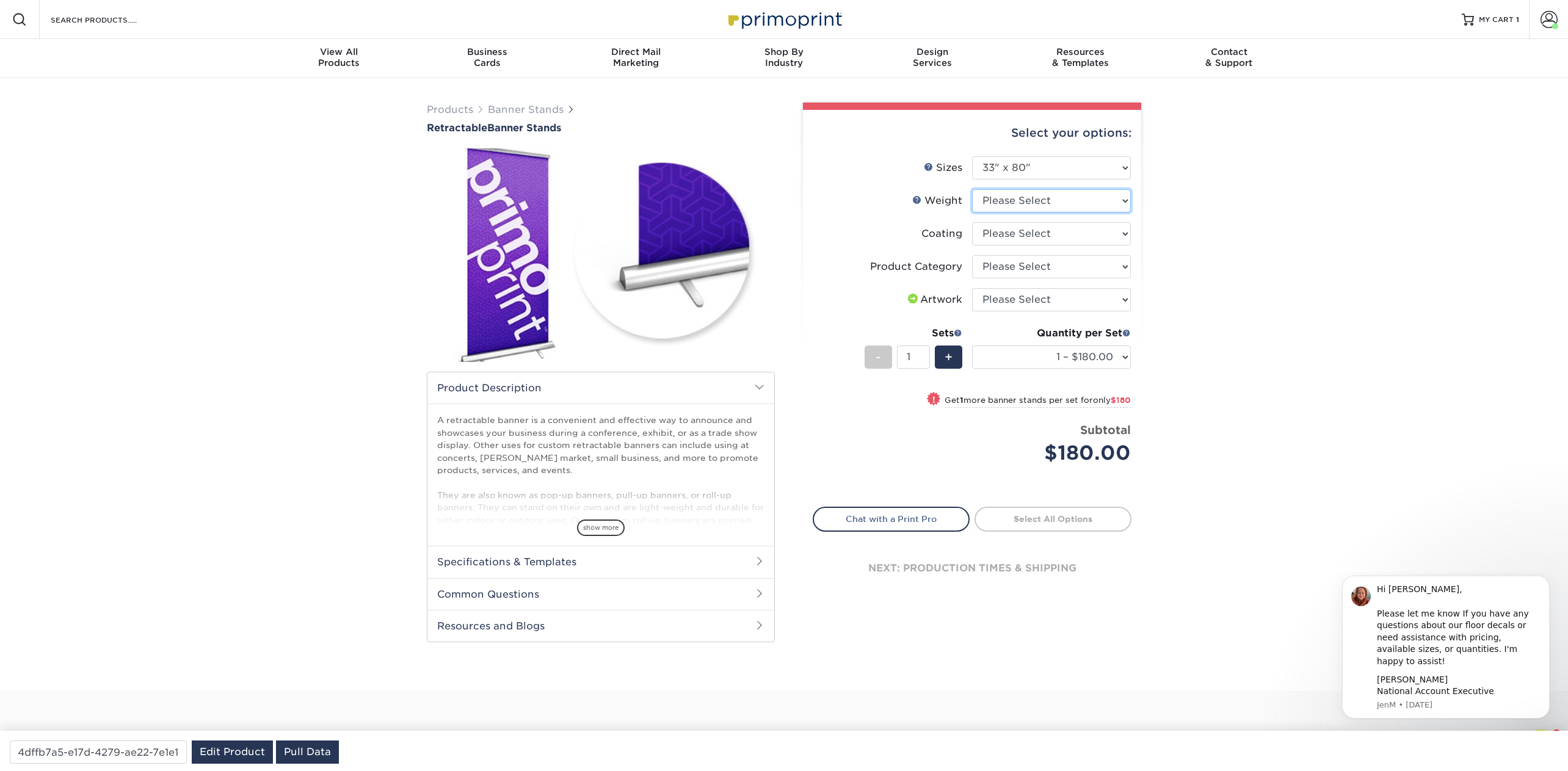
click at [1055, 204] on select "Please Select 10MIL" at bounding box center [1052, 200] width 158 height 23
select select "10MIL"
click at [972, 189] on select "Please Select 10MIL" at bounding box center [1052, 200] width 158 height 23
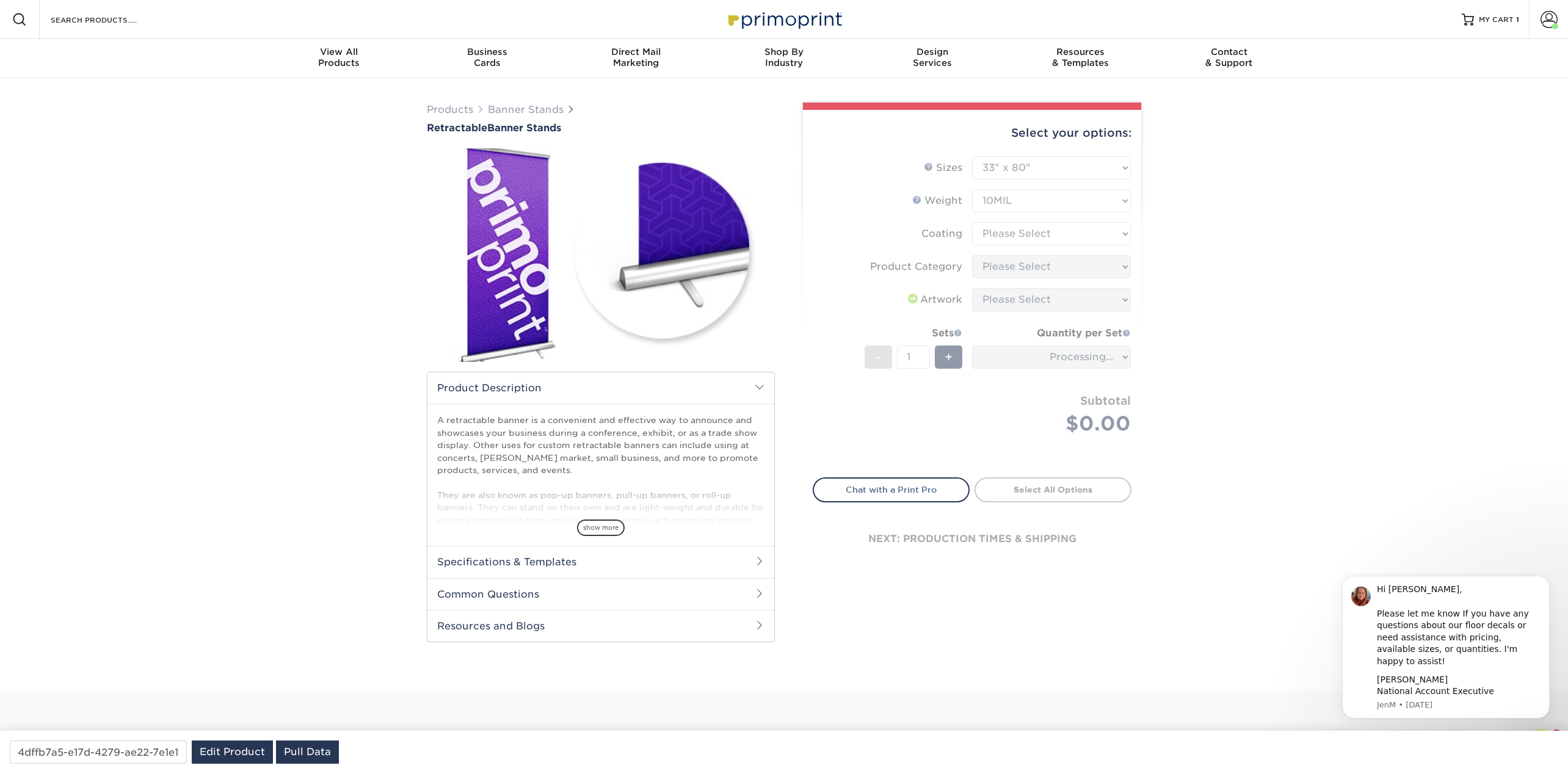
click at [1057, 232] on form "Sizes Help Sizes Please Select 24" x 60" 33" x 80" 47" x 80" - 1" at bounding box center [972, 310] width 319 height 308
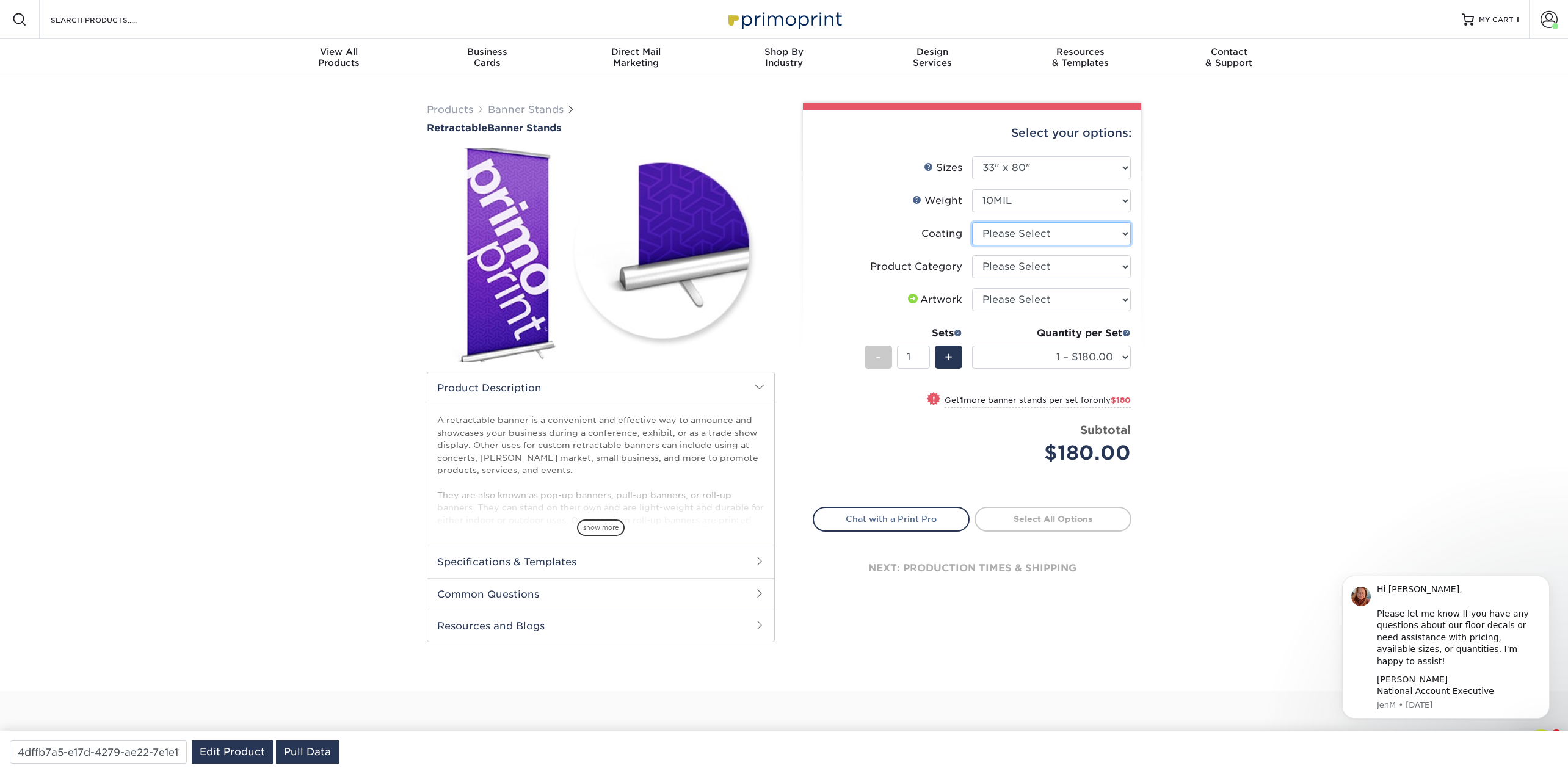
click at [1057, 232] on select at bounding box center [1052, 233] width 158 height 23
select select "3e7618de-abca-4bda-9f97-8b9129e913d8"
click at [972, 222] on select at bounding box center [1052, 233] width 158 height 23
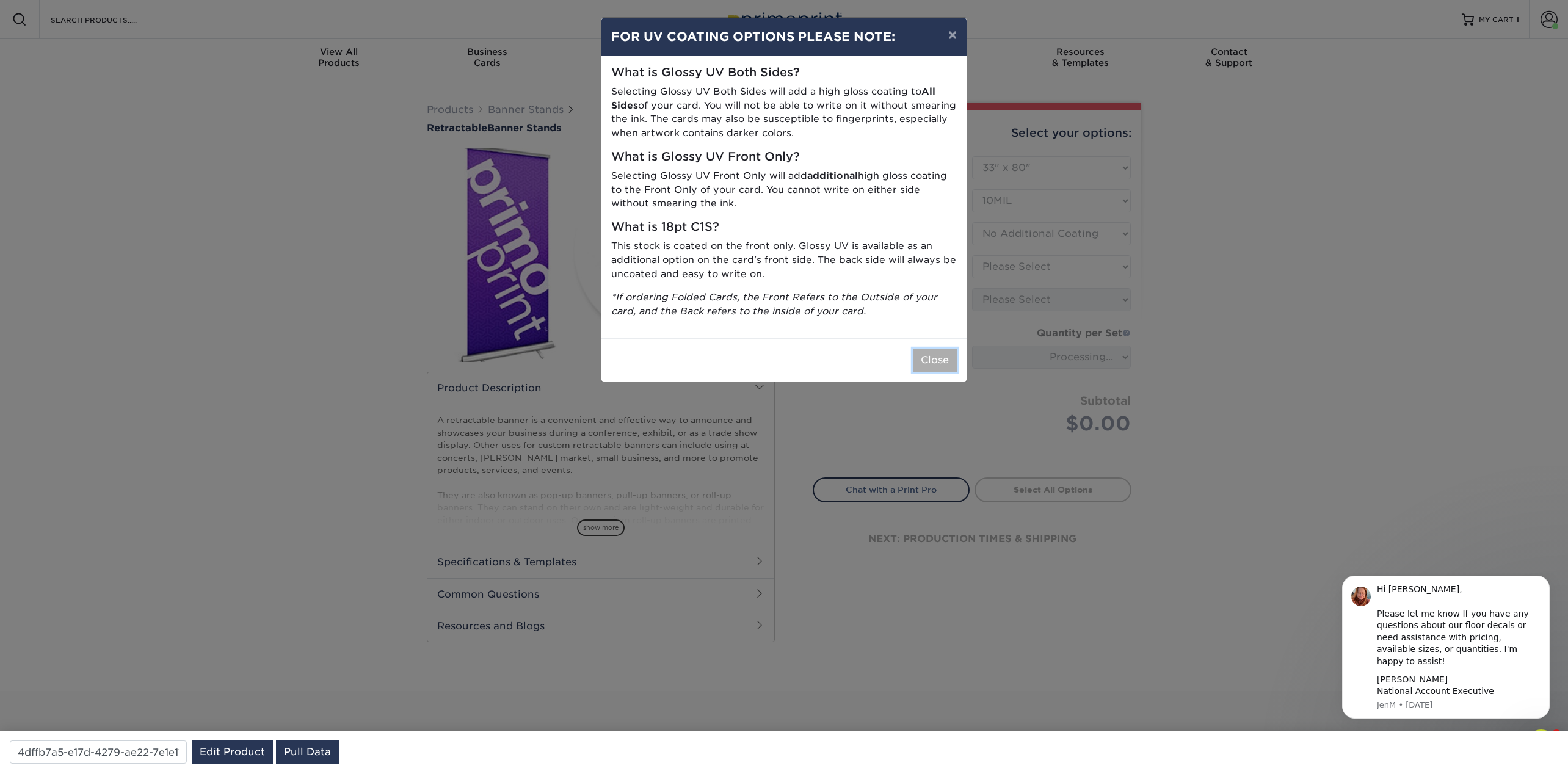
click at [944, 367] on button "Close" at bounding box center [934, 360] width 44 height 23
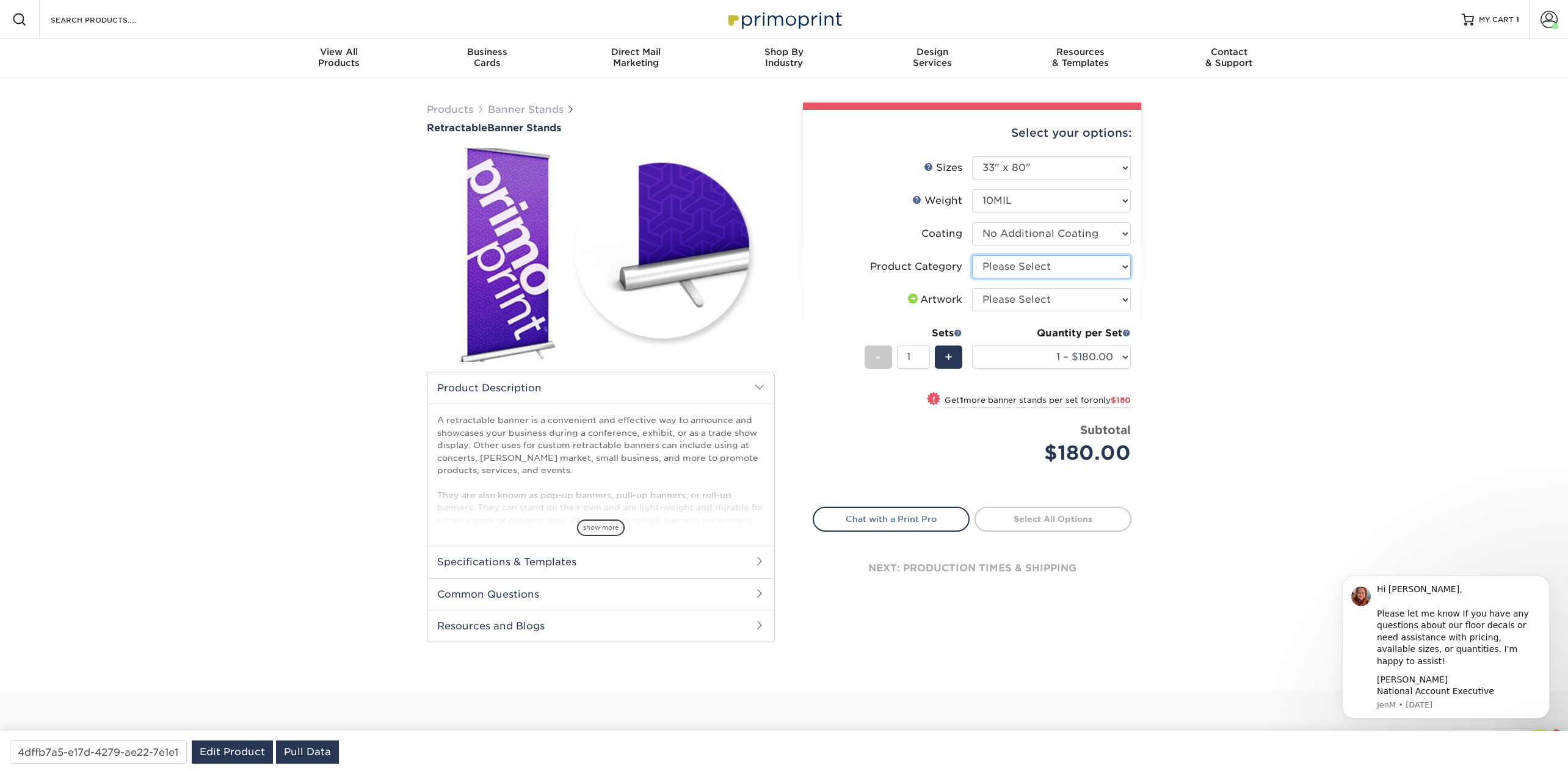
click at [1028, 264] on select "Please Select Standard Retractable Banner Stand" at bounding box center [1052, 267] width 158 height 23
select select "16926b4f-4359-4b5b-9e91-7b2ad5f23637"
click at [972, 255] on select "Please Select Standard Retractable Banner Stand" at bounding box center [1052, 267] width 158 height 23
click at [1030, 300] on select "Please Select I will upload files I need a design - $50" at bounding box center [1052, 299] width 158 height 23
select select "upload"
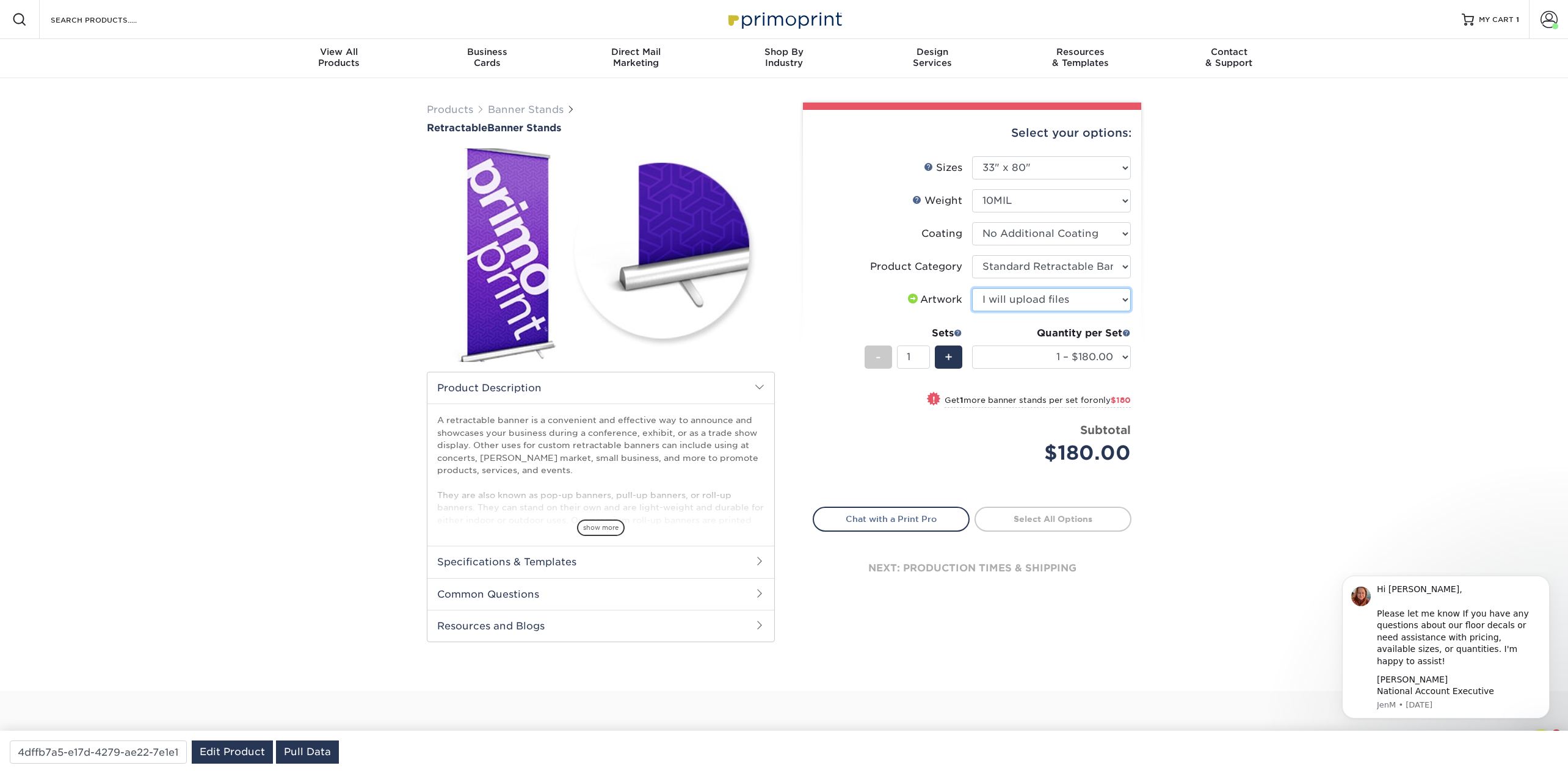
click at [972, 288] on select "Please Select I will upload files I need a design - $50" at bounding box center [1052, 299] width 158 height 23
click at [1041, 355] on select "1 – $180.00 2 – $360.00 3 – $539.00 4 – $719.00 5 – $898.00 6 – $1078.00 7 – $1…" at bounding box center [1052, 357] width 158 height 23
select select "10 – $1796.00"
click at [972, 346] on select "1 – $180.00 2 – $360.00 3 – $539.00 4 – $719.00 5 – $898.00 6 – $1078.00 7 – $1…" at bounding box center [1052, 357] width 158 height 23
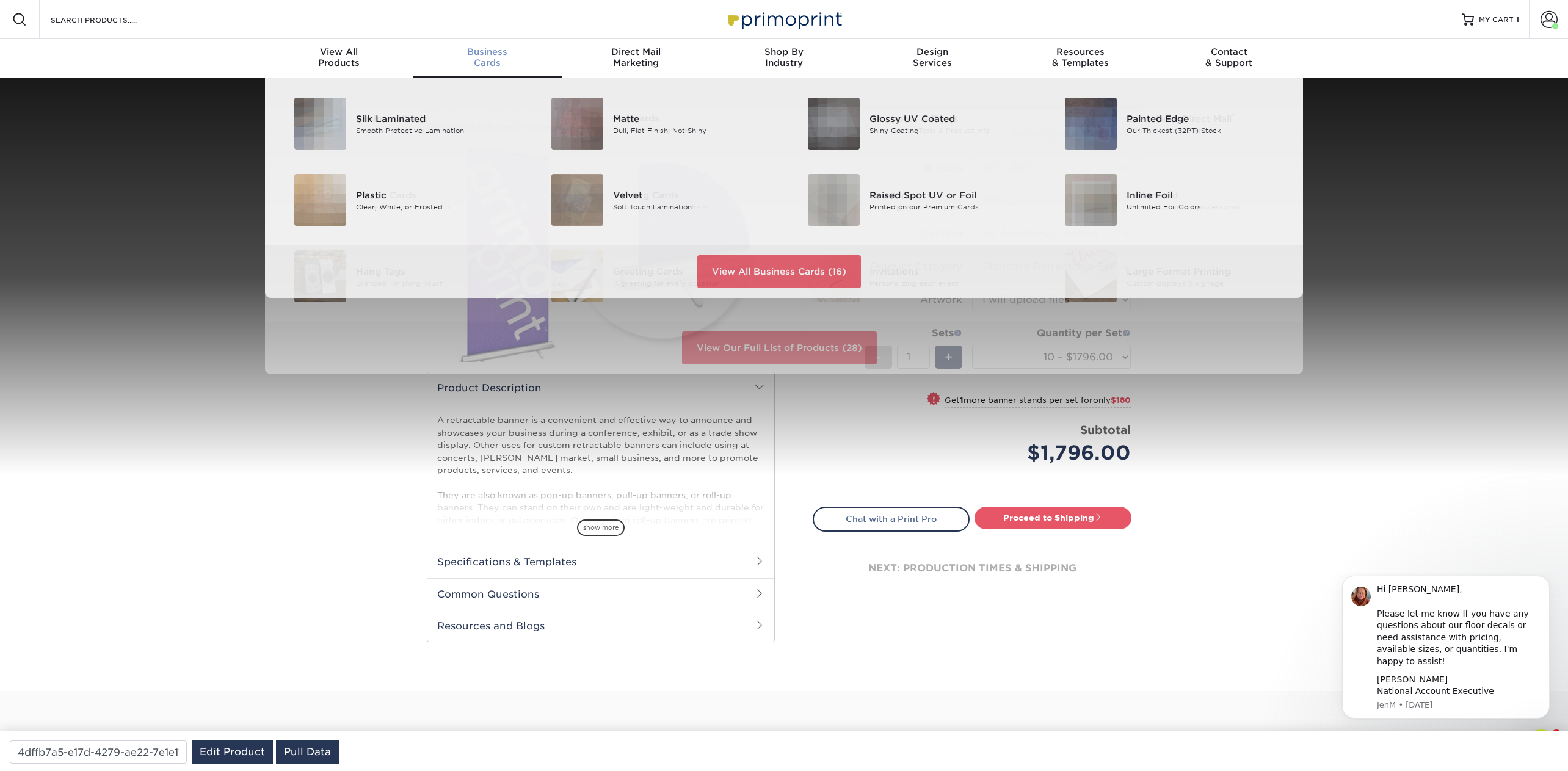
click at [497, 55] on span "Business" at bounding box center [487, 52] width 148 height 11
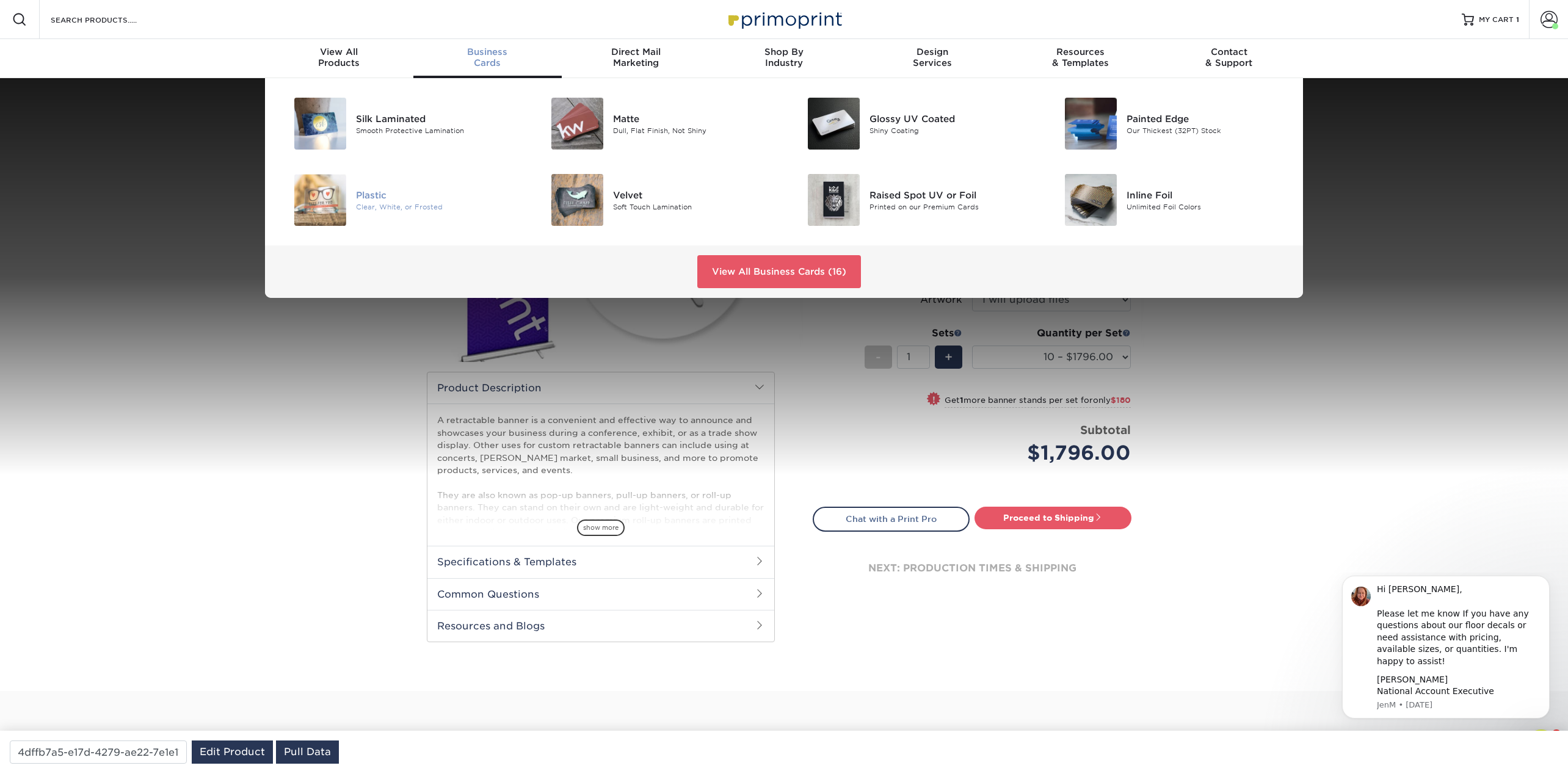
click at [353, 190] on div at bounding box center [313, 200] width 86 height 52
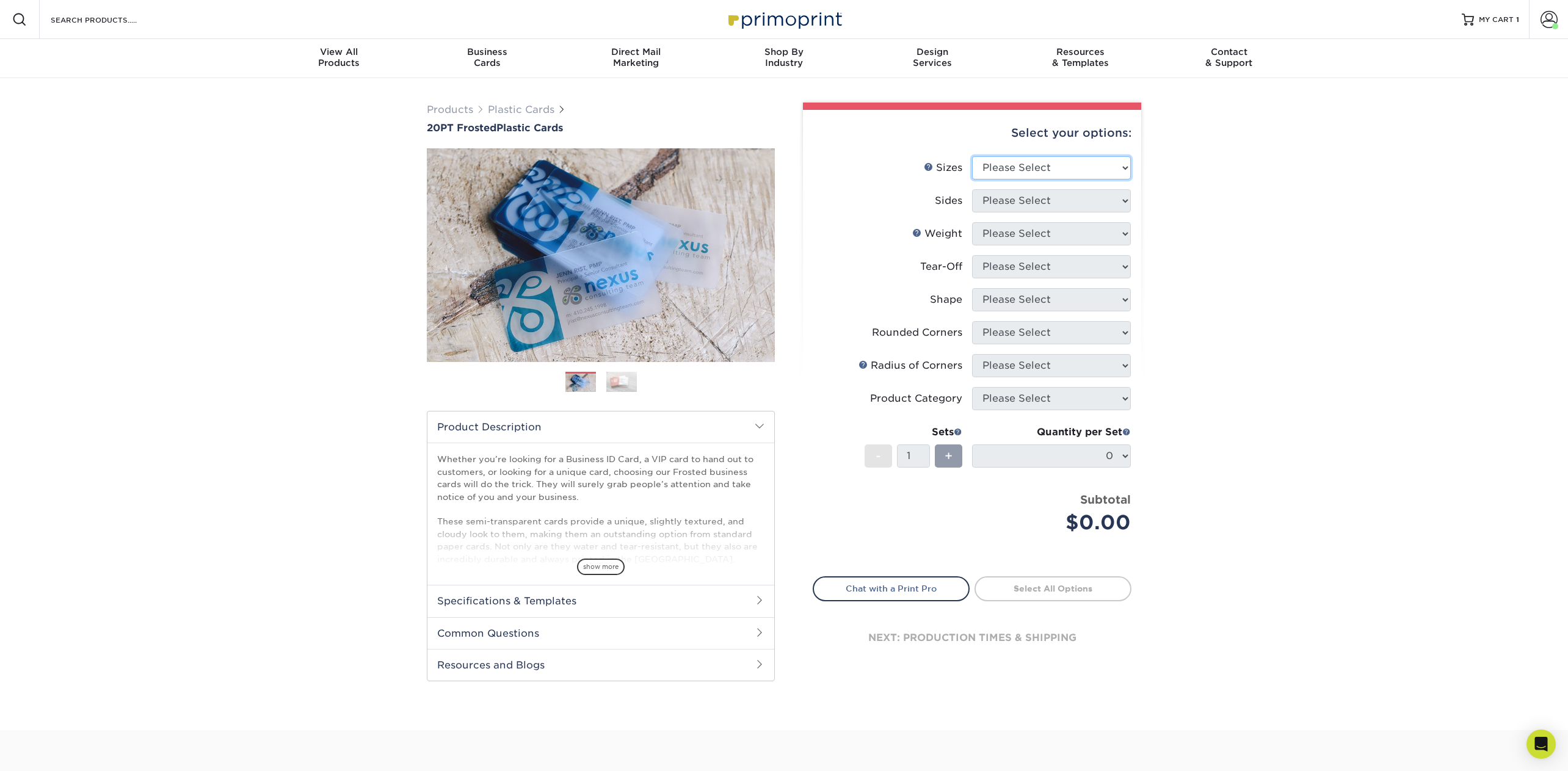
click at [1080, 162] on select "Please Select 2" x 3.5" 2" x 8" 2.12" x 3.375" 2.5" x 2.5" 4.25" x 6"" at bounding box center [1052, 168] width 158 height 23
select select "2.12x3.38"
click at [972, 157] on select "Please Select 2" x 3.5" 2" x 8" 2.12" x 3.375" 2.5" x 2.5" 4.25" x 6"" at bounding box center [1052, 168] width 158 height 23
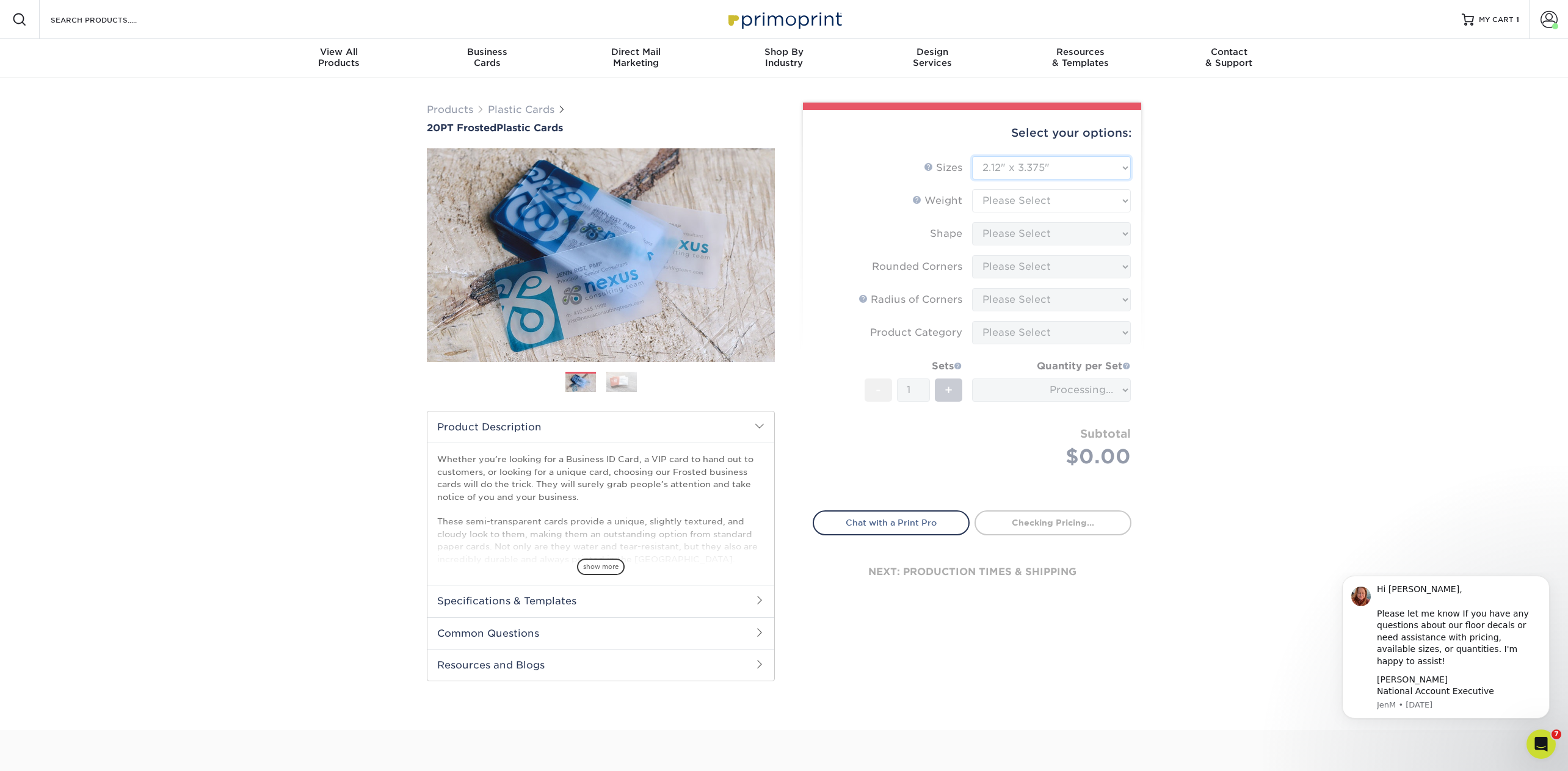
type input "8cf8c52d-0cee-4906-8e26-e4ae9f919416"
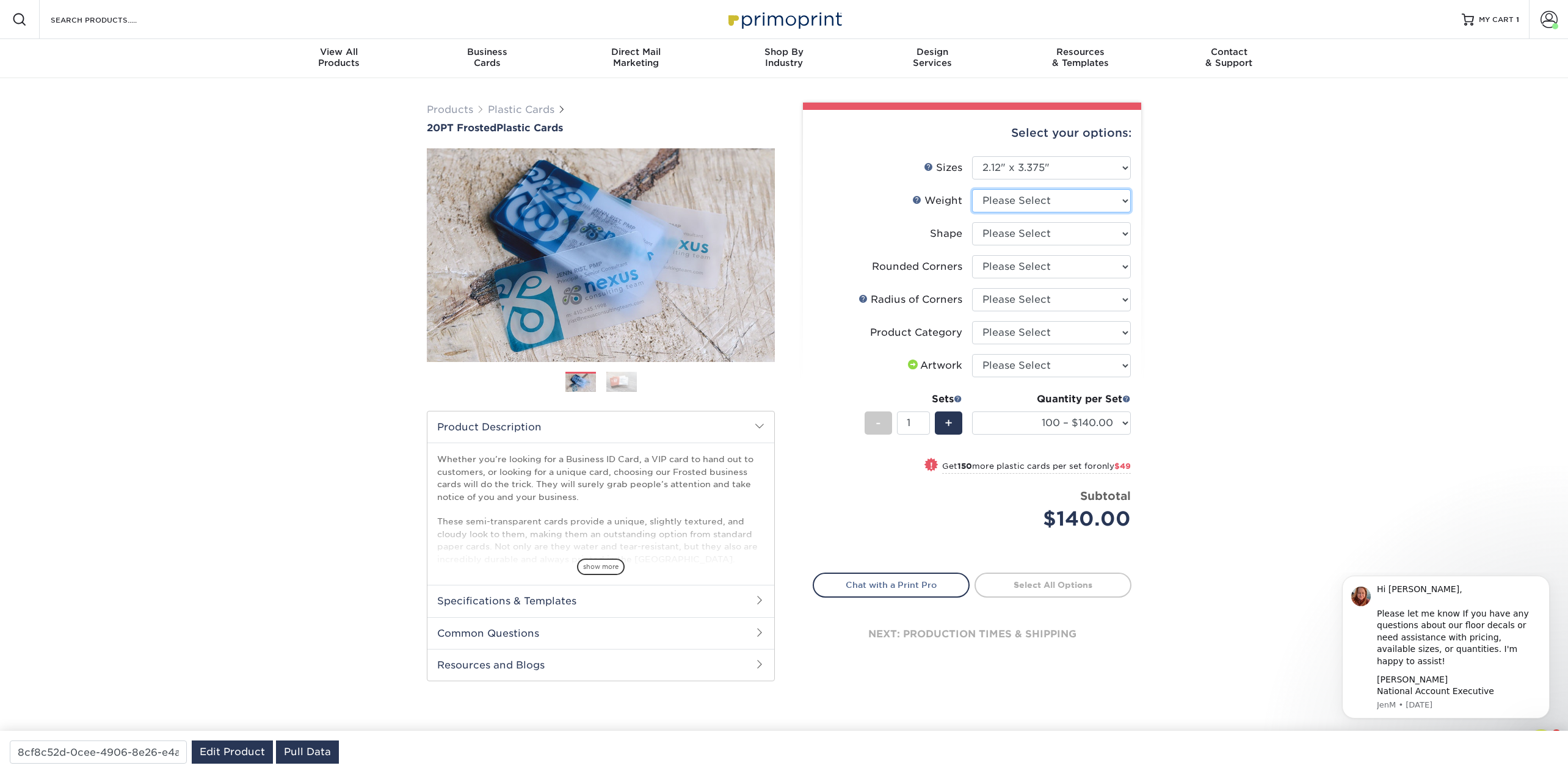
click at [1021, 196] on select "Please Select 20PT Frosted Plastic" at bounding box center [1052, 200] width 158 height 23
select select "20PT Frosted Plastic"
click at [972, 189] on select "Please Select 20PT Frosted Plastic" at bounding box center [1052, 200] width 158 height 23
click at [1022, 234] on select at bounding box center [1052, 233] width 158 height 23
select select "3e7618de-abca-4bda-9f97-8b9129e913d8"
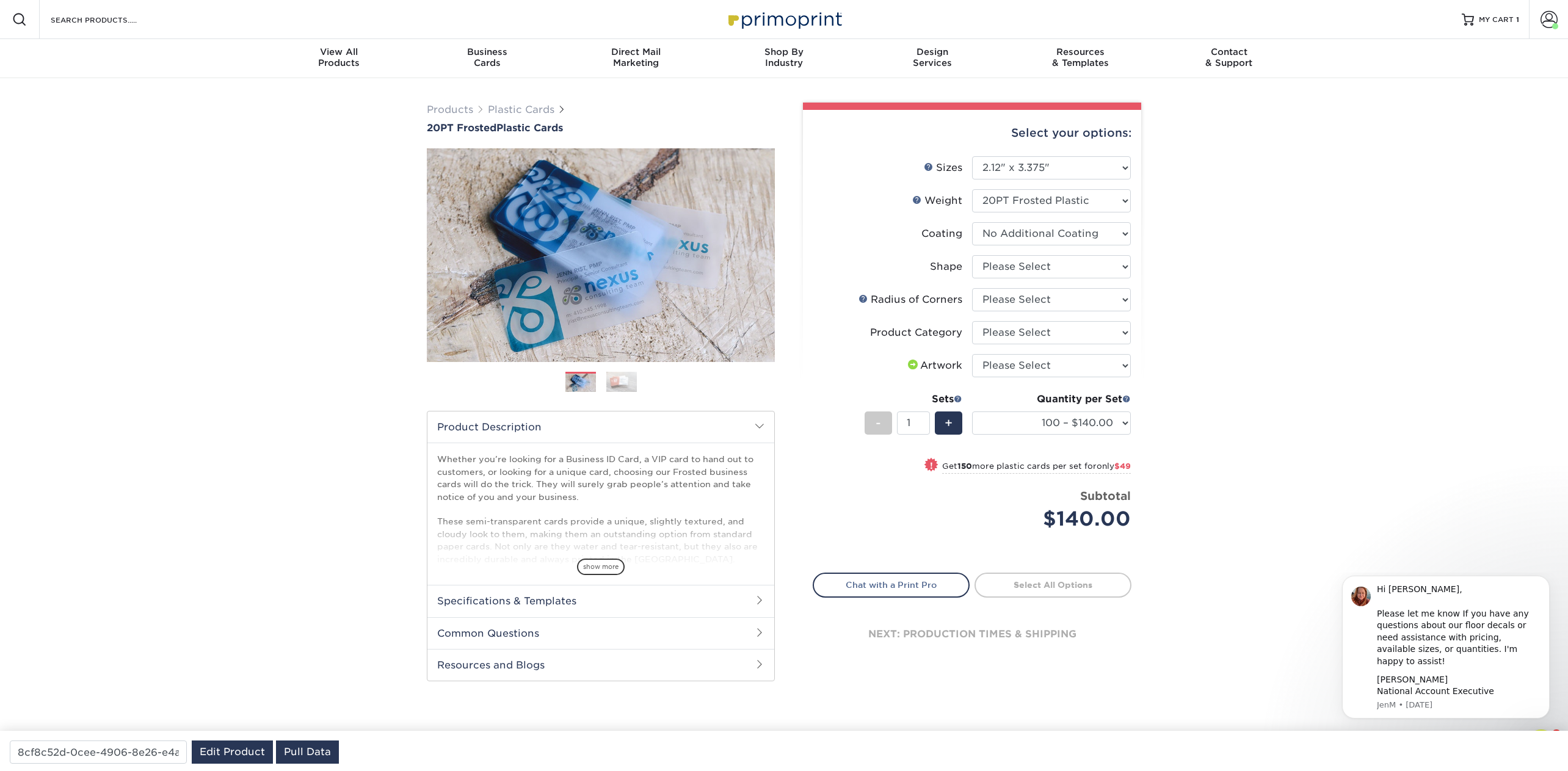
click at [972, 222] on select at bounding box center [1052, 233] width 158 height 23
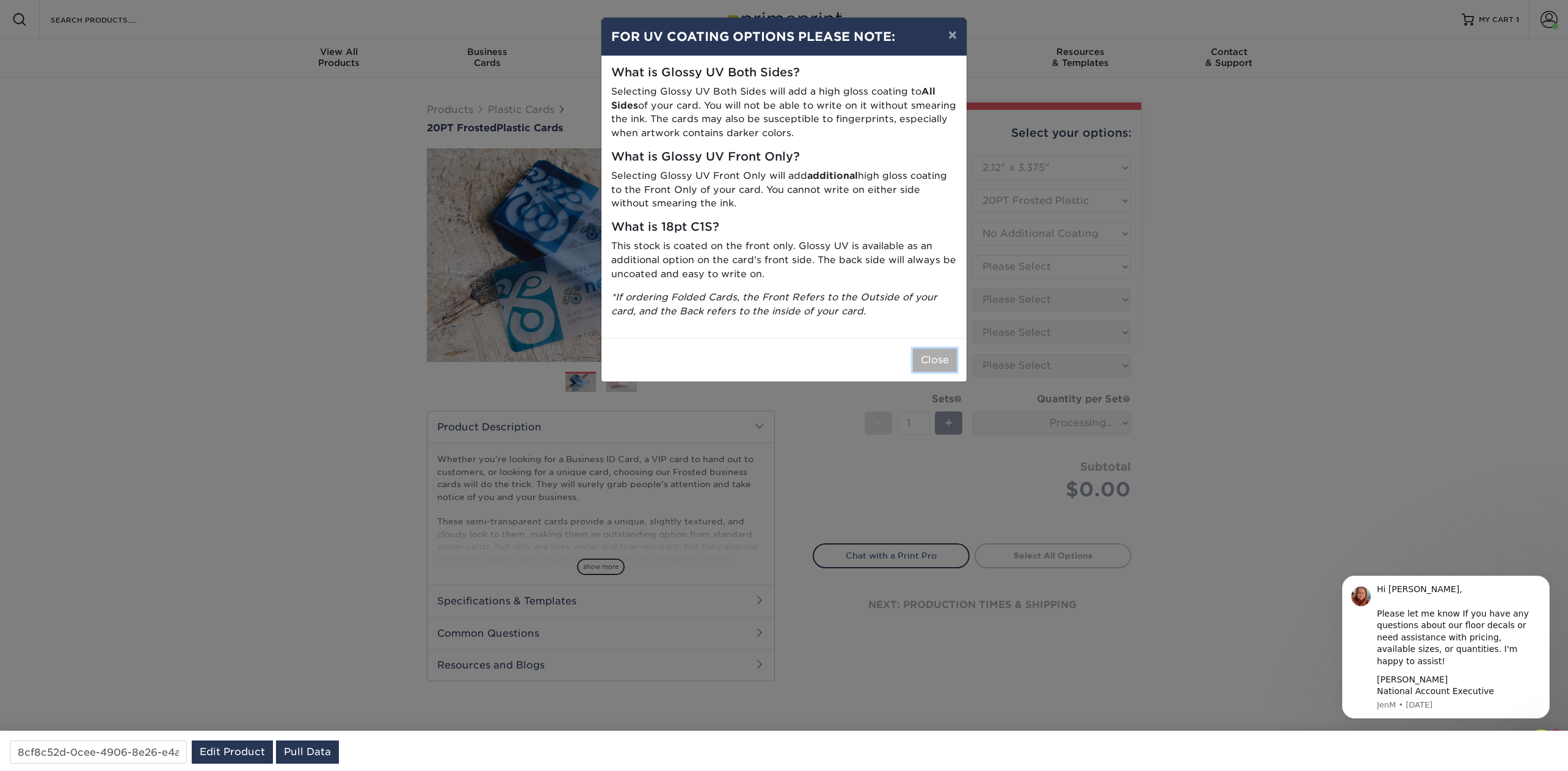
click at [933, 366] on button "Close" at bounding box center [934, 360] width 44 height 23
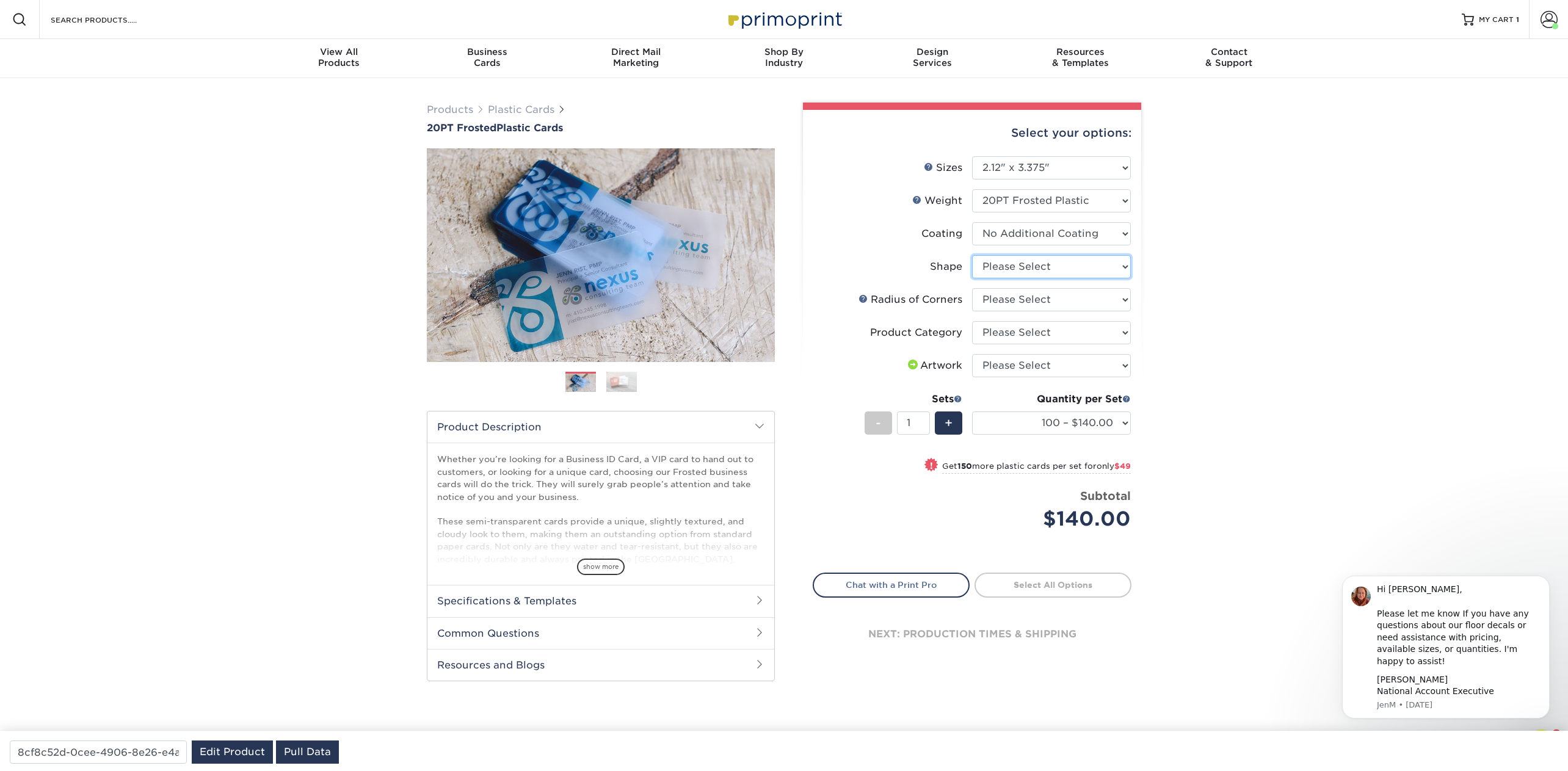
click at [1036, 270] on select "Please Select Standard" at bounding box center [1052, 267] width 158 height 23
select select "standard"
click at [972, 255] on select "Please Select Standard" at bounding box center [1052, 267] width 158 height 23
click at [1028, 297] on select "Please Select Rounded 1/8" Rounded 1/4"" at bounding box center [1052, 299] width 158 height 23
select select "589680c7-ee9a-431b-9d12-d7aeb1386a97"
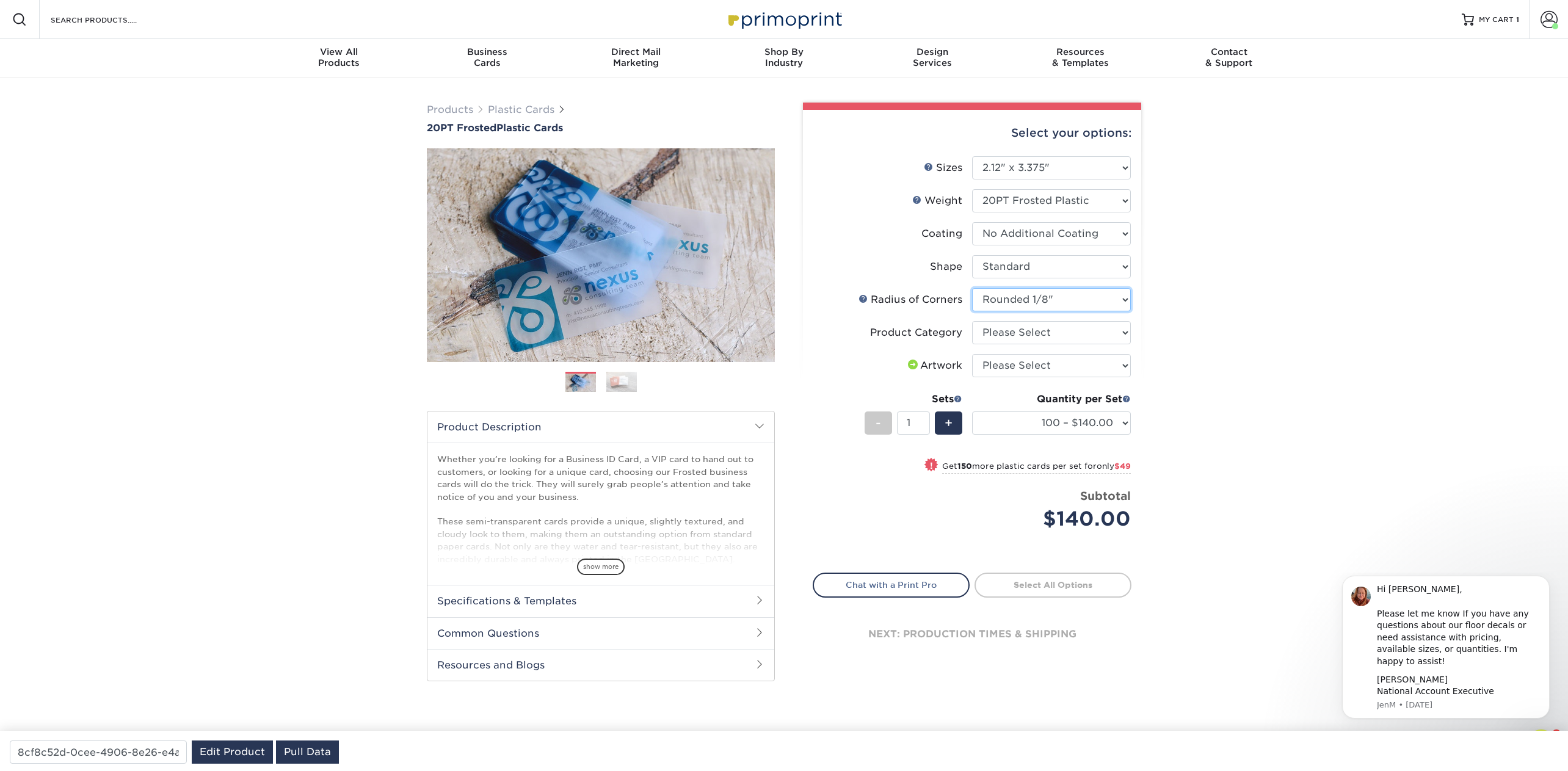
click at [972, 288] on select "Please Select Rounded 1/8" Rounded 1/4"" at bounding box center [1052, 299] width 158 height 23
click at [1029, 333] on select "Please Select Business Cards" at bounding box center [1052, 333] width 158 height 23
select select "3b5148f1-0588-4f88-a218-97bcfdce65c1"
click at [972, 322] on select "Please Select Business Cards" at bounding box center [1052, 333] width 158 height 23
click at [1028, 365] on select "Please Select I will upload files I need a design - $100" at bounding box center [1052, 365] width 158 height 23
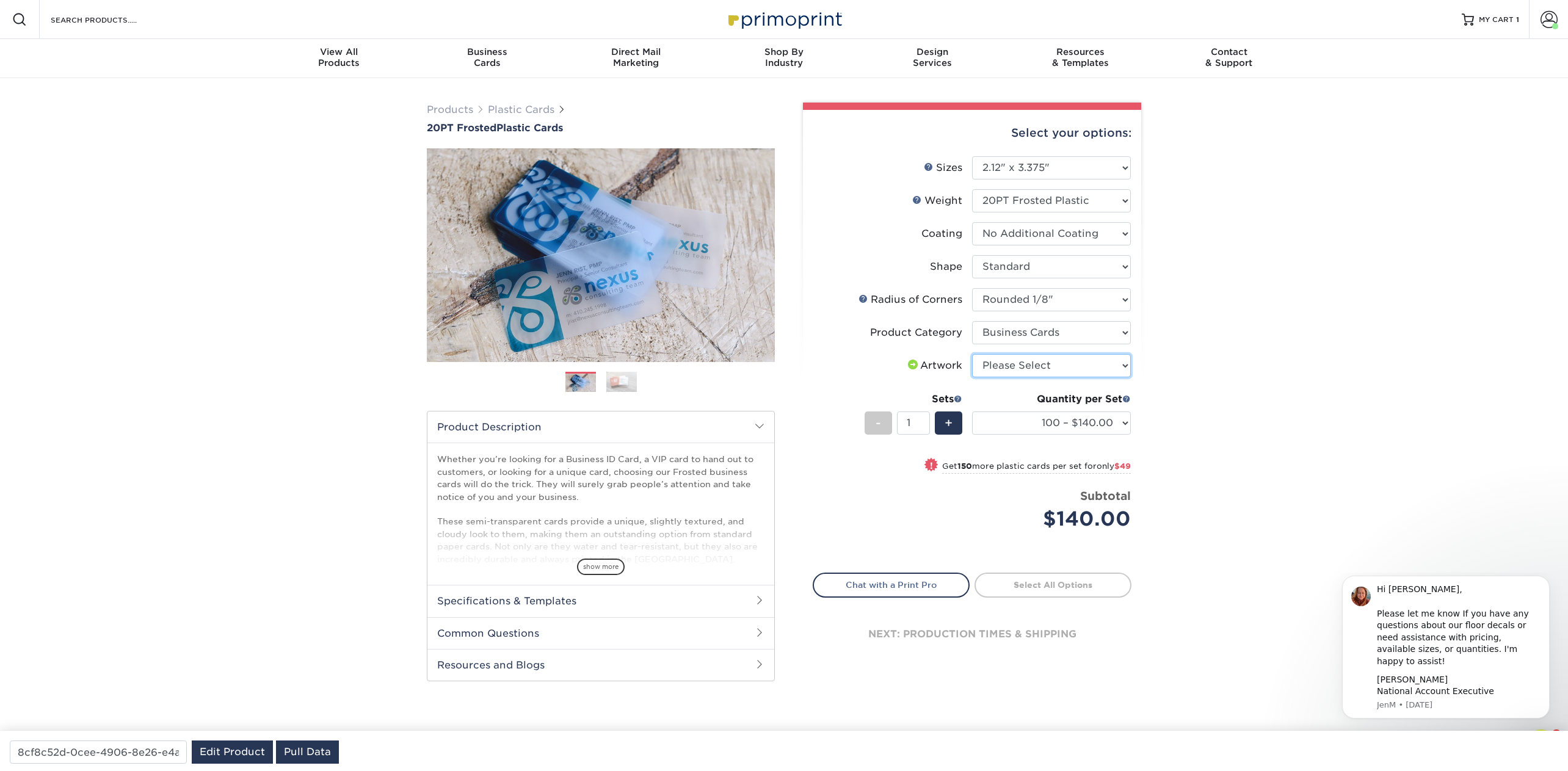
select select "upload"
click at [972, 354] on select "Please Select I will upload files I need a design - $100" at bounding box center [1052, 365] width 158 height 23
click at [1025, 431] on select "100 – $140.00 250 – $189.00 500 – $243.00 1000 – $272.00 2500 – $657.00 5000 – …" at bounding box center [1052, 423] width 158 height 23
click at [972, 412] on select "100 – $140.00 250 – $189.00 500 – $243.00 1000 – $272.00 2500 – $657.00 5000 – …" at bounding box center [1052, 423] width 158 height 23
click at [111, 29] on div "Search Products" at bounding box center [104, 20] width 129 height 39
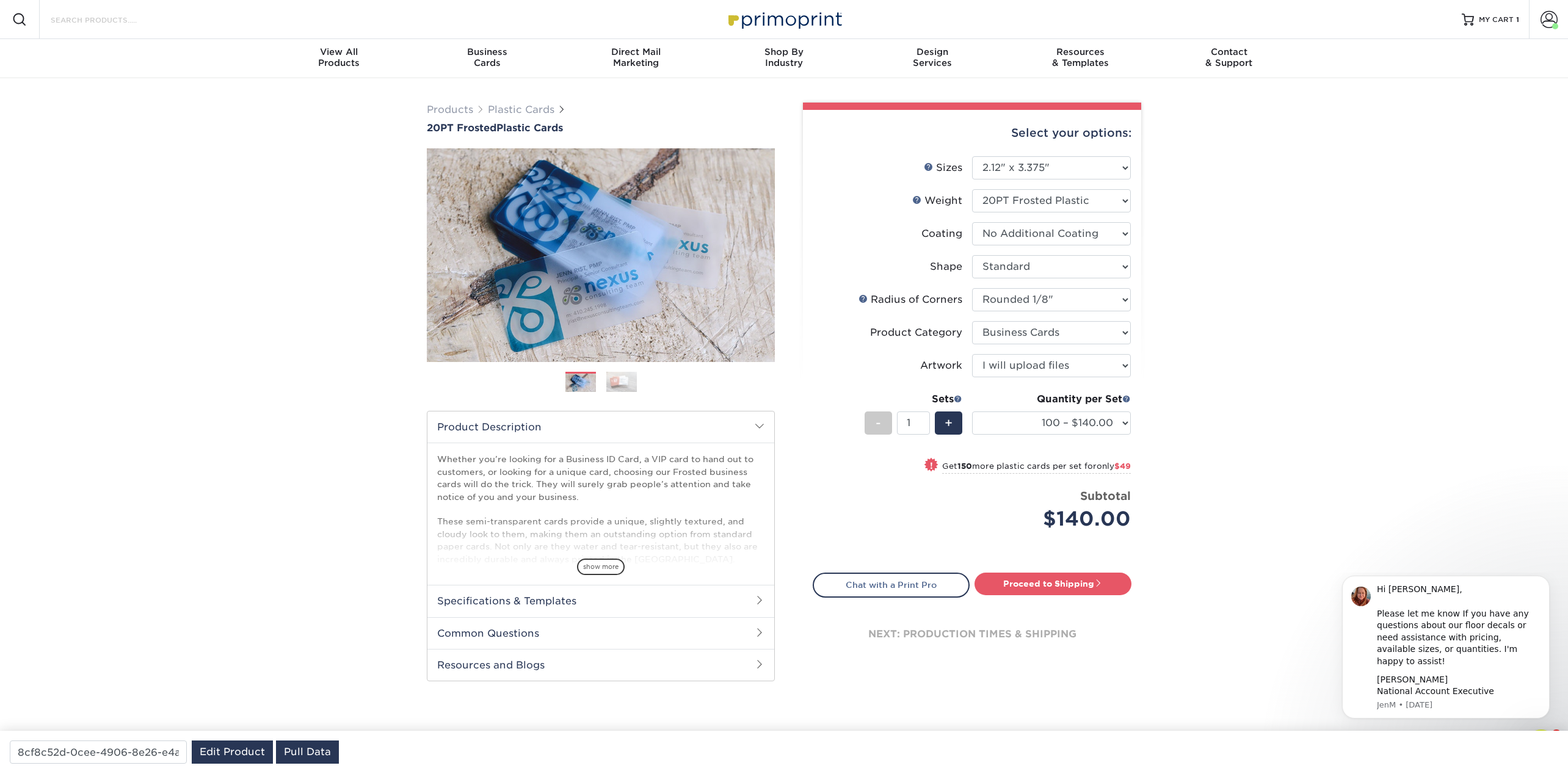
click at [107, 17] on input "Search Products" at bounding box center [109, 20] width 119 height 15
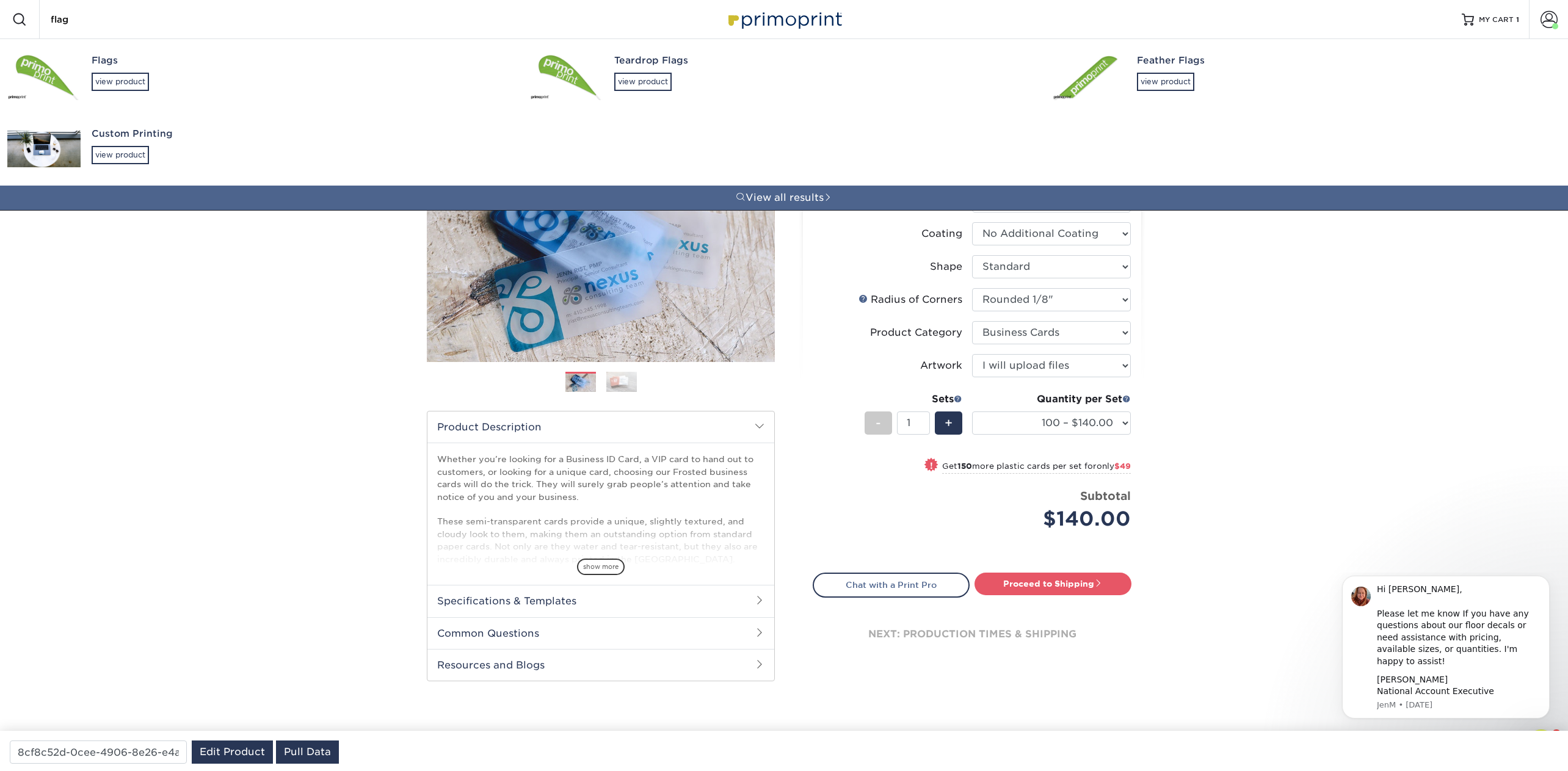
type input "flag"
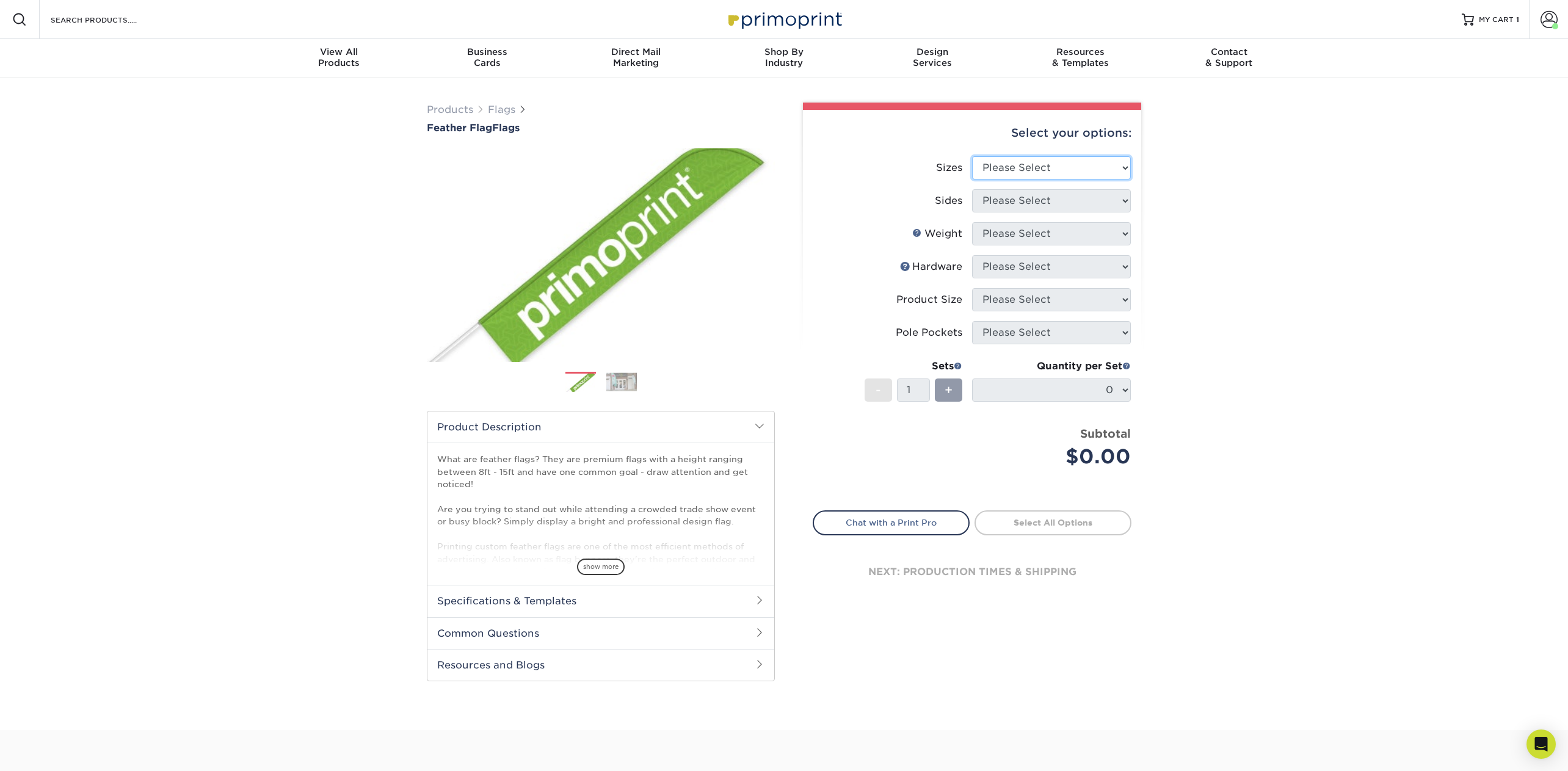
click at [1009, 162] on select "Please Select 24" x 36" 24" x 81" 32" x 70" 32" x 99" 32" x 123" 36" x 123" 37"…" at bounding box center [1052, 168] width 158 height 23
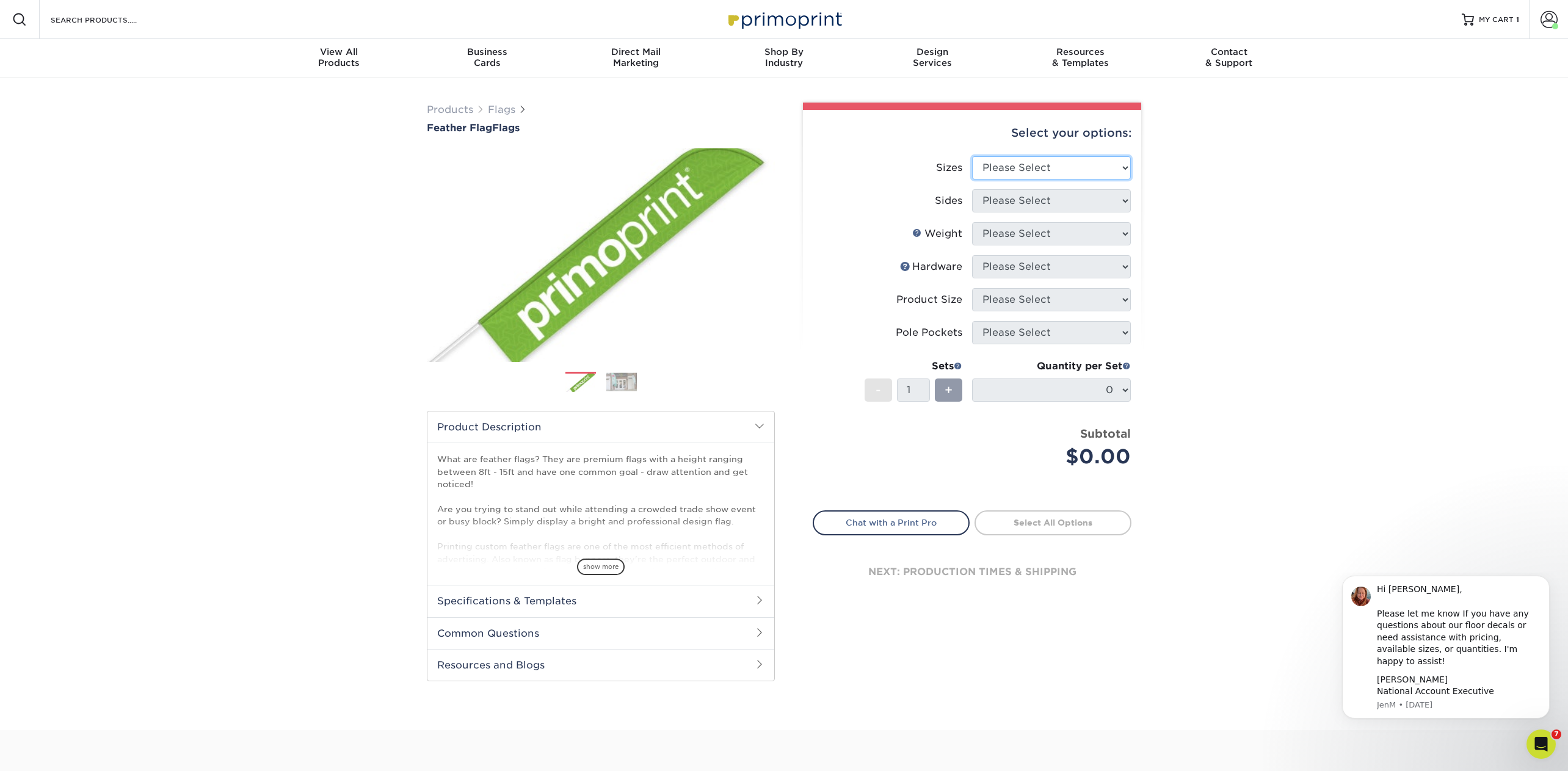
click at [1011, 162] on select "Please Select 24" x 36" 24" x 81" 32" x 70" 32" x 99" 32" x 123" 36" x 123" 37"…" at bounding box center [1052, 168] width 158 height 23
select select "24.00x81.00"
click at [972, 157] on select "Please Select 24" x 36" 24" x 81" 32" x 70" 32" x 99" 32" x 123" 36" x 123" 37"…" at bounding box center [1052, 168] width 158 height 23
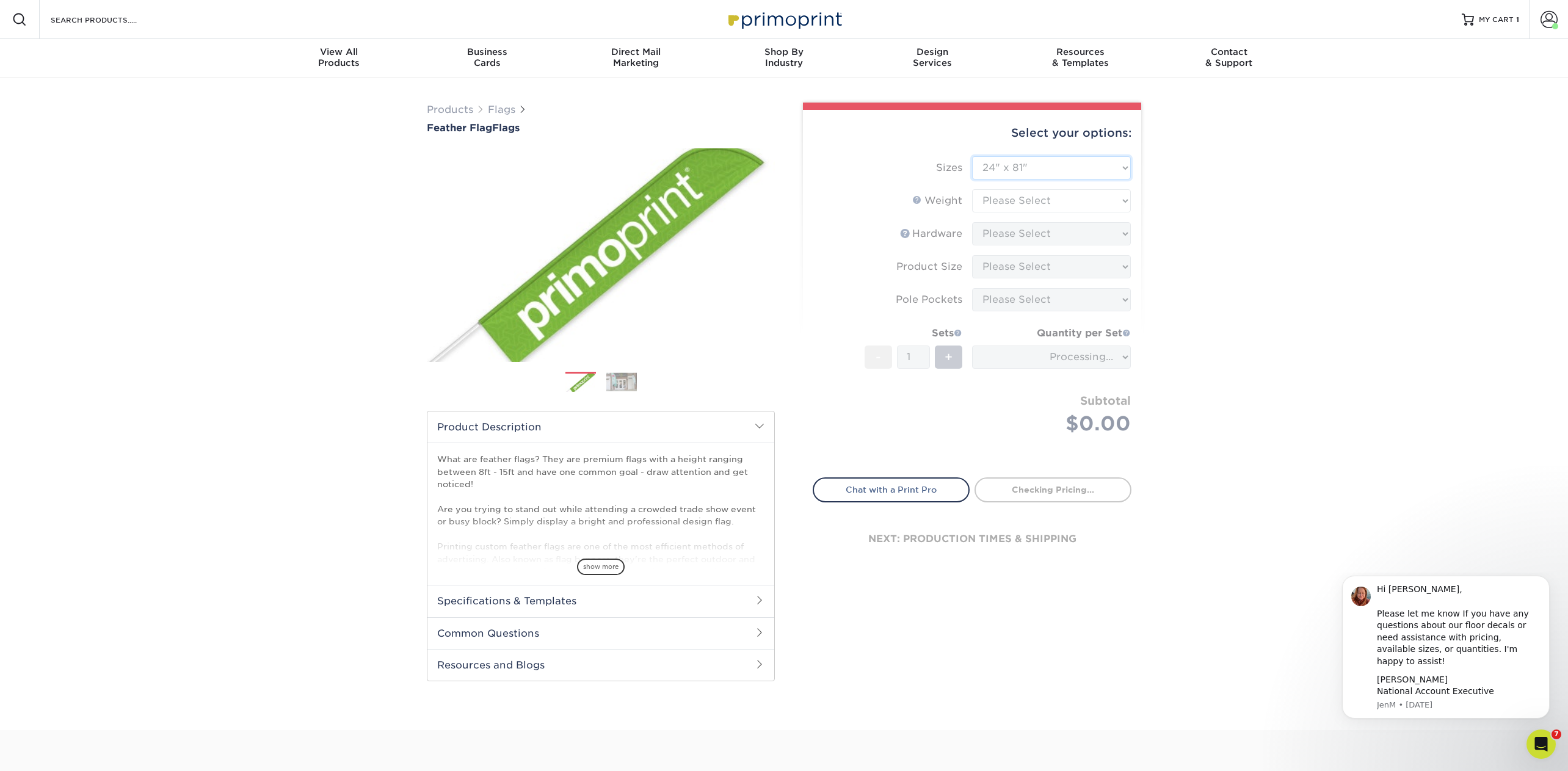
type input "1639e115-e44c-4eaf-9c00-cd2f51291c08"
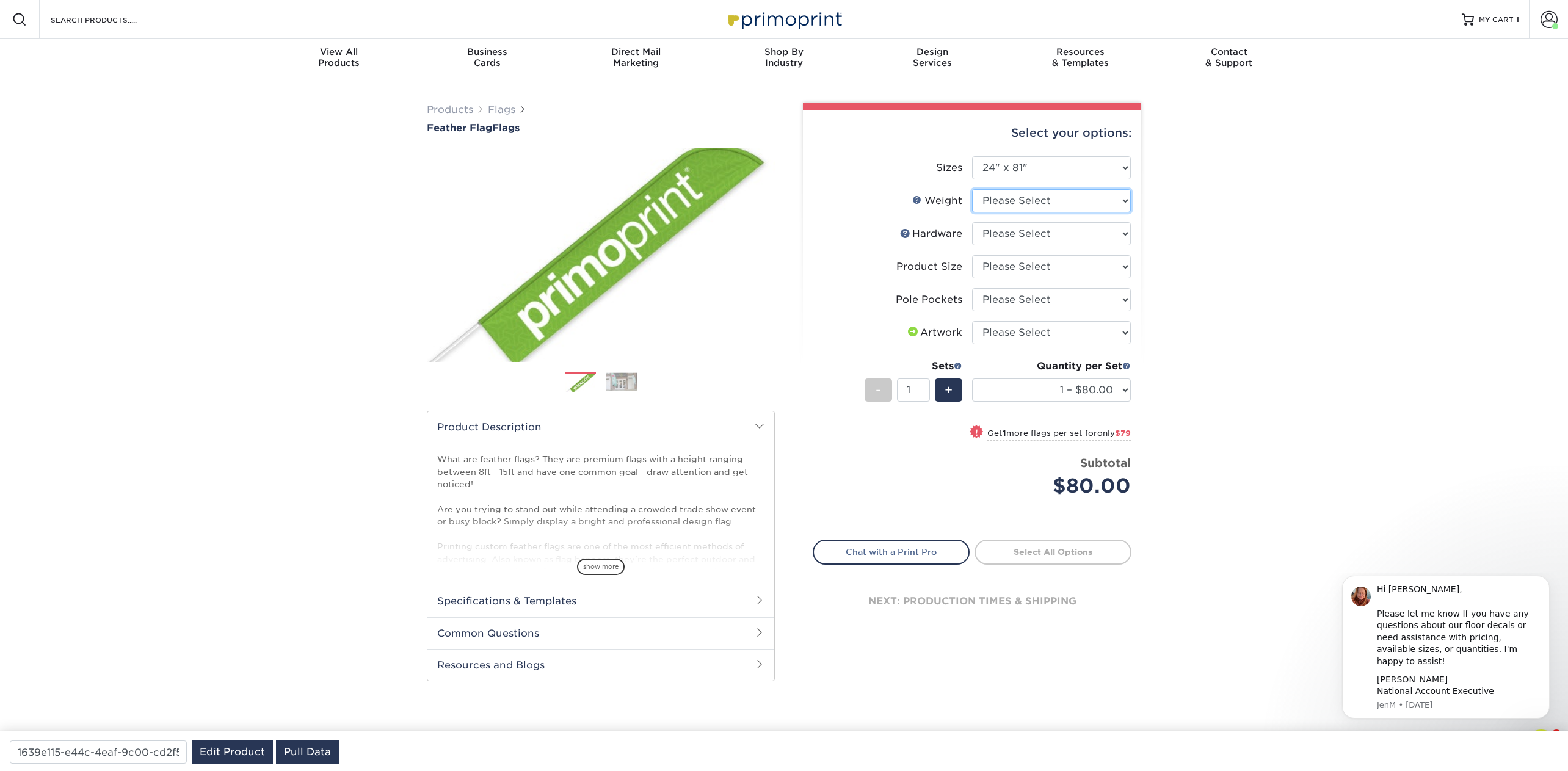
click at [1015, 200] on select "Please Select 3OZPOLY" at bounding box center [1052, 200] width 158 height 23
select select "3OZPOLY"
click at [972, 189] on select "Please Select 3OZPOLY" at bounding box center [1052, 200] width 158 height 23
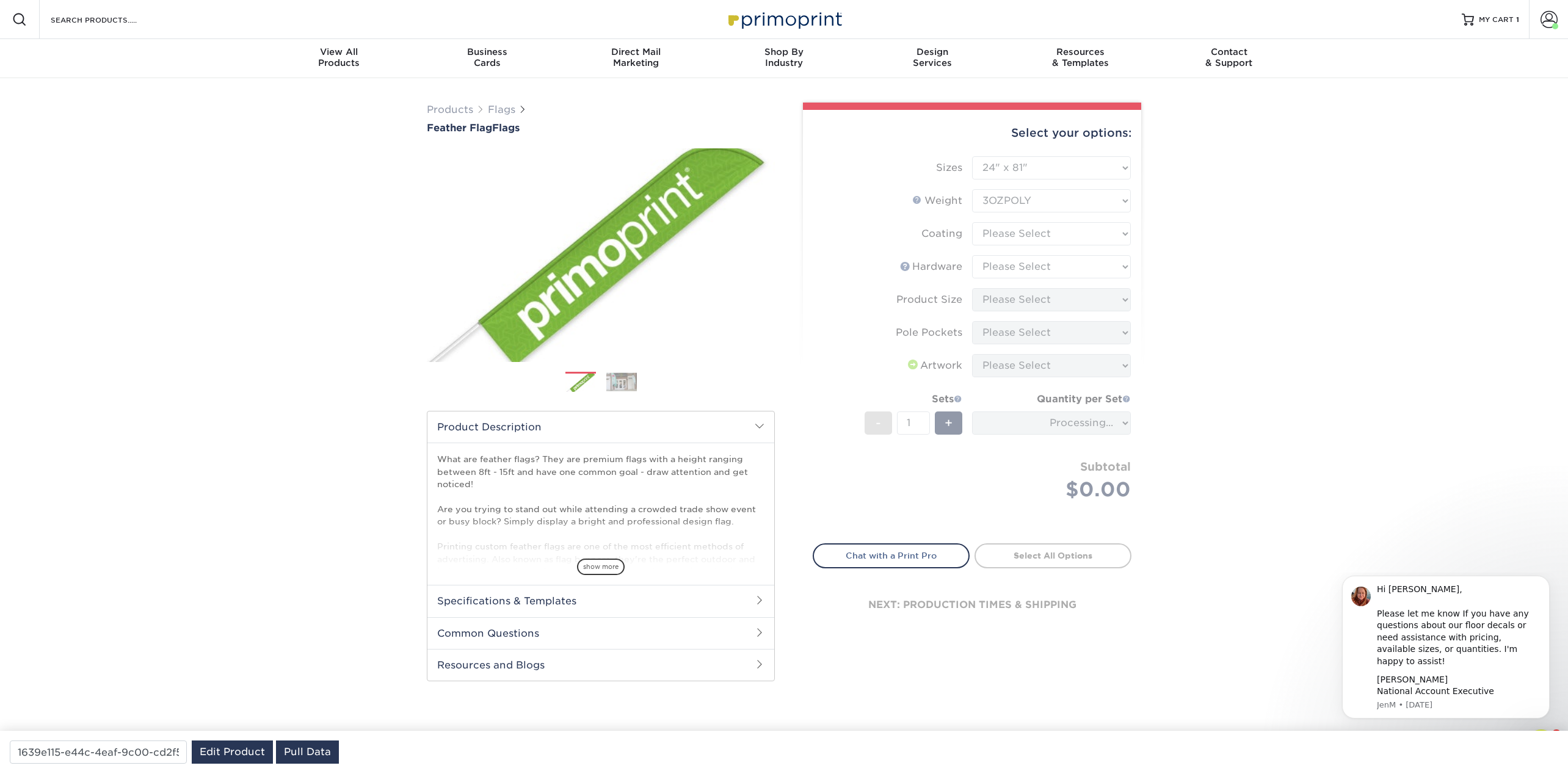
click at [1014, 230] on form "Sizes Please Select 24" x 36" 24" x 81" 32" x 70" 32" x 99" 32" x 123" 36" x 12…" at bounding box center [972, 343] width 319 height 373
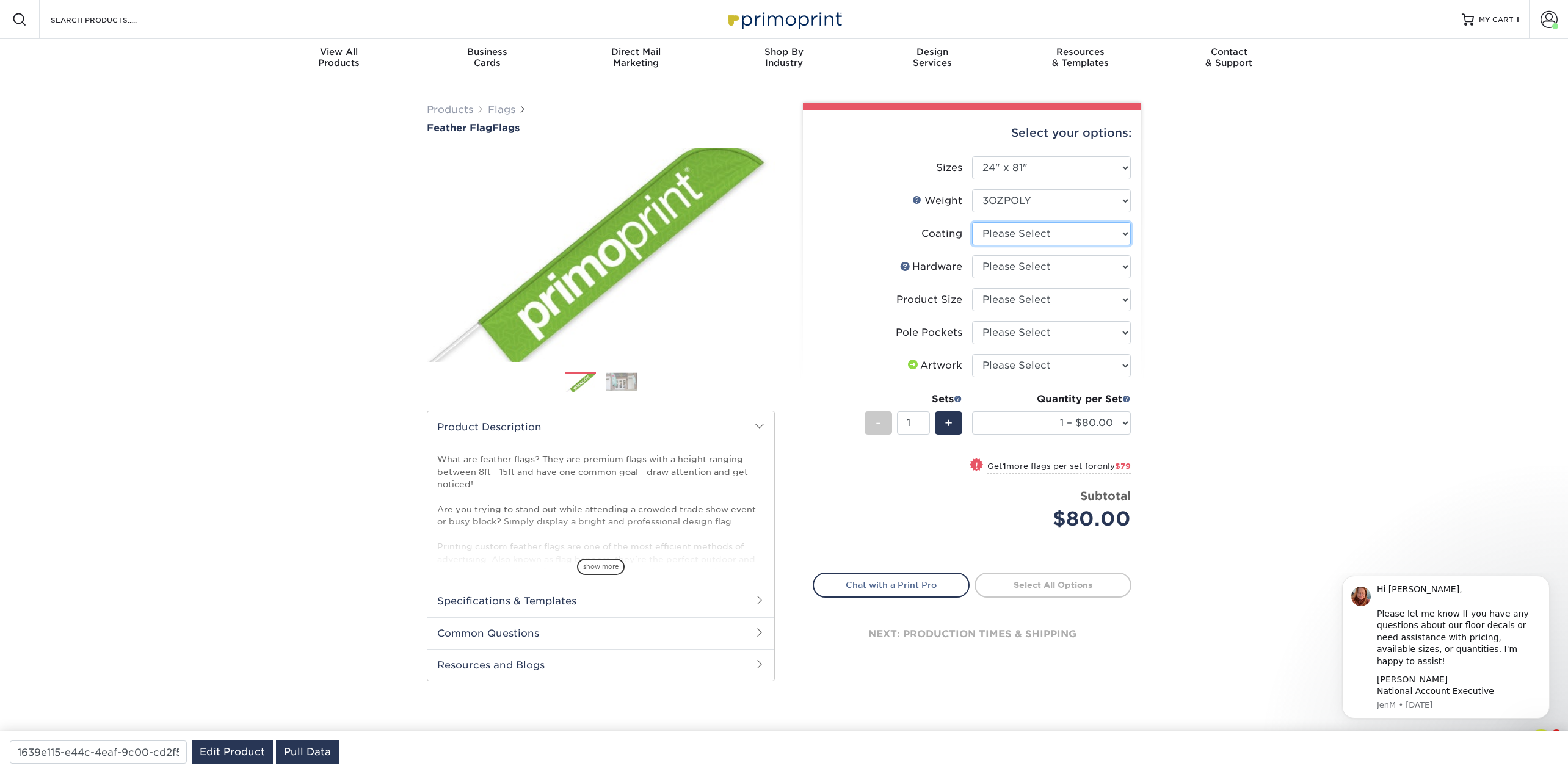
click at [1014, 231] on select at bounding box center [1052, 233] width 158 height 23
select select "3e7618de-abca-4bda-9f97-8b9129e913d8"
click at [972, 222] on select at bounding box center [1052, 233] width 158 height 23
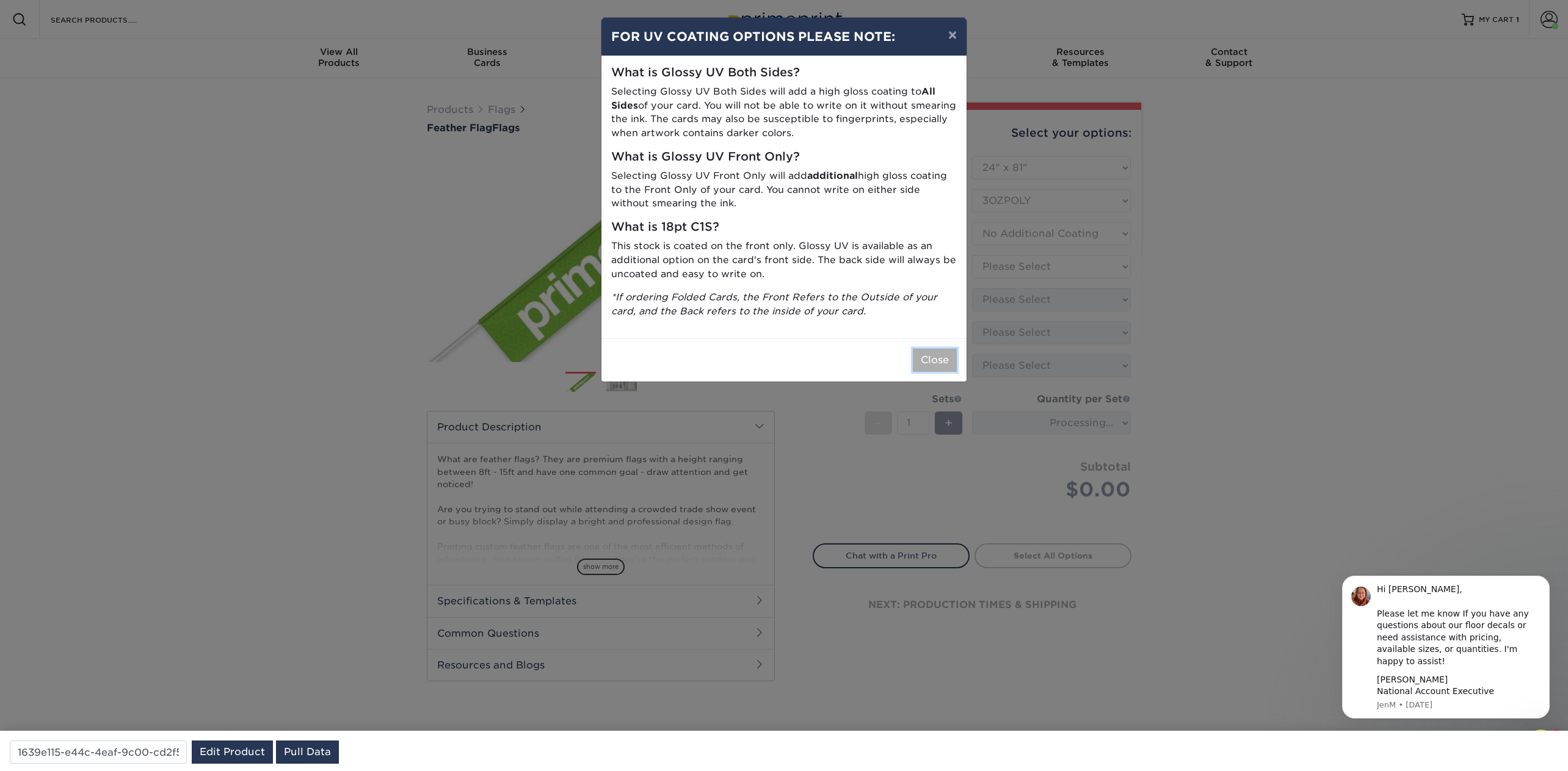
click at [931, 364] on button "Close" at bounding box center [934, 360] width 44 height 23
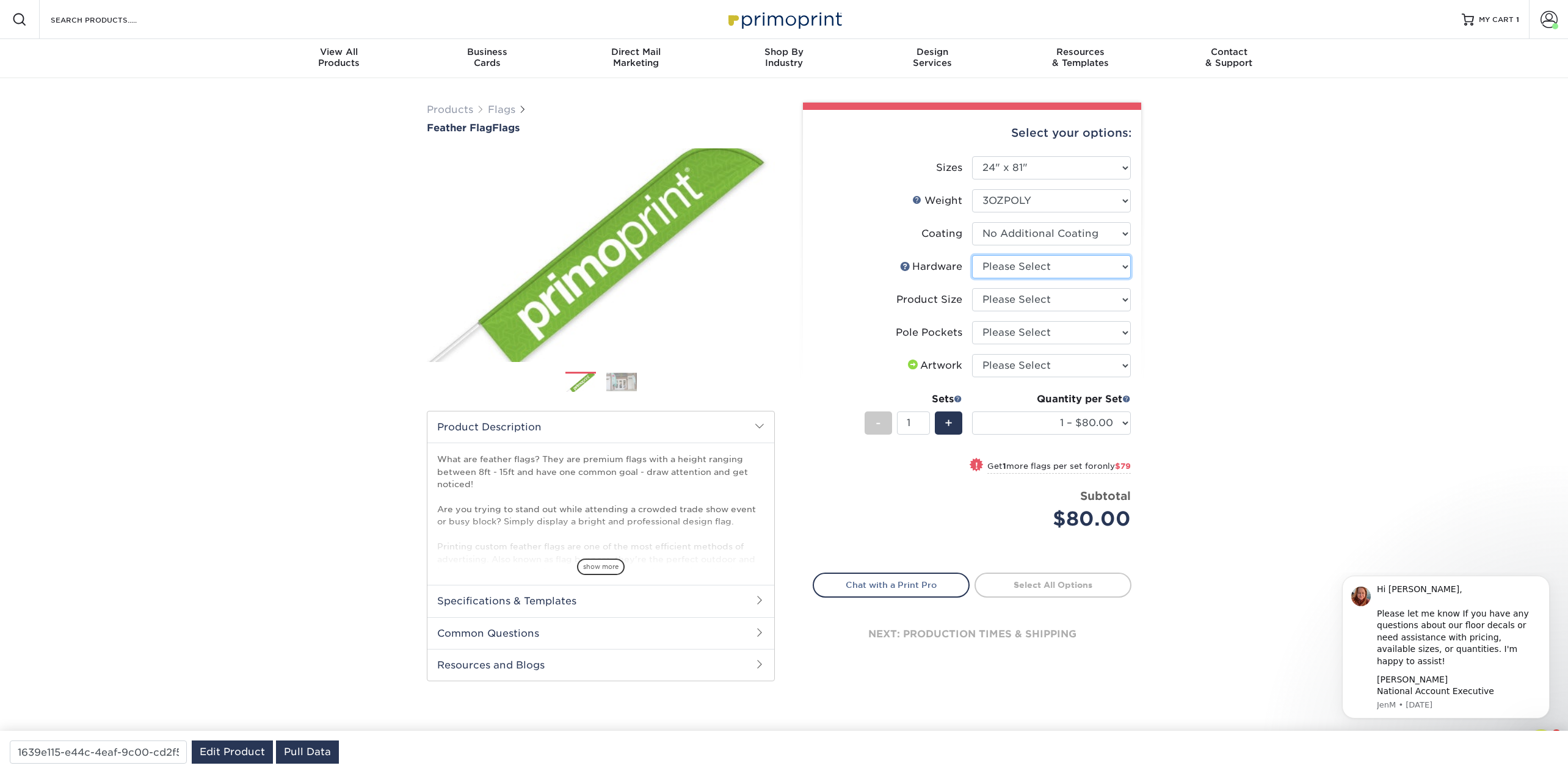
click at [1031, 258] on select "Please Select 8ft pole with cross base (indoor) 8ft pole with ground stake (out…" at bounding box center [1052, 267] width 158 height 23
click at [1039, 275] on select "Please Select 8ft pole with cross base (indoor) 8ft pole with ground stake (out…" at bounding box center [1052, 267] width 158 height 23
select select "14adac21-e8f7-47dd-97d6-2f9a20f52b2d"
click at [972, 255] on select "Please Select 8ft pole with cross base (indoor) 8ft pole with ground stake (out…" at bounding box center [1052, 267] width 158 height 23
click at [1033, 304] on select "Please Select 8ft" at bounding box center [1052, 299] width 158 height 23
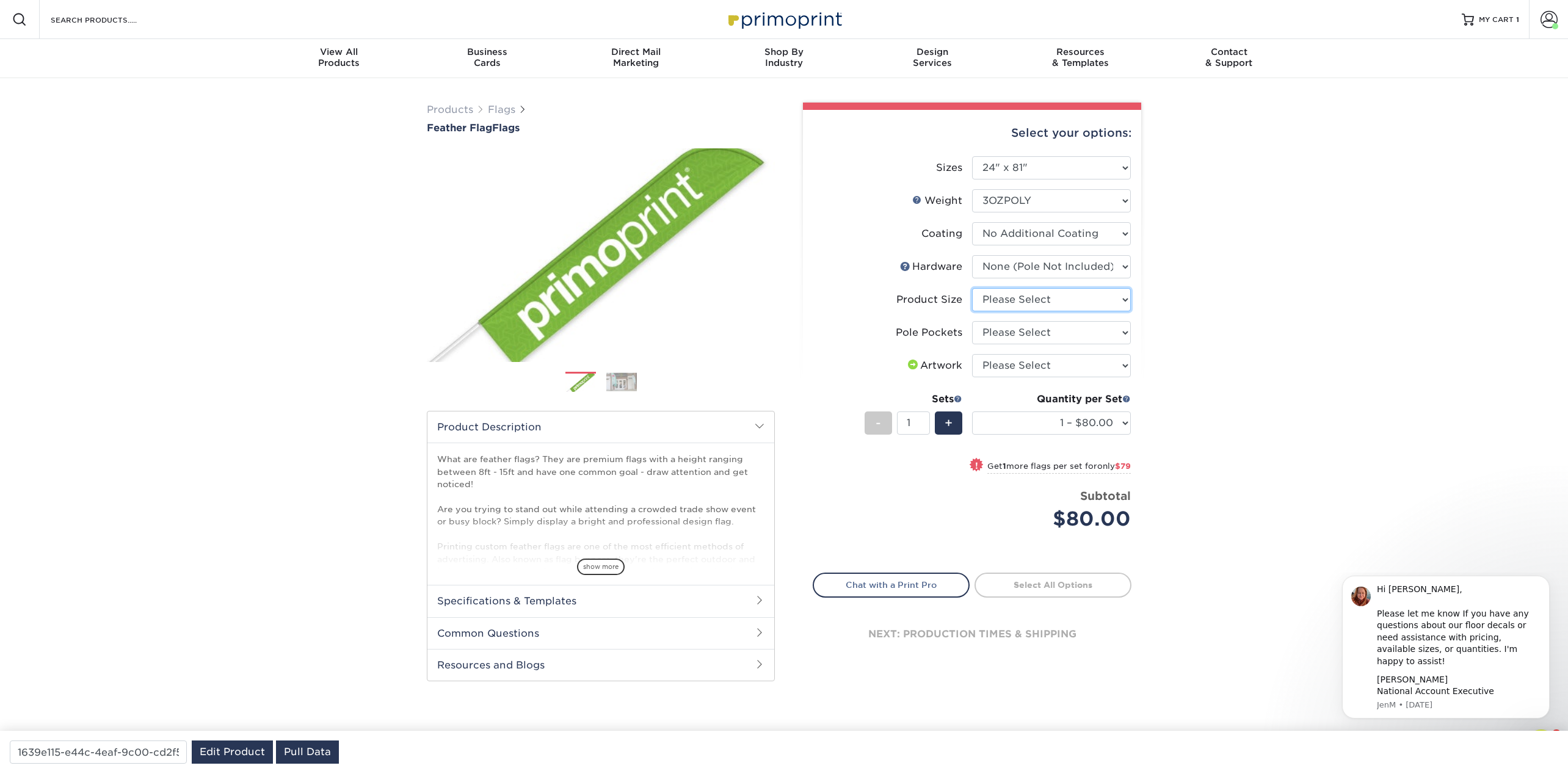
select select "e78388c1-91c4-44af-97d2-848ba7c89e68"
click at [972, 288] on select "Please Select 8ft" at bounding box center [1052, 299] width 158 height 23
click at [1019, 337] on select "Please Select Pole Pocket on Left Pole Pocket on Right" at bounding box center [1052, 333] width 158 height 23
click at [972, 322] on select "Please Select Pole Pocket on Left Pole Pocket on Right" at bounding box center [1052, 333] width 158 height 23
click at [1078, 324] on select "Please Select Pole Pocket on Left Pole Pocket on Right" at bounding box center [1052, 333] width 158 height 23
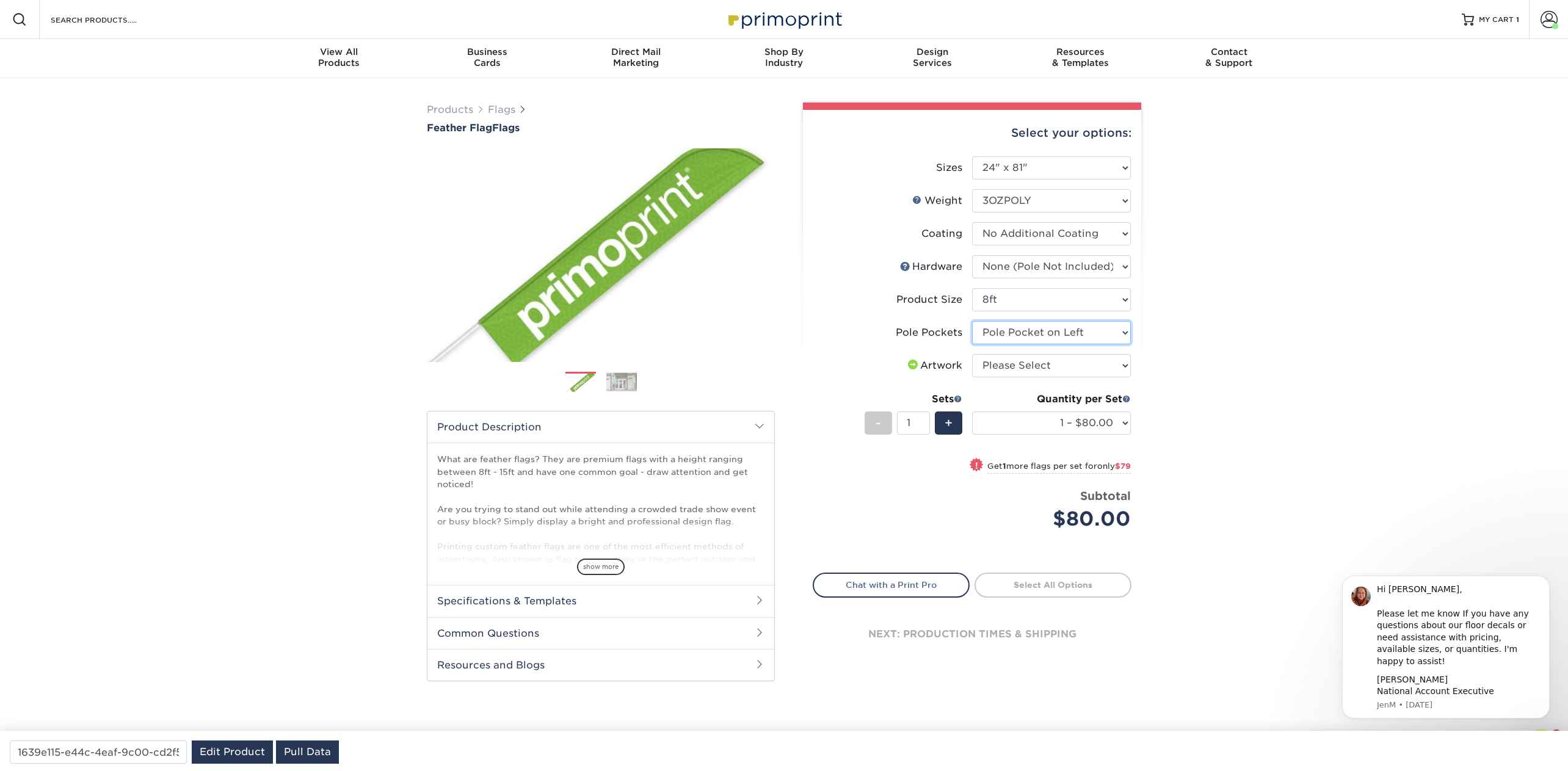
select select "0aeb979a-1006-47cd-a0e3-565c5434df32"
click at [972, 322] on select "Please Select Pole Pocket on Left Pole Pocket on Right" at bounding box center [1052, 333] width 158 height 23
click at [1046, 234] on select at bounding box center [1052, 233] width 158 height 23
click at [1021, 300] on select "Please Select 8ft" at bounding box center [1052, 299] width 158 height 23
click at [1023, 365] on select "Please Select I will upload files I need a design - $50" at bounding box center [1052, 365] width 158 height 23
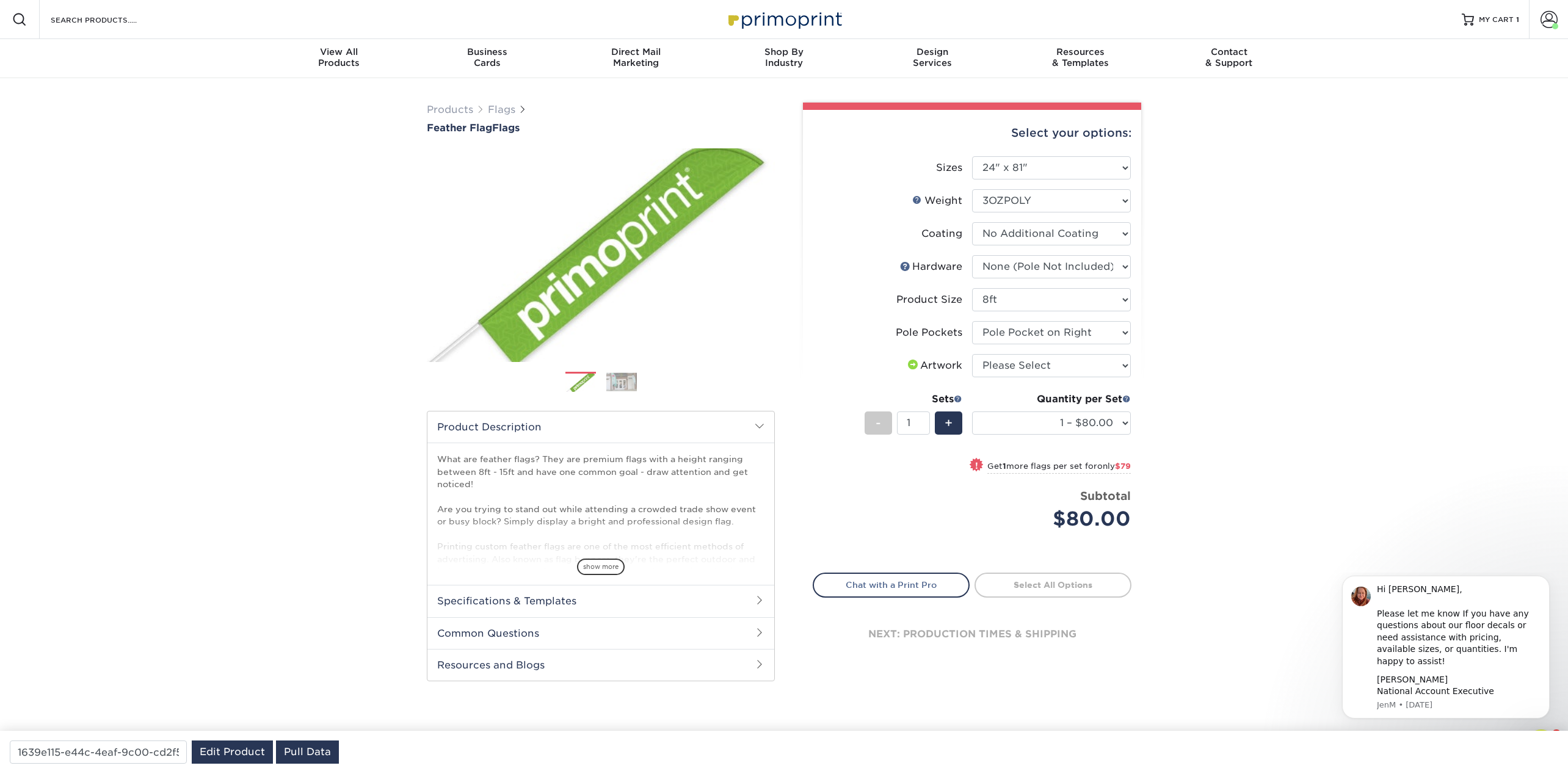
click at [1038, 252] on li "Coating" at bounding box center [972, 238] width 318 height 33
click at [1025, 270] on select "Please Select 8ft pole with cross base (indoor) 8ft pole with ground stake (out…" at bounding box center [1052, 267] width 158 height 23
click at [972, 255] on select "Please Select 8ft pole with cross base (indoor) 8ft pole with ground stake (out…" at bounding box center [1052, 267] width 158 height 23
click at [1070, 299] on select "Please Select 8ft" at bounding box center [1052, 299] width 158 height 23
click at [1054, 359] on select "Please Select I will upload files I need a design - $50" at bounding box center [1052, 365] width 158 height 23
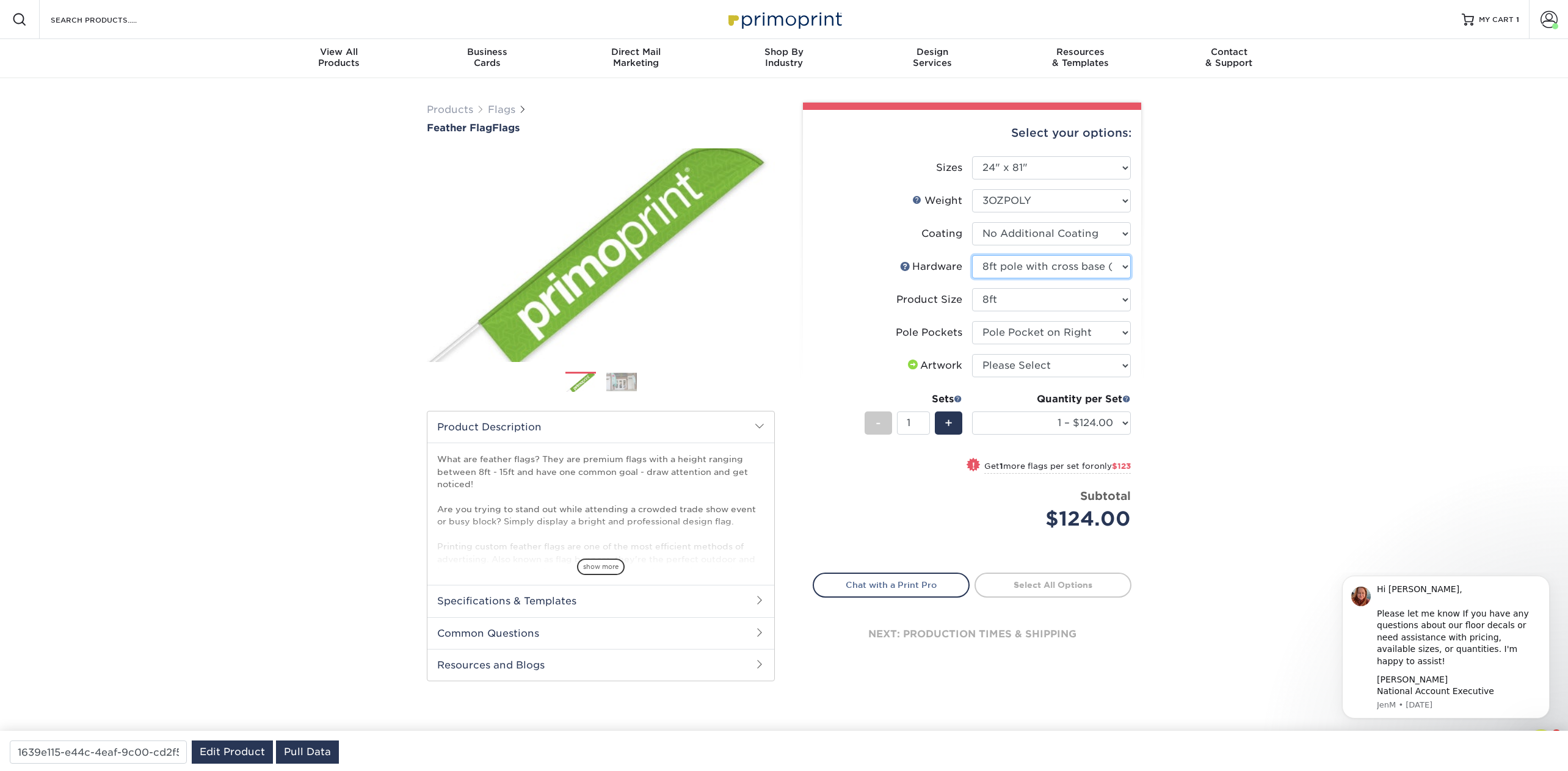
click at [1026, 261] on select "Please Select 8ft pole with cross base (indoor) 8ft pole with ground stake (out…" at bounding box center [1052, 267] width 158 height 23
click at [972, 255] on select "Please Select 8ft pole with cross base (indoor) 8ft pole with ground stake (out…" at bounding box center [1052, 267] width 158 height 23
click at [1115, 263] on select "Please Select 8ft pole with cross base (indoor) 8ft pole with ground stake (out…" at bounding box center [1052, 267] width 158 height 23
select select "2a9014fd-0bec-41f2-9463-c7ce1d9907d4"
click at [972, 255] on select "Please Select 8ft pole with cross base (indoor) 8ft pole with ground stake (out…" at bounding box center [1052, 267] width 158 height 23
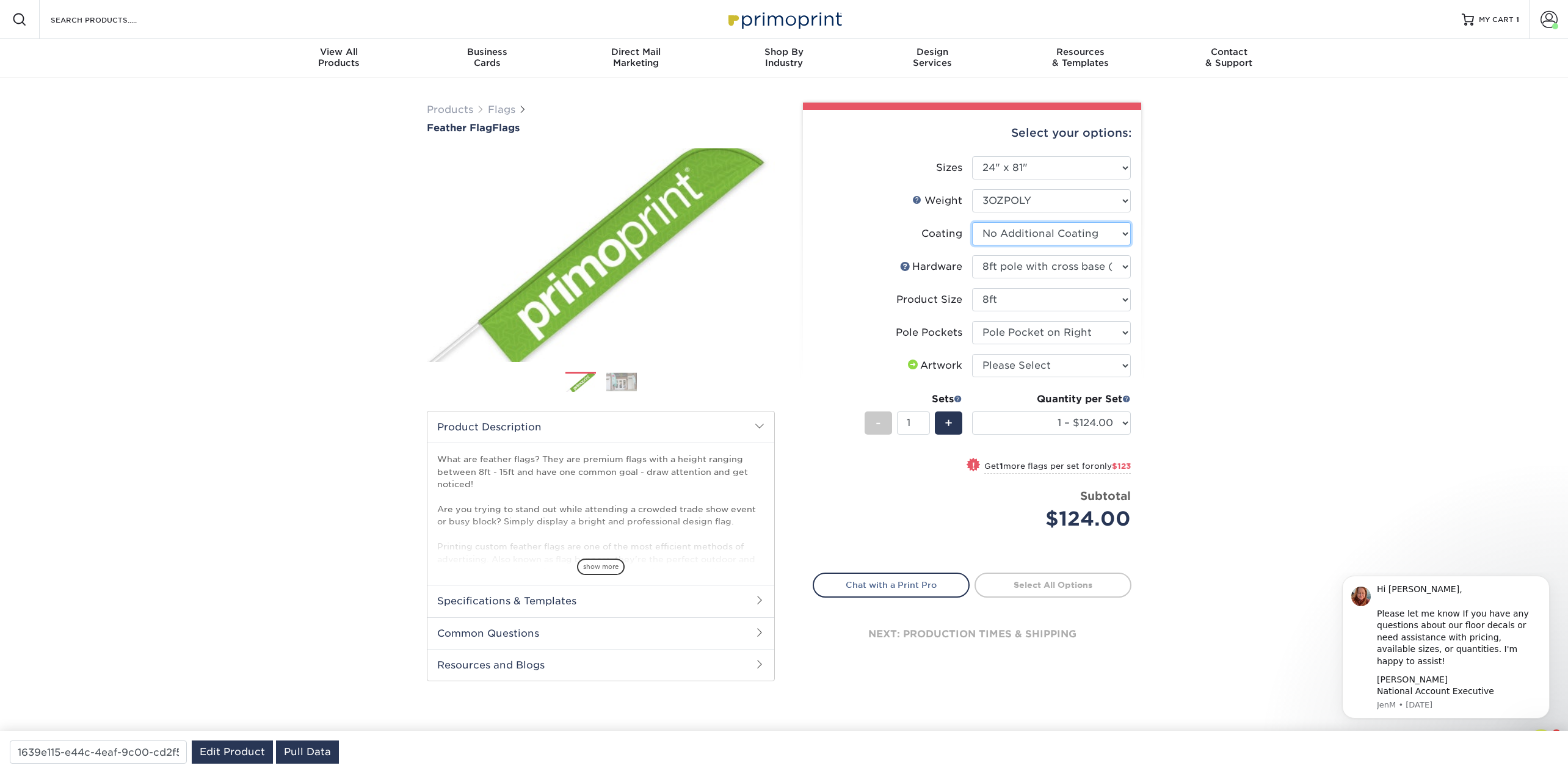
click at [997, 237] on select at bounding box center [1052, 233] width 158 height 23
click at [972, 222] on select at bounding box center [1052, 233] width 158 height 23
click at [1011, 374] on select "Please Select I will upload files I need a design - $50" at bounding box center [1052, 365] width 158 height 23
select select "upload"
click at [972, 354] on select "Please Select I will upload files I need a design - $50" at bounding box center [1052, 365] width 158 height 23
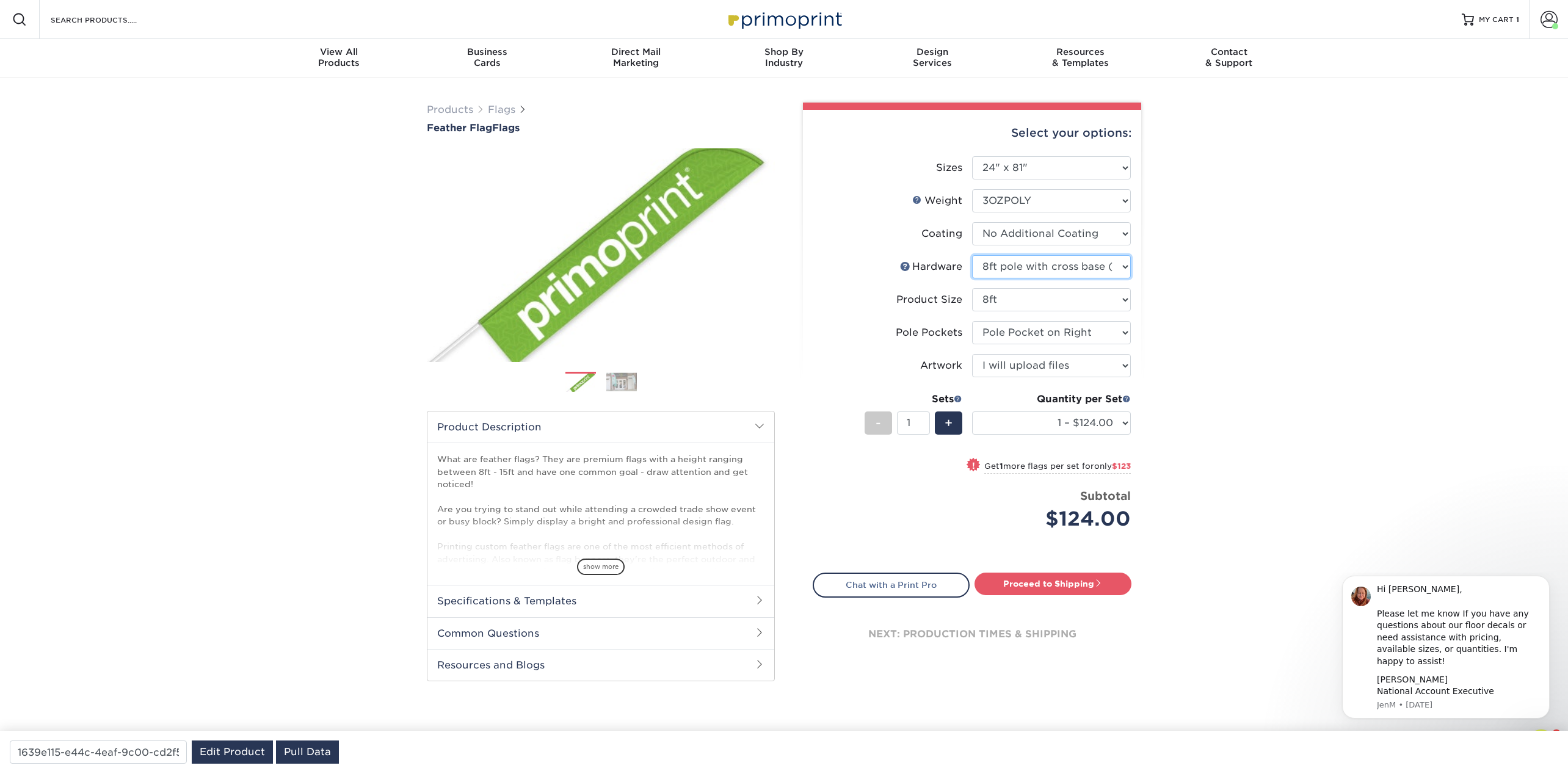
click at [1109, 267] on select "Please Select 8ft pole with cross base (indoor) 8ft pole with ground stake (out…" at bounding box center [1052, 267] width 158 height 23
select select "14adac21-e8f7-47dd-97d6-2f9a20f52b2d"
click at [972, 255] on select "Please Select 8ft pole with cross base (indoor) 8ft pole with ground stake (out…" at bounding box center [1052, 267] width 158 height 23
click at [499, 109] on link "Flags" at bounding box center [501, 109] width 27 height 11
